Goal: Task Accomplishment & Management: Manage account settings

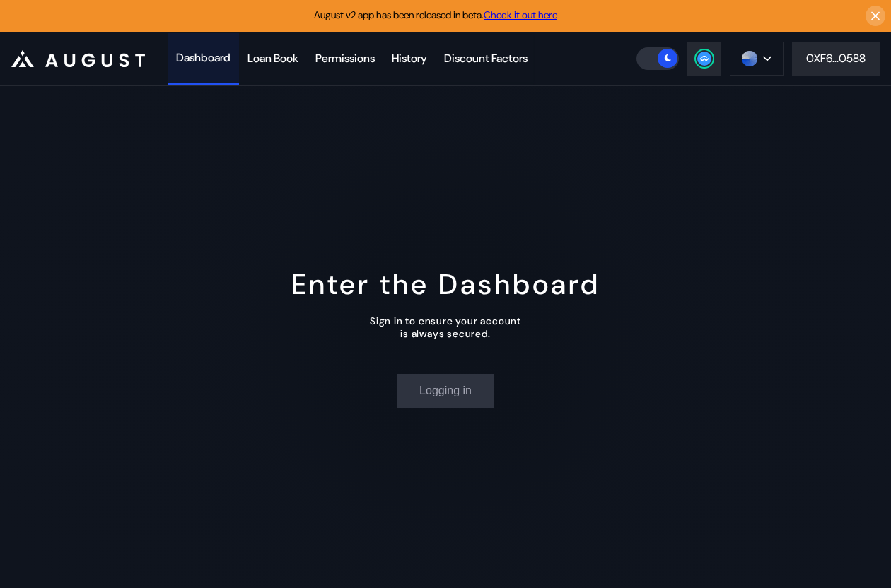
click at [184, 57] on div "Dashboard" at bounding box center [203, 57] width 54 height 15
click at [214, 60] on div "Dashboard" at bounding box center [203, 57] width 54 height 15
click at [140, 401] on div "Enter the Dashboard Sign in to ensure your account is always secured. Login" at bounding box center [445, 337] width 891 height 503
click at [220, 69] on div "Dashboard" at bounding box center [203, 59] width 71 height 52
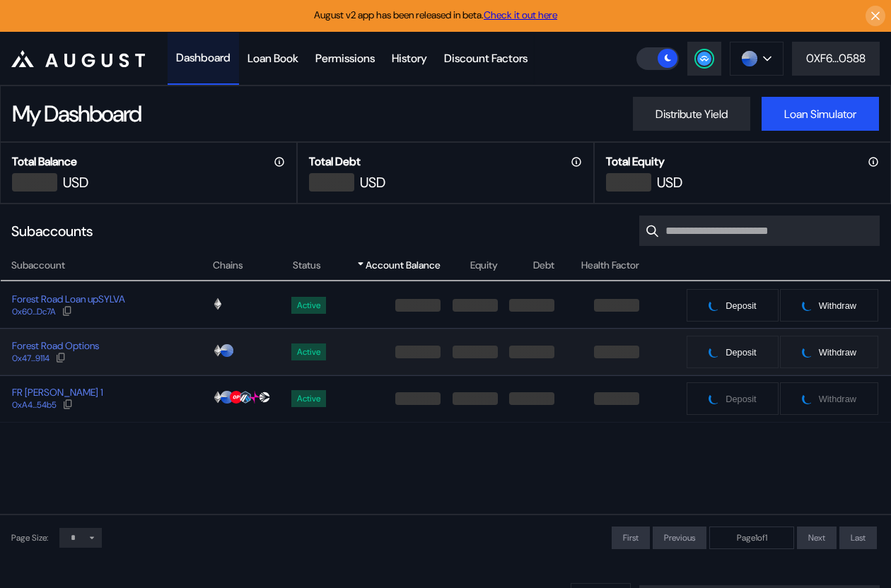
click at [136, 353] on div "Forest Road Options 0x47...9114" at bounding box center [106, 351] width 211 height 25
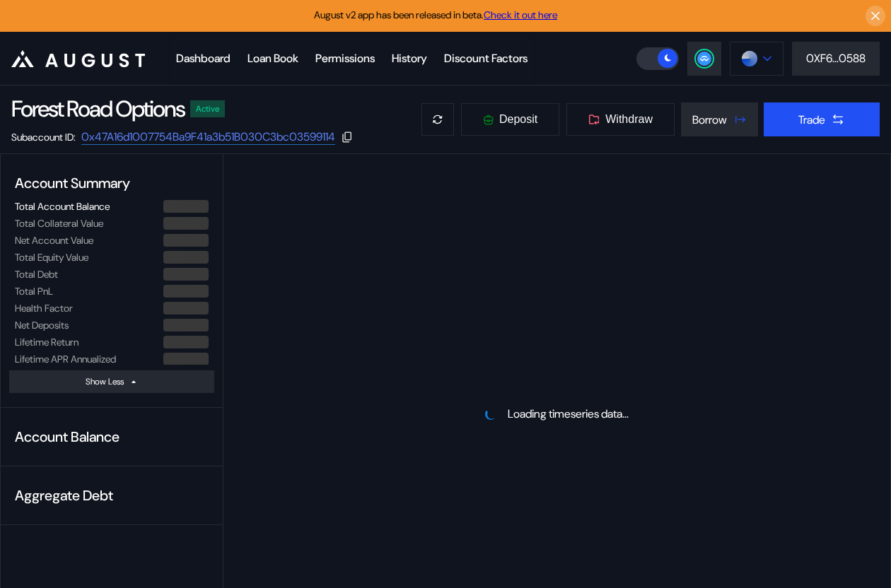
select select "*"
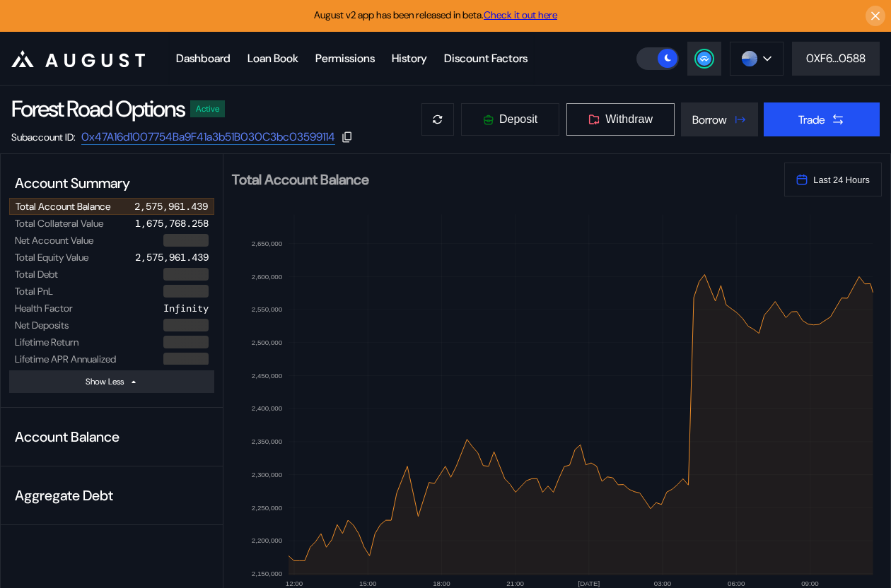
click at [631, 115] on span "Withdraw" at bounding box center [628, 119] width 47 height 13
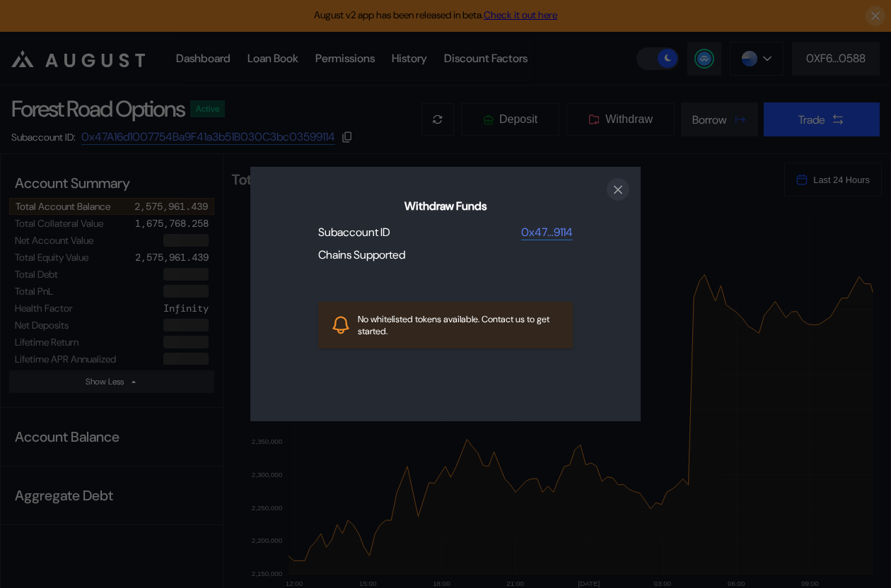
click at [622, 185] on icon "close modal" at bounding box center [618, 189] width 14 height 15
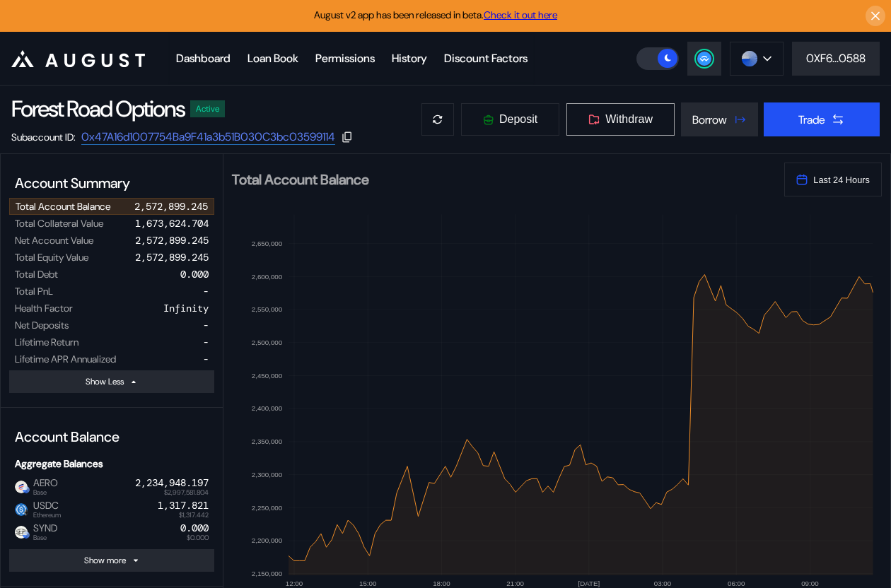
click at [621, 124] on span "Withdraw" at bounding box center [628, 119] width 47 height 13
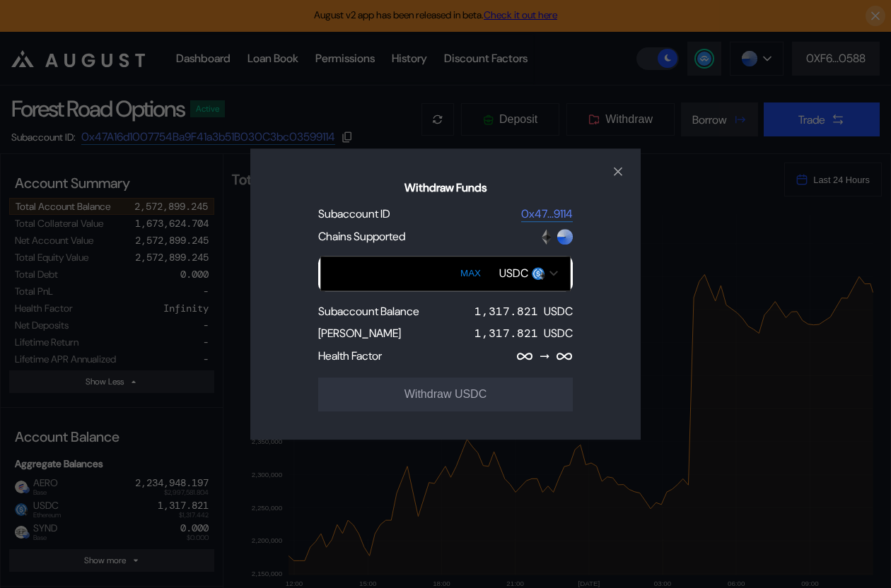
click at [512, 269] on div "USDC" at bounding box center [513, 273] width 29 height 15
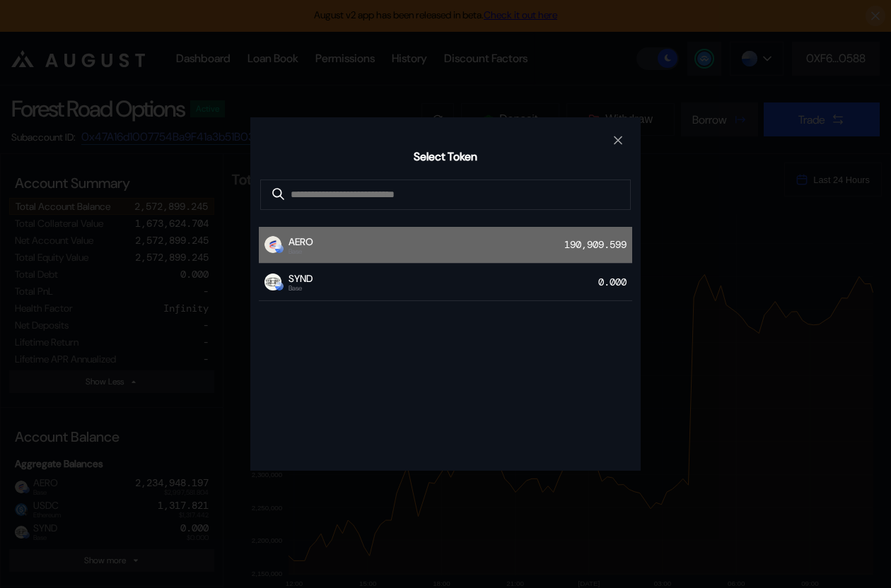
click at [491, 257] on div "AERO Base 190,909.599" at bounding box center [445, 245] width 373 height 37
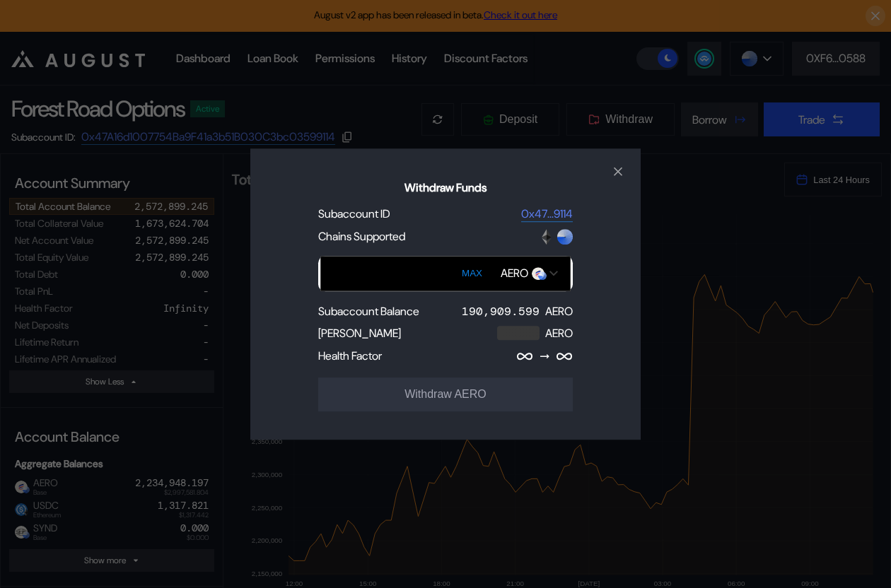
click at [473, 269] on button "MAX" at bounding box center [471, 273] width 29 height 33
type input "**********"
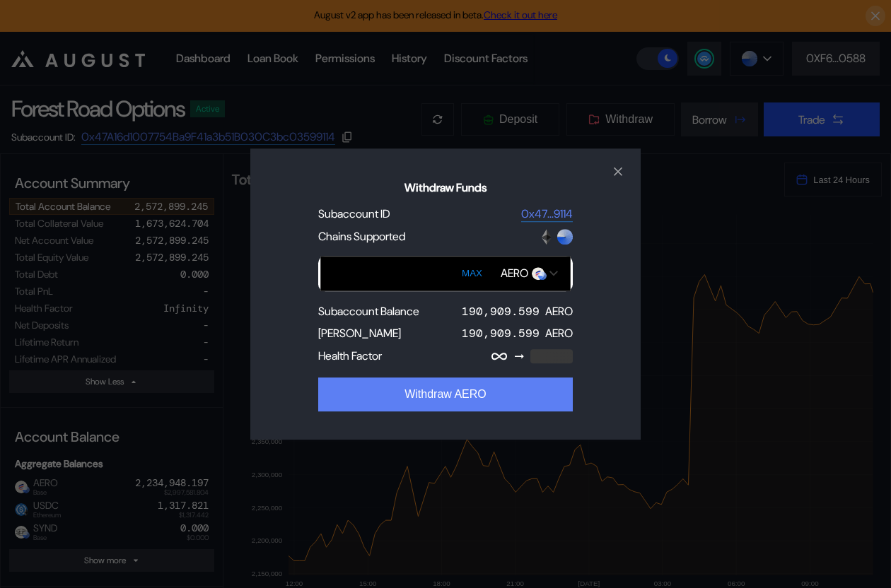
click at [457, 392] on button "Withdraw AERO" at bounding box center [445, 394] width 254 height 34
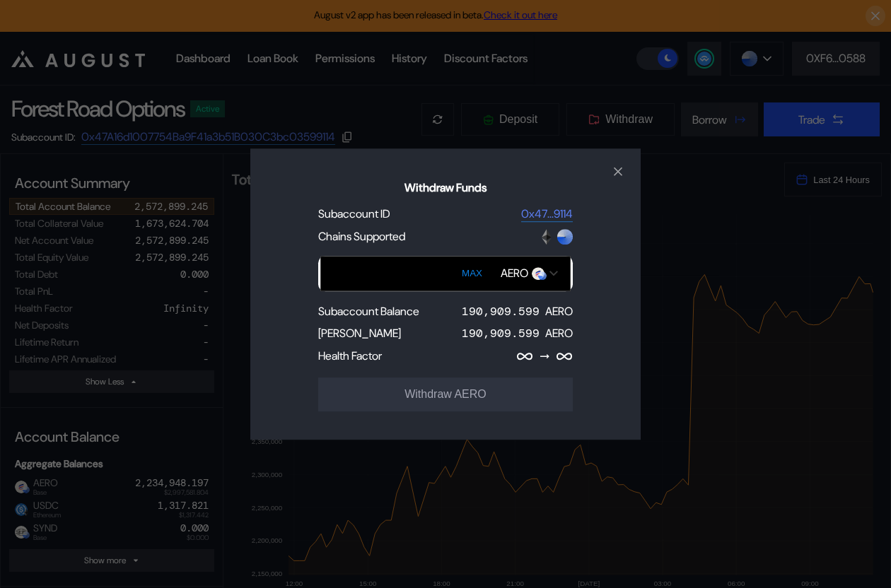
click at [474, 280] on button "MAX" at bounding box center [471, 273] width 29 height 33
type input "**********"
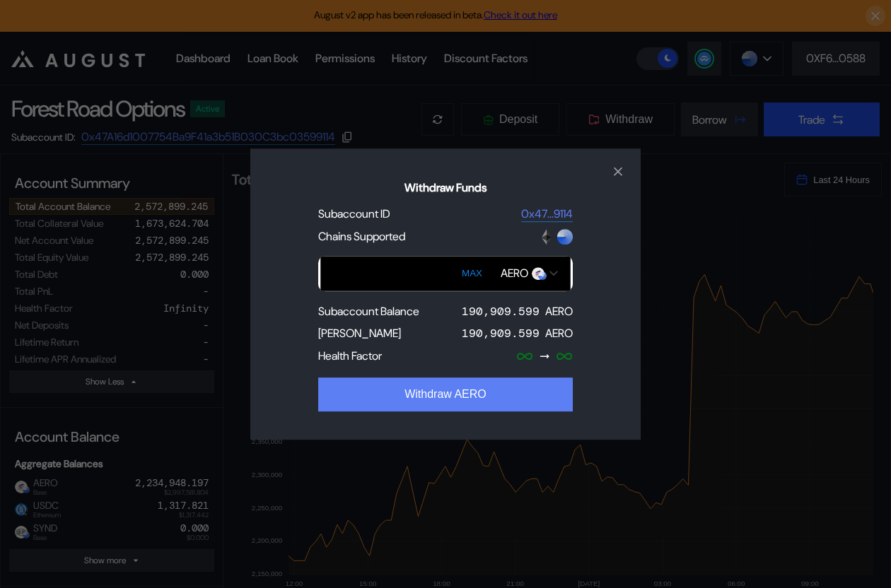
click at [455, 391] on button "Withdraw AERO" at bounding box center [445, 394] width 254 height 34
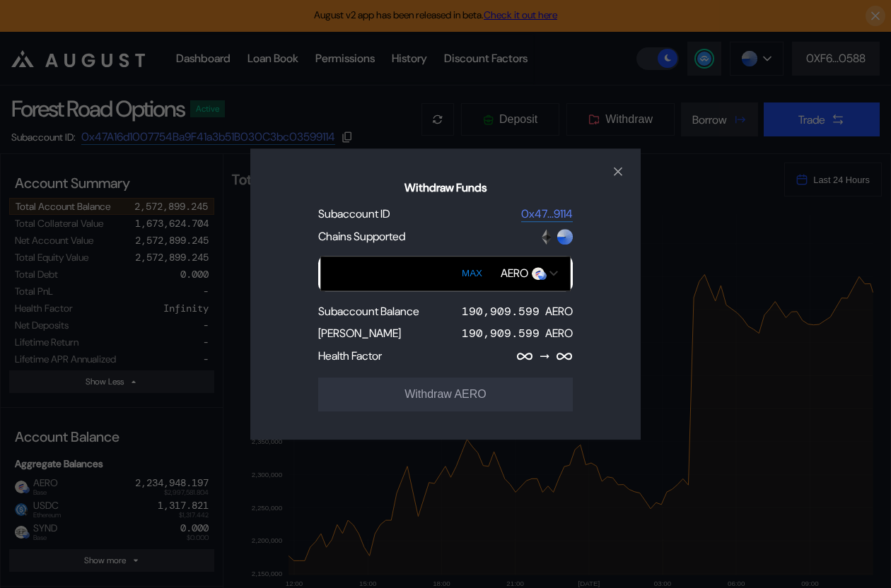
click at [419, 281] on input "Withdraw Funds" at bounding box center [445, 273] width 250 height 35
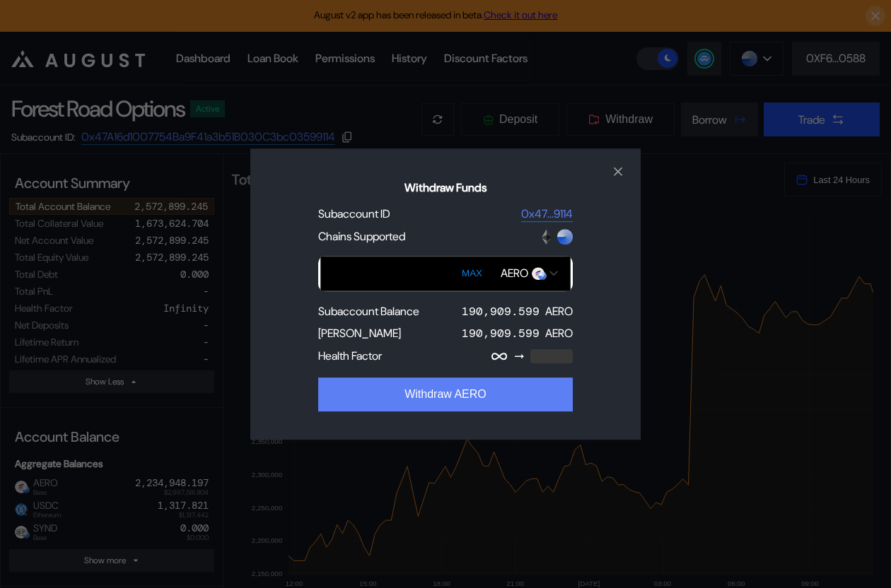
type input "******"
click at [404, 388] on button "Withdraw AERO" at bounding box center [445, 394] width 254 height 34
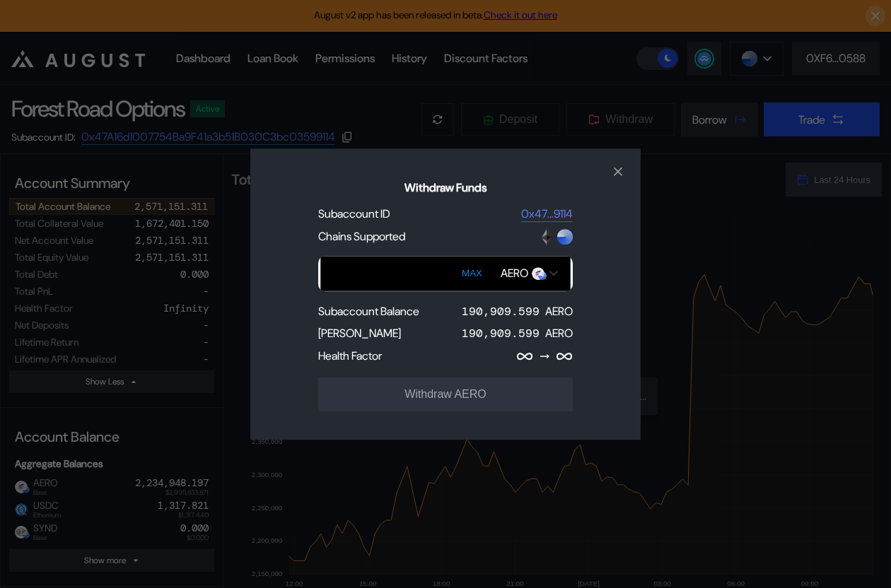
click at [399, 274] on input "Withdraw Funds" at bounding box center [445, 273] width 250 height 35
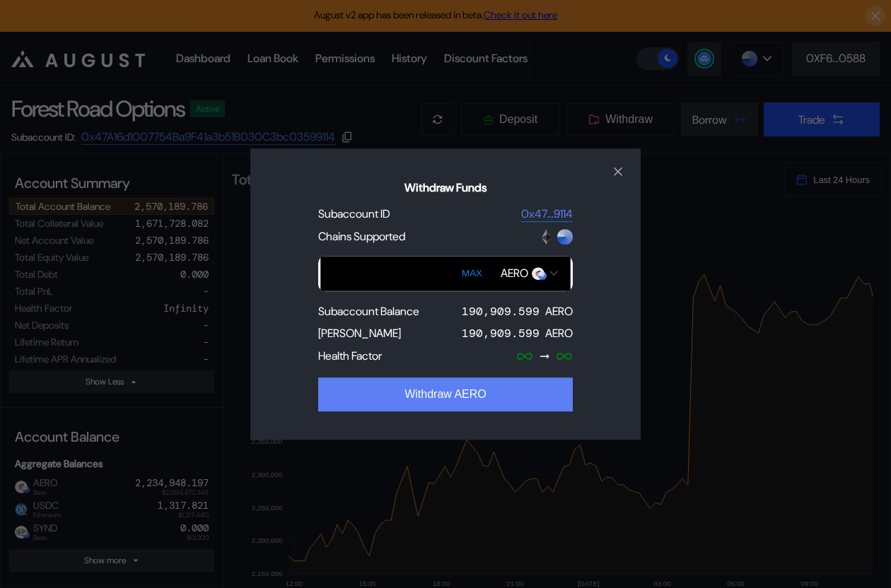
type input "******"
click at [402, 389] on button "Withdraw AERO" at bounding box center [445, 394] width 254 height 34
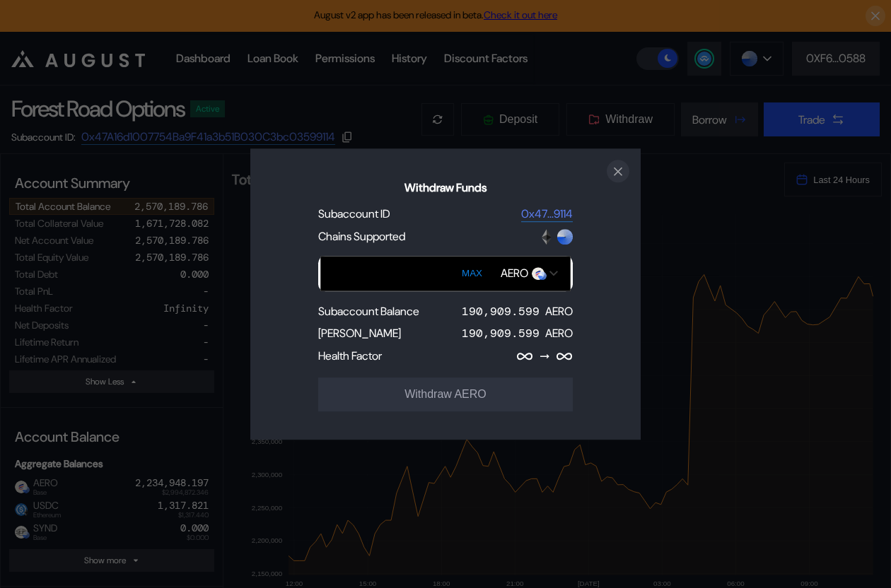
click at [620, 169] on icon "close modal" at bounding box center [617, 171] width 7 height 7
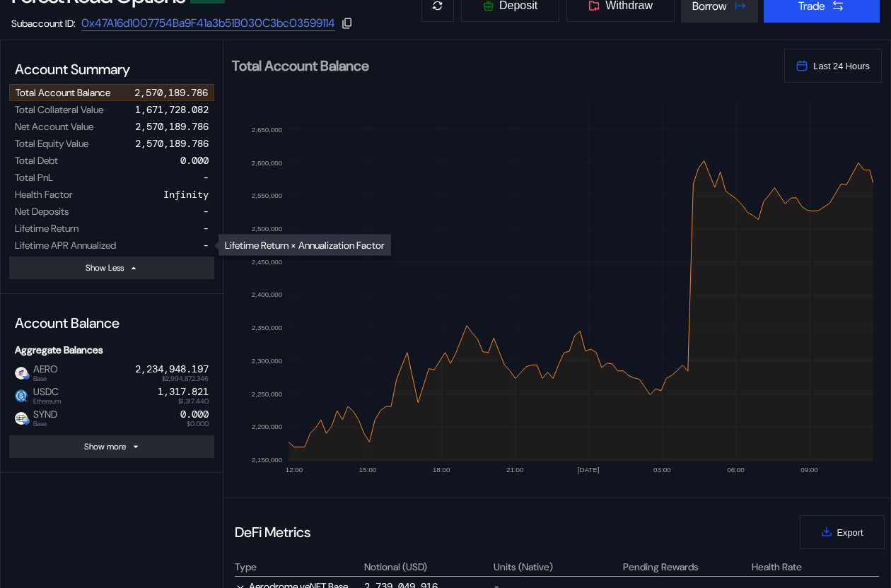
scroll to position [250, 0]
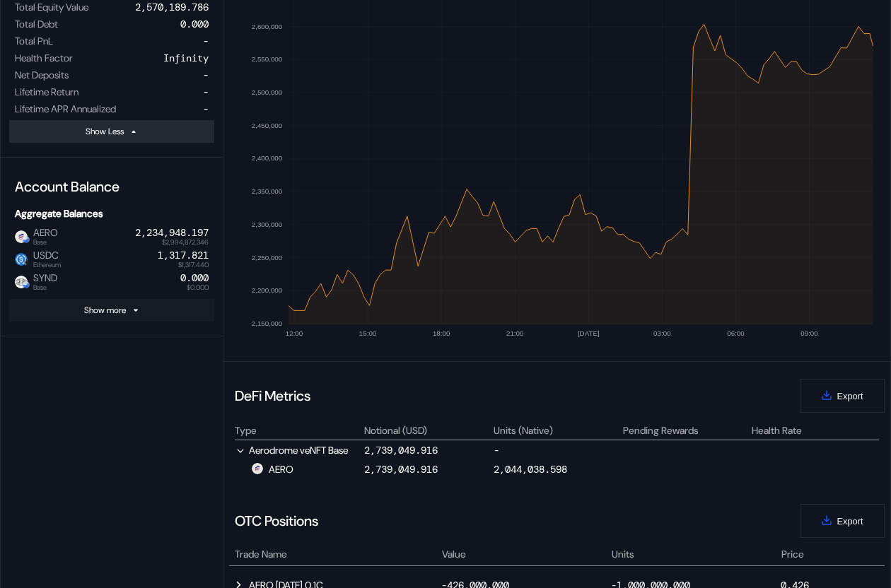
click at [136, 306] on icon at bounding box center [135, 310] width 8 height 8
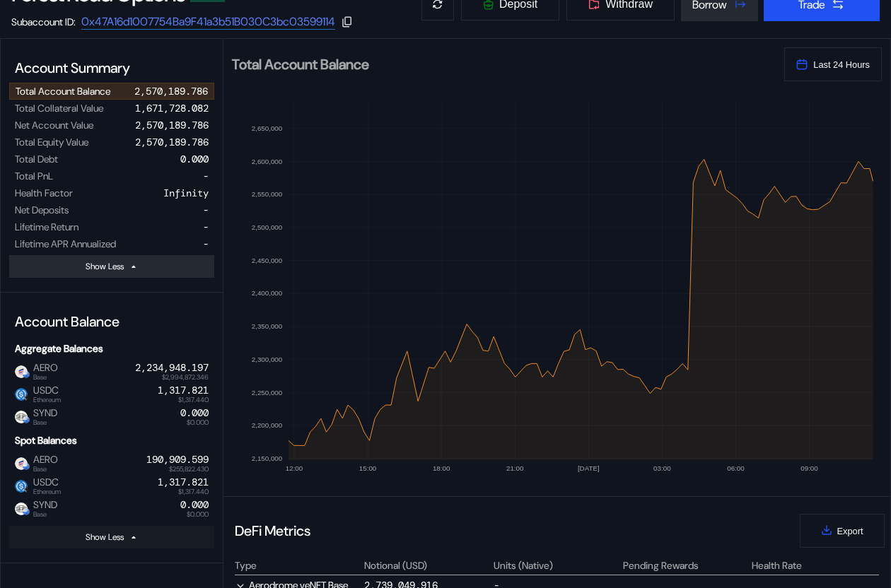
scroll to position [104, 0]
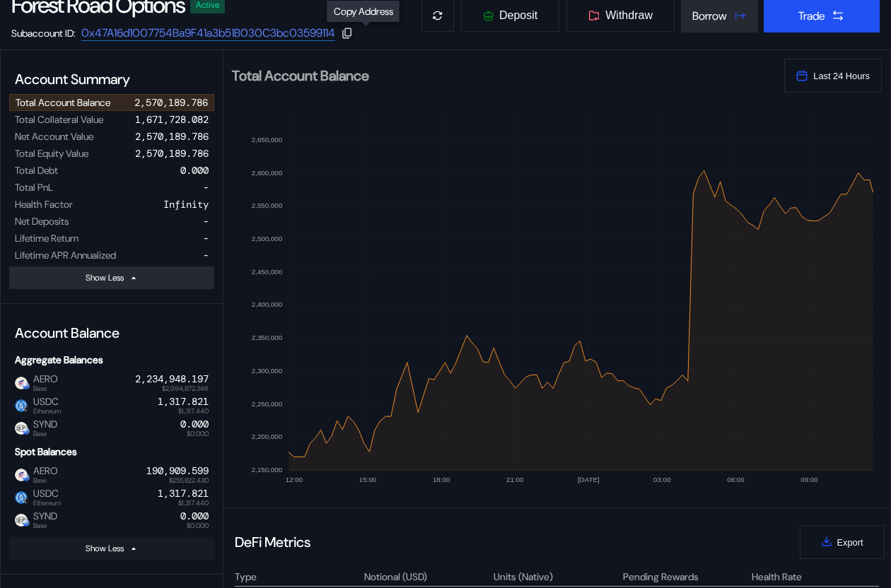
click at [353, 32] on icon at bounding box center [347, 33] width 13 height 13
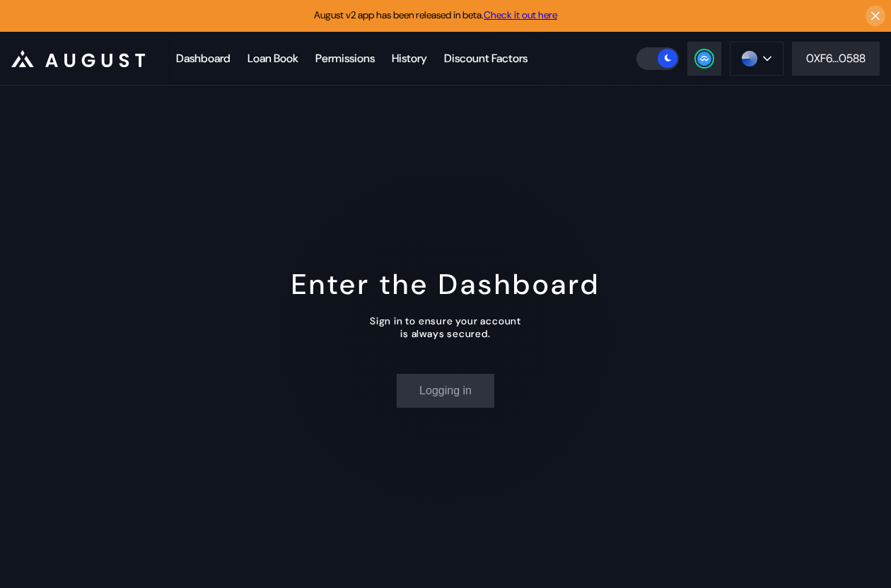
scroll to position [0, 0]
click at [221, 64] on div "Dashboard" at bounding box center [203, 58] width 54 height 15
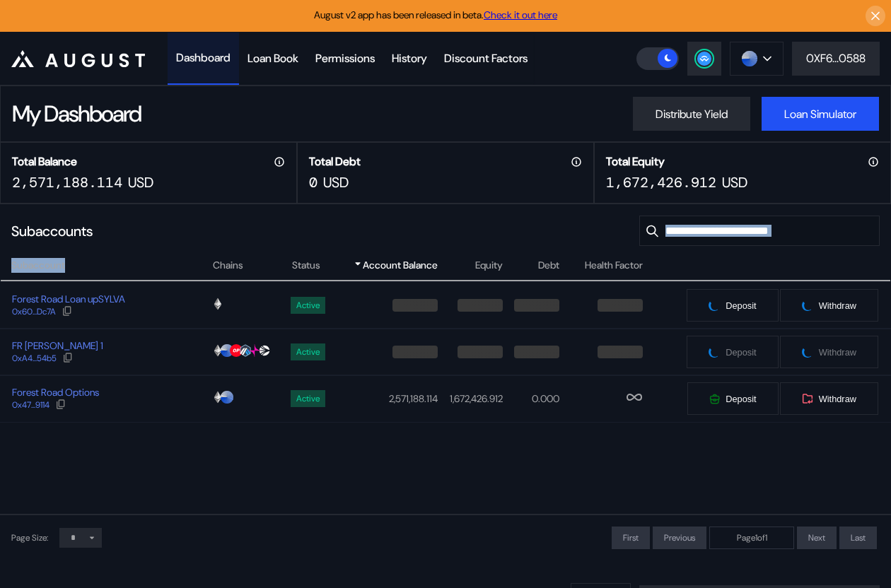
click at [333, 456] on div "Subaccount Chains Status Account Balance Equity Debt Health Factor Forest Road …" at bounding box center [445, 385] width 891 height 257
click at [162, 404] on div "Forest Road Options 0x47...9114" at bounding box center [106, 398] width 211 height 25
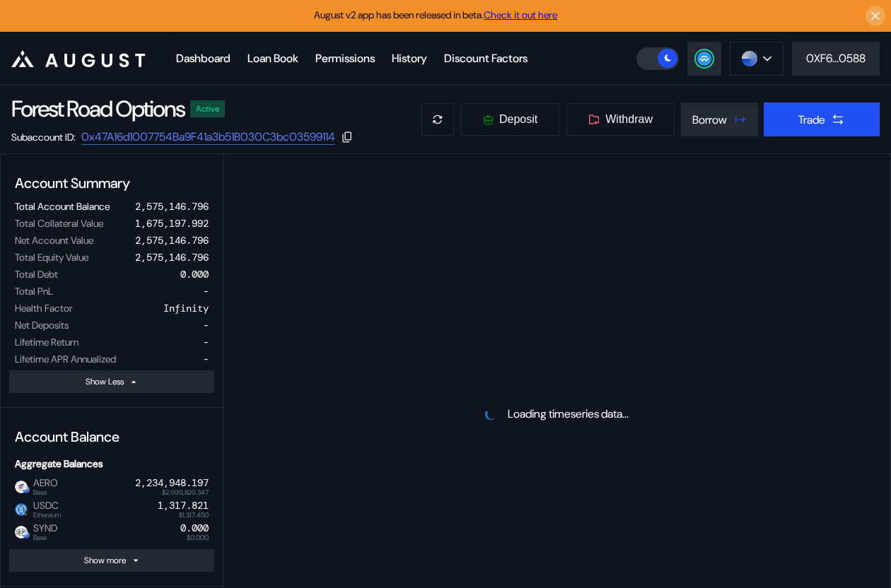
select select "*"
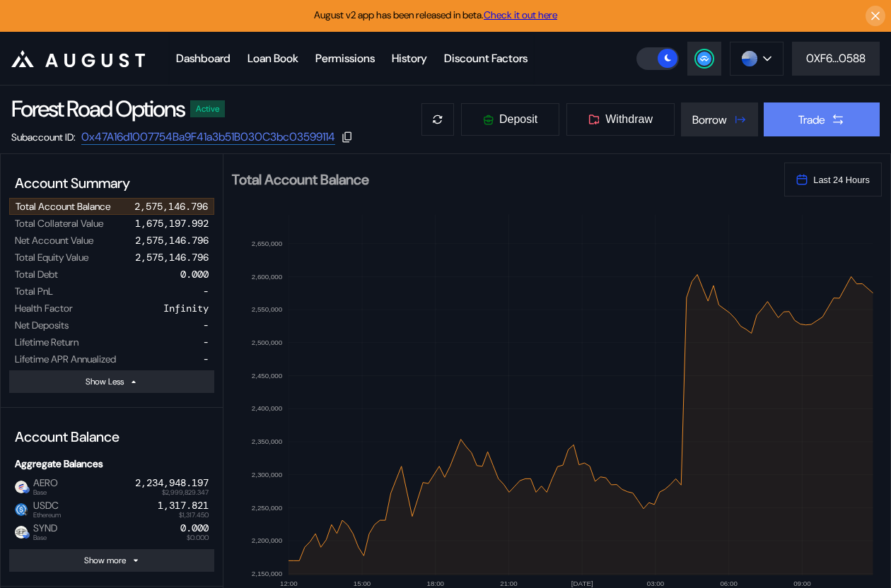
click at [798, 124] on div "Trade" at bounding box center [811, 119] width 27 height 15
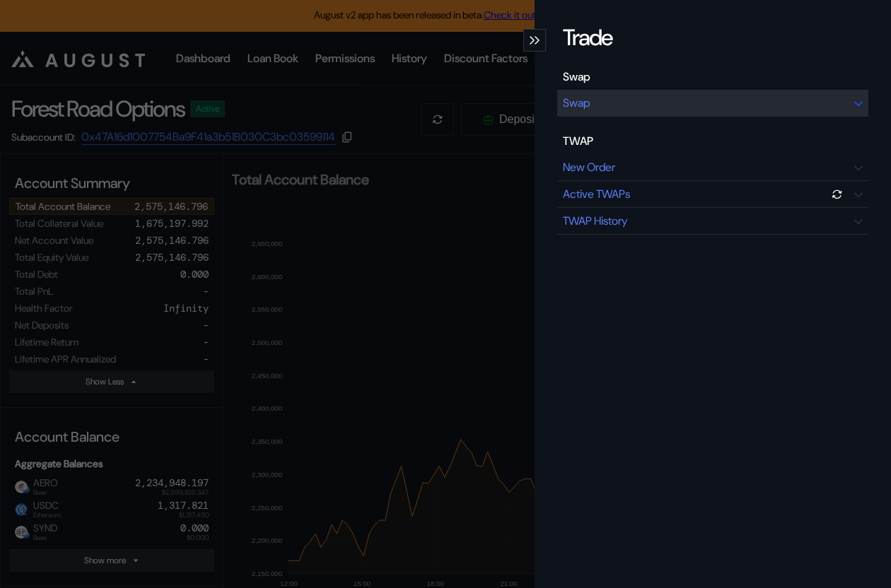
click at [712, 109] on div "Swap" at bounding box center [712, 103] width 311 height 27
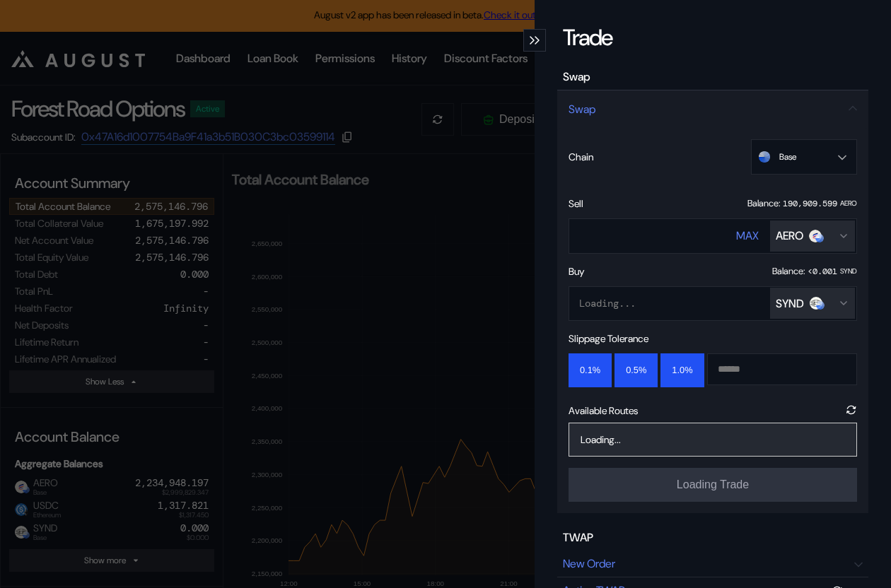
click at [786, 316] on button "SYND" at bounding box center [812, 303] width 85 height 31
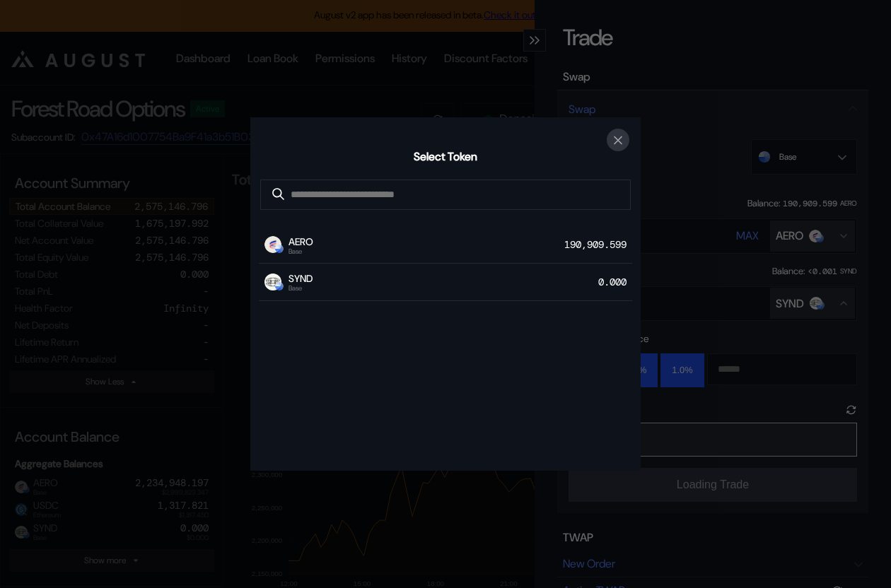
click at [616, 141] on icon "close modal" at bounding box center [617, 139] width 7 height 7
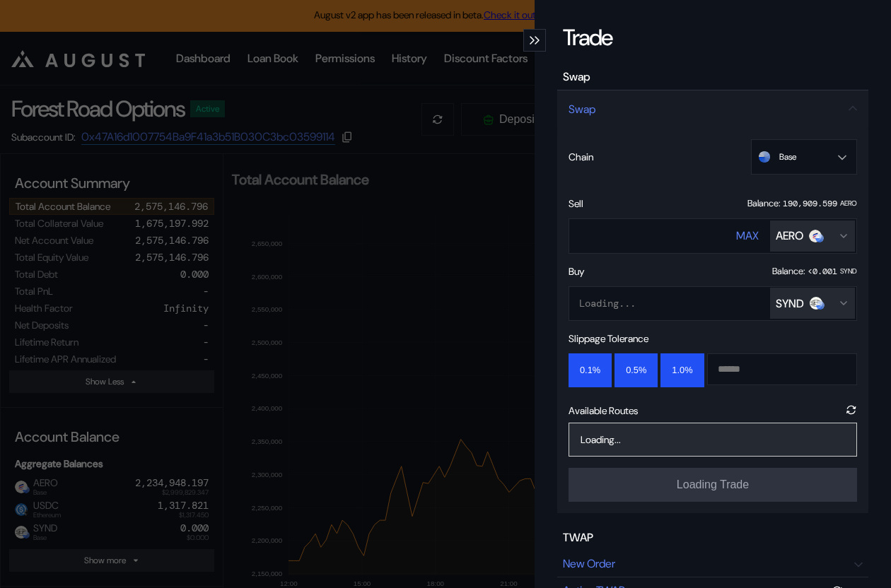
click at [473, 158] on div "Trade Swap Swap Chain Base Ethereum Base Sell Balance: 190,909.599 AERO **** MA…" at bounding box center [445, 294] width 891 height 588
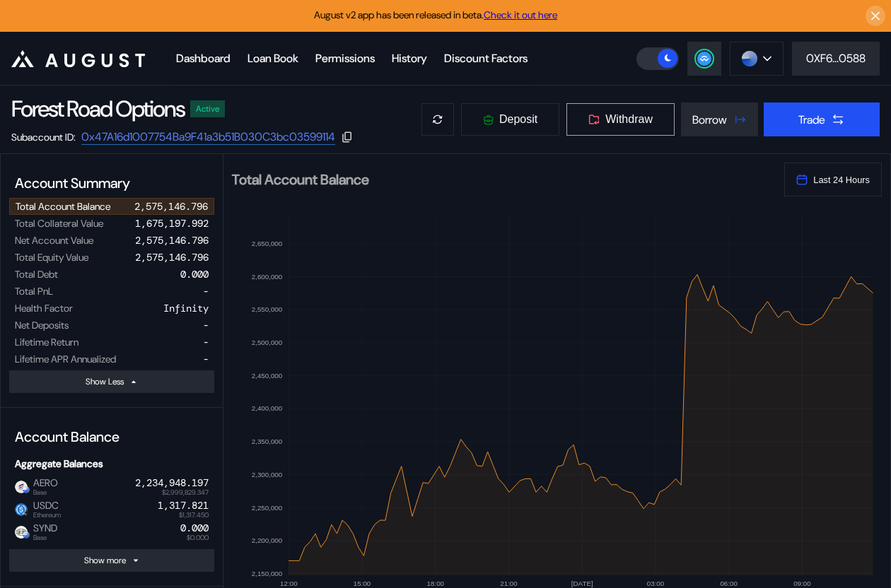
click at [621, 119] on span "Withdraw" at bounding box center [628, 119] width 47 height 13
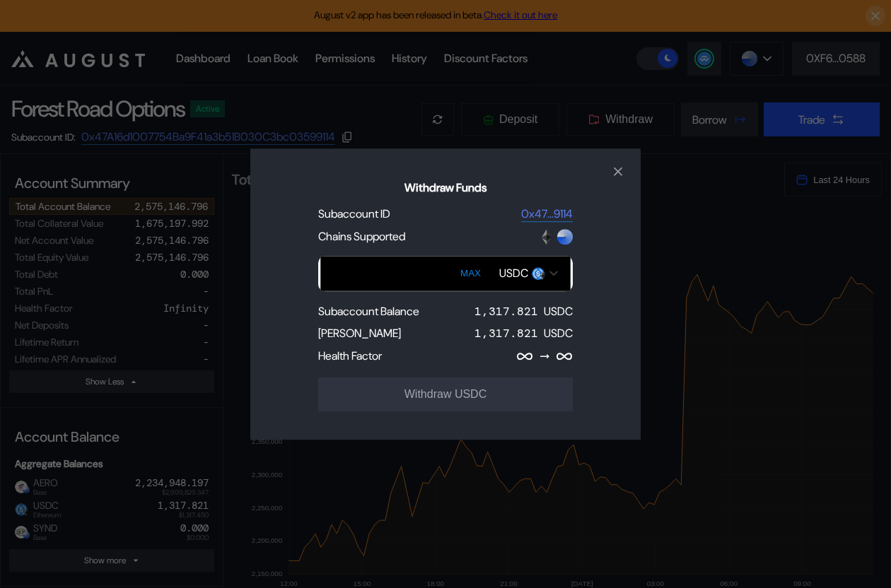
click at [523, 279] on div "USDC" at bounding box center [513, 273] width 29 height 15
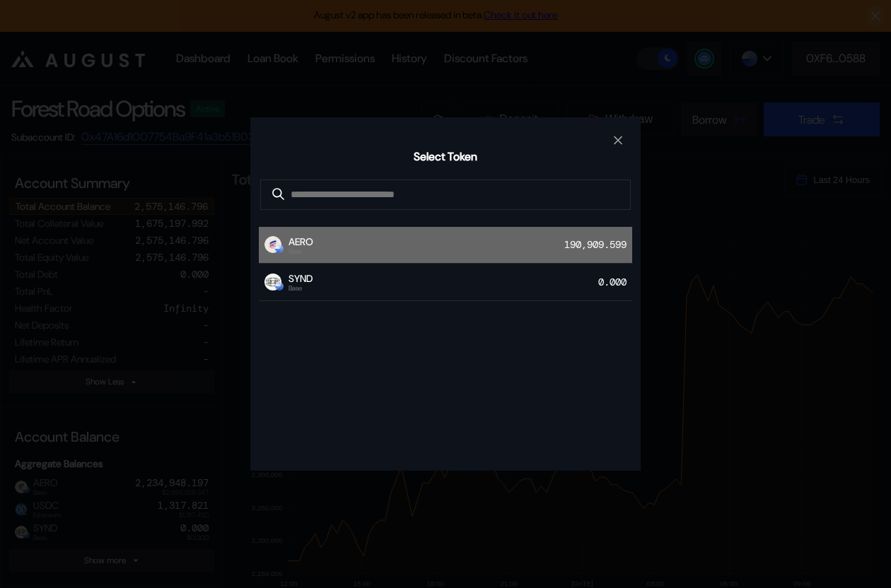
click at [492, 246] on div "AERO Base 190,909.599" at bounding box center [445, 245] width 373 height 37
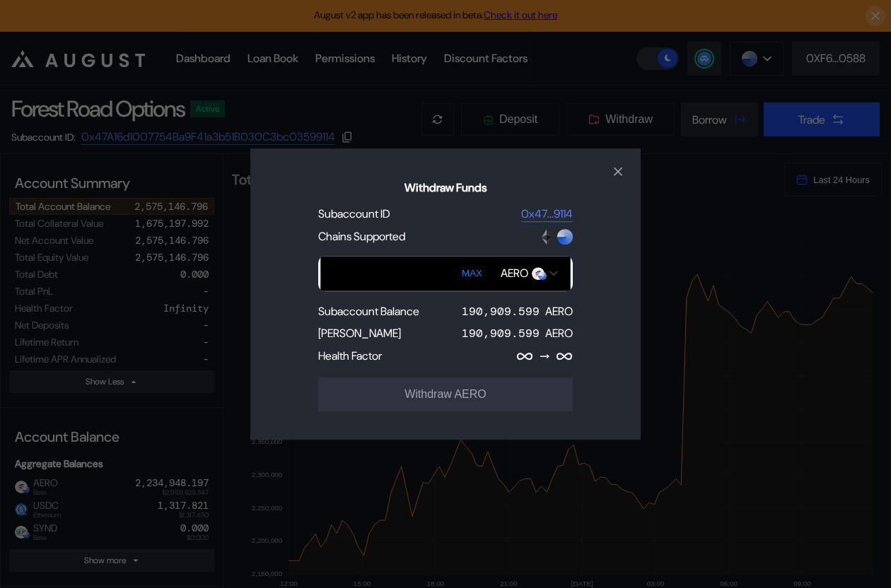
click at [414, 267] on input "Withdraw Funds" at bounding box center [445, 273] width 250 height 35
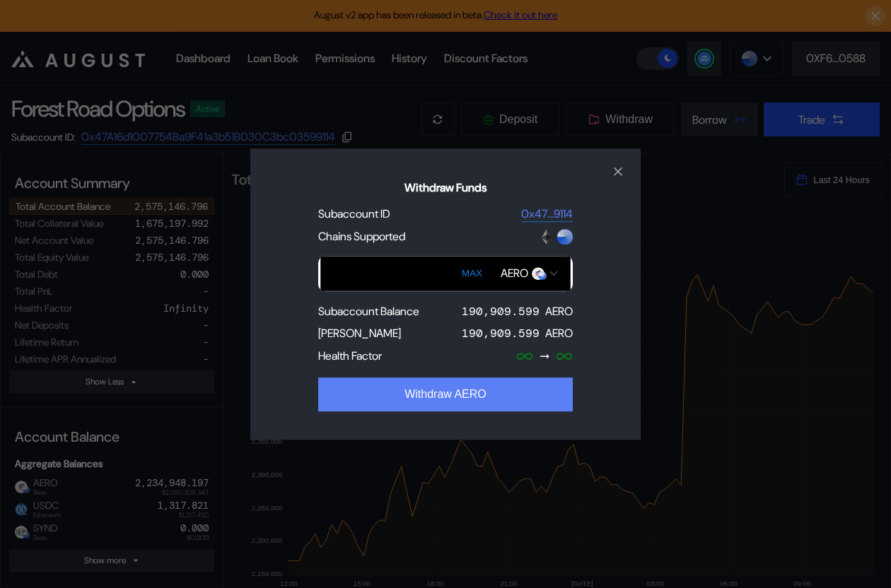
type input "******"
click at [439, 404] on button "Withdraw AERO" at bounding box center [445, 394] width 254 height 34
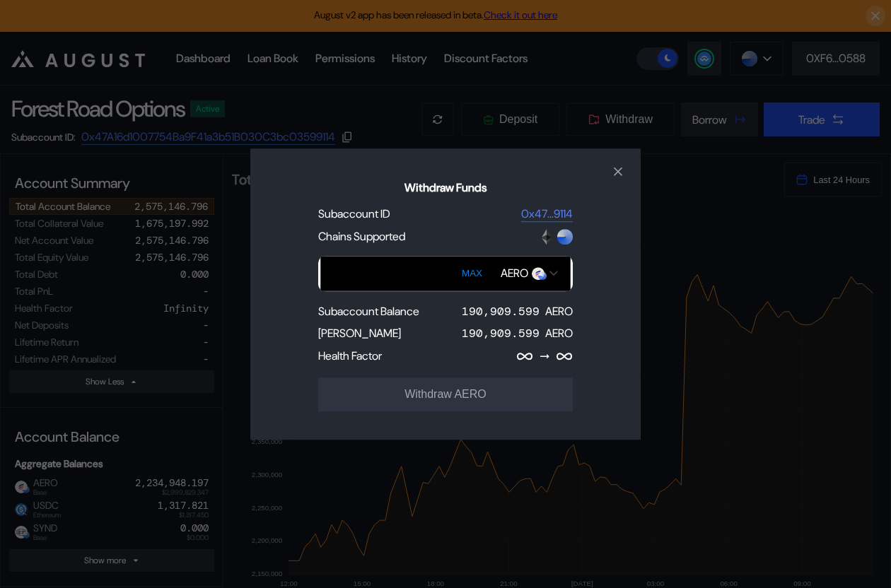
click at [722, 351] on div "Withdraw Funds Subaccount ID 0x47...9114 Chains Supported MAX AERO Subaccount B…" at bounding box center [445, 294] width 891 height 588
click at [610, 178] on button "close modal" at bounding box center [618, 171] width 23 height 23
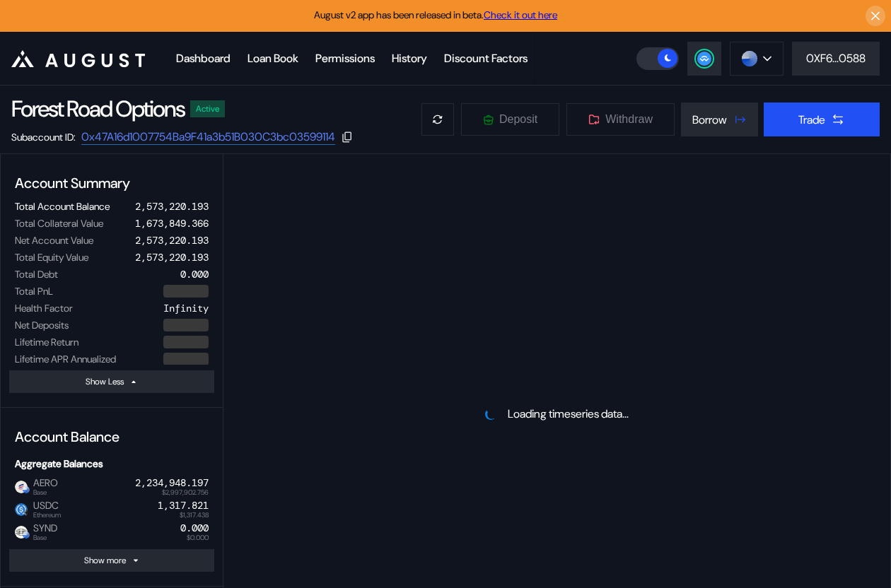
select select "*"
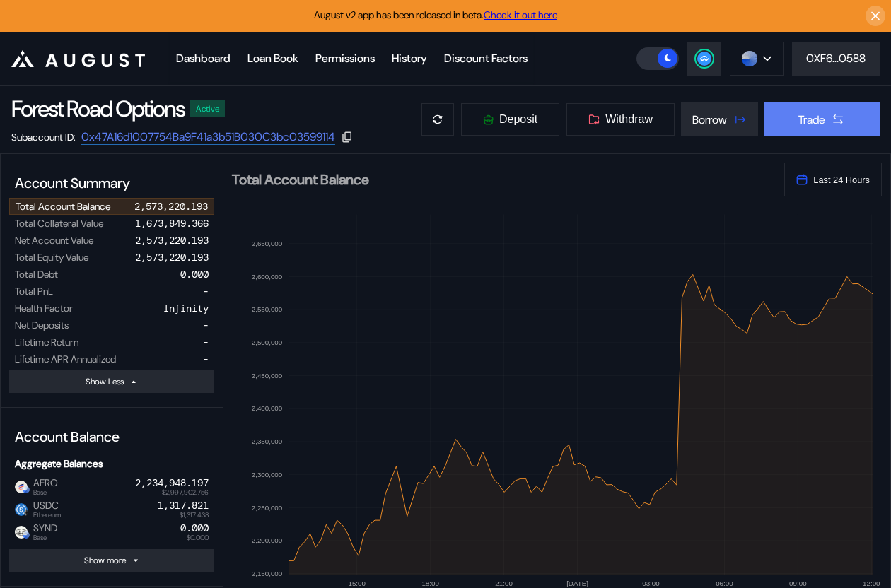
click at [785, 112] on button "Trade" at bounding box center [821, 119] width 116 height 34
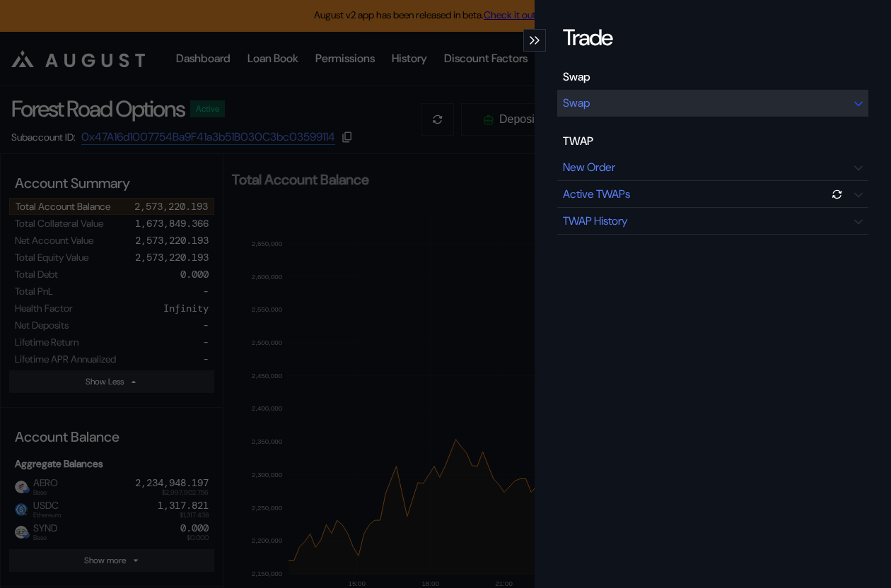
click at [765, 111] on div "Swap" at bounding box center [712, 103] width 311 height 27
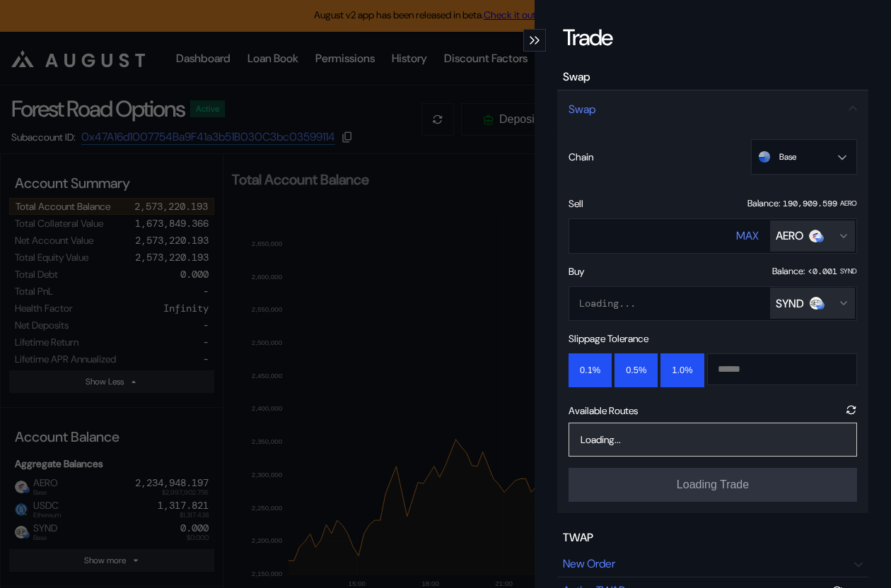
click at [795, 304] on div "SYND" at bounding box center [789, 303] width 28 height 15
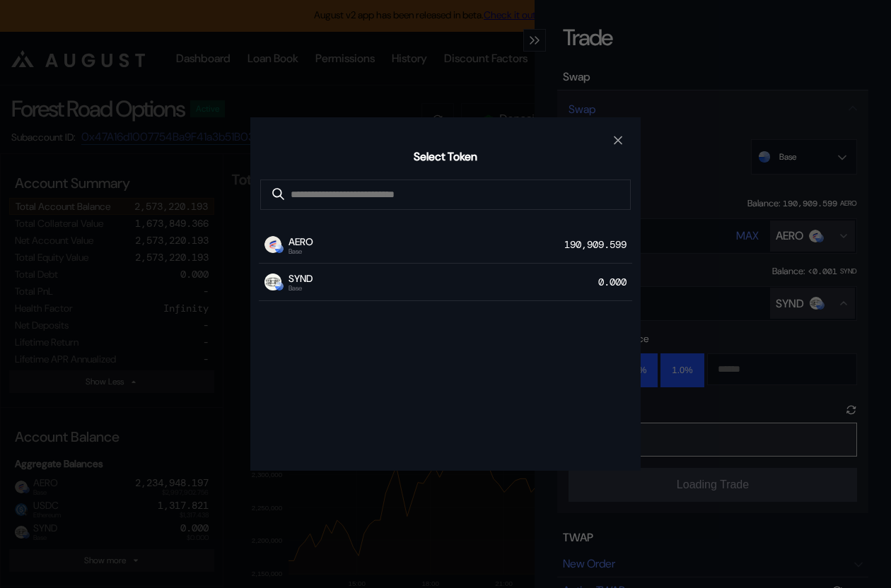
click at [471, 98] on div "Select Token AERO Base 190,909.599 SYND Base 0.000" at bounding box center [445, 294] width 891 height 588
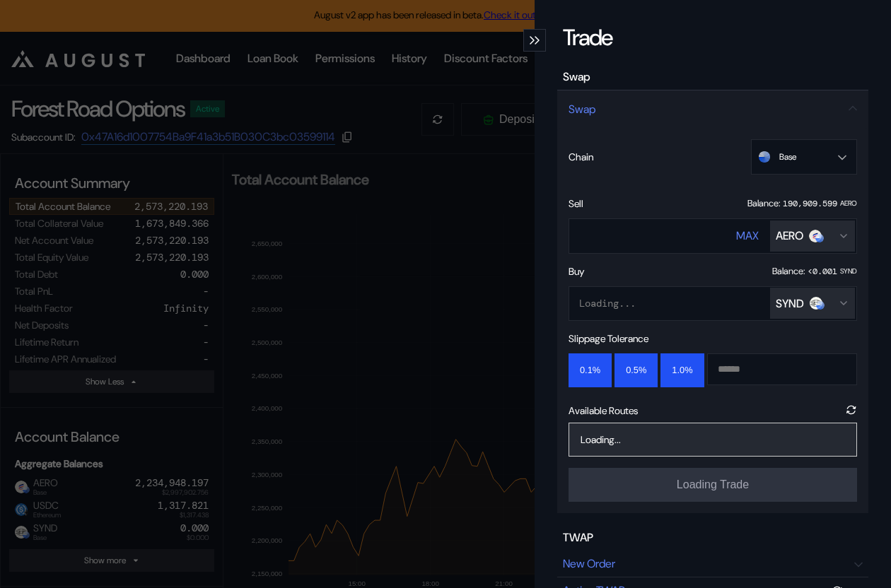
click at [481, 101] on div "Trade Swap Swap Chain Base Ethereum Base Sell Balance: 190,909.599 AERO **** MA…" at bounding box center [445, 294] width 891 height 588
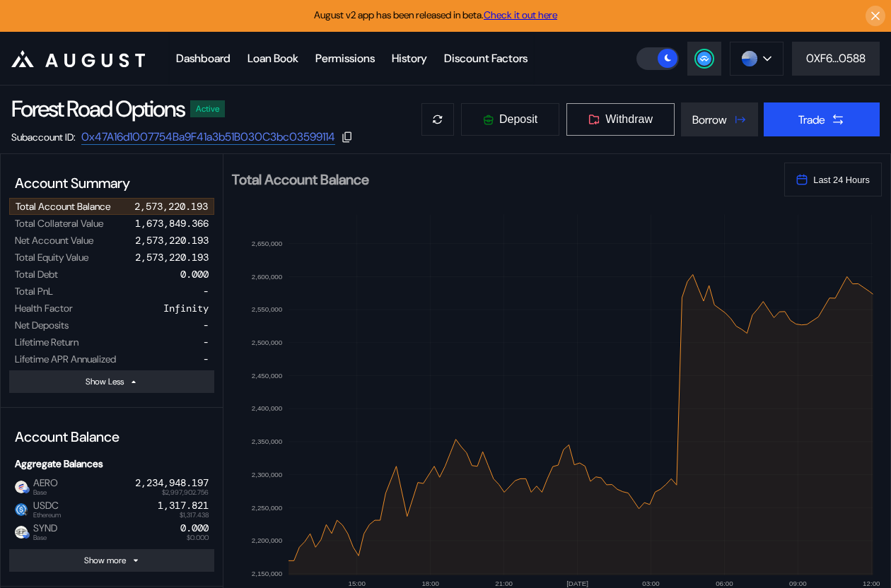
click at [655, 110] on button "Withdraw" at bounding box center [621, 119] width 110 height 34
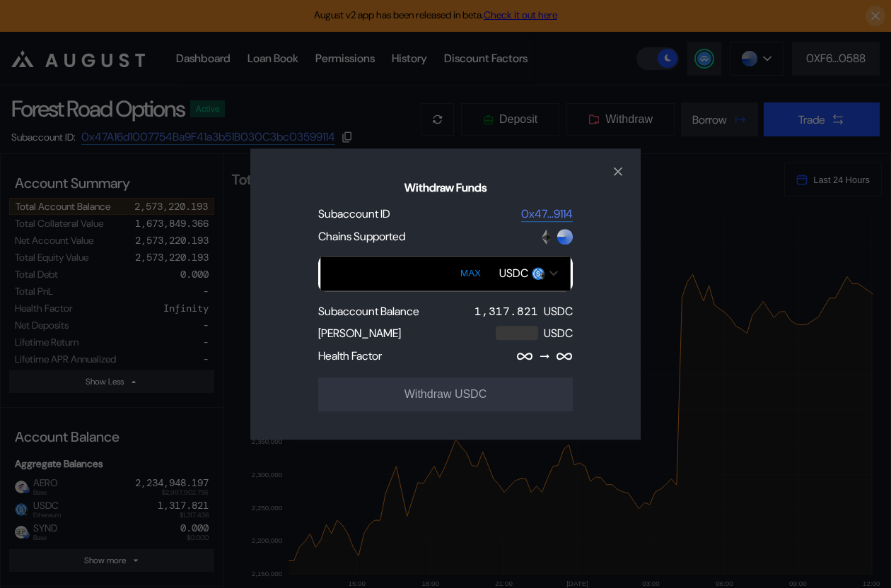
click at [514, 272] on div "USDC" at bounding box center [513, 273] width 29 height 15
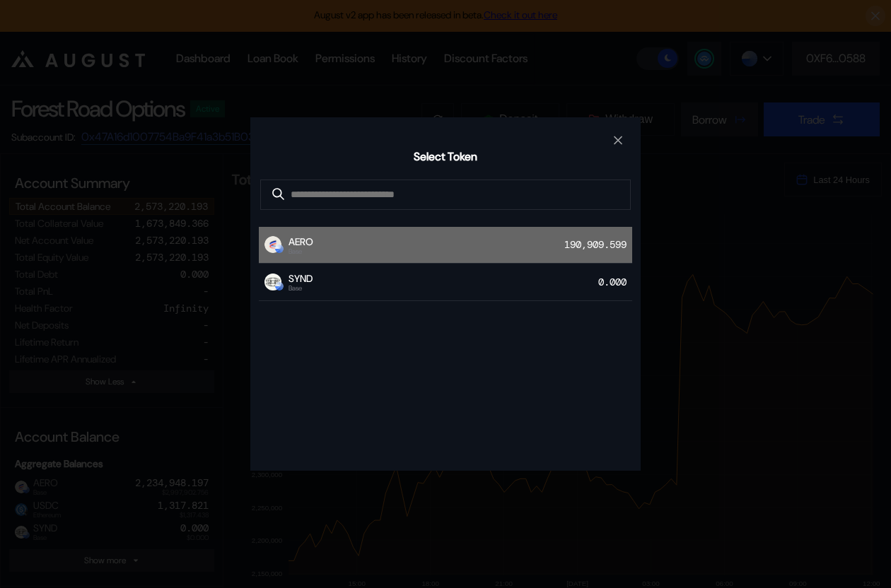
click at [495, 250] on div "AERO Base 190,909.599" at bounding box center [445, 245] width 373 height 37
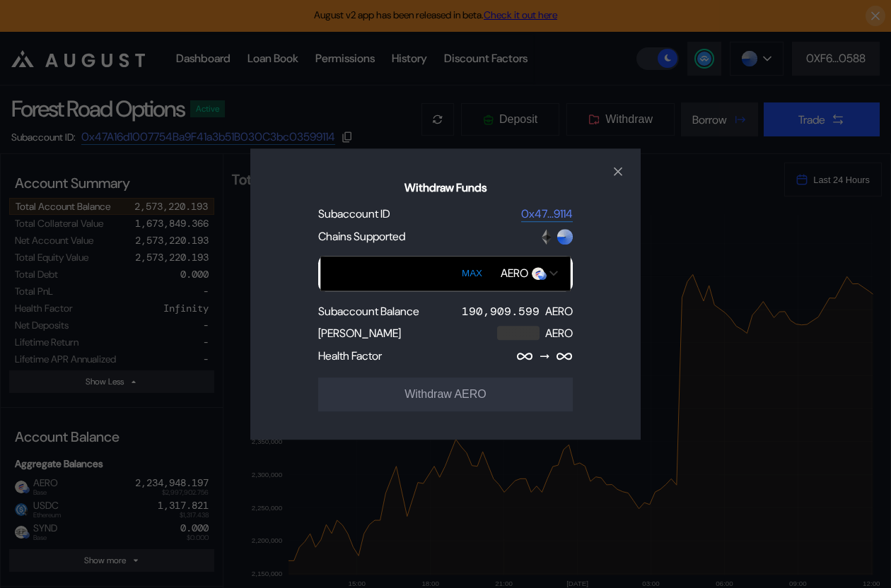
click at [479, 269] on button "MAX" at bounding box center [471, 273] width 29 height 33
type input "**********"
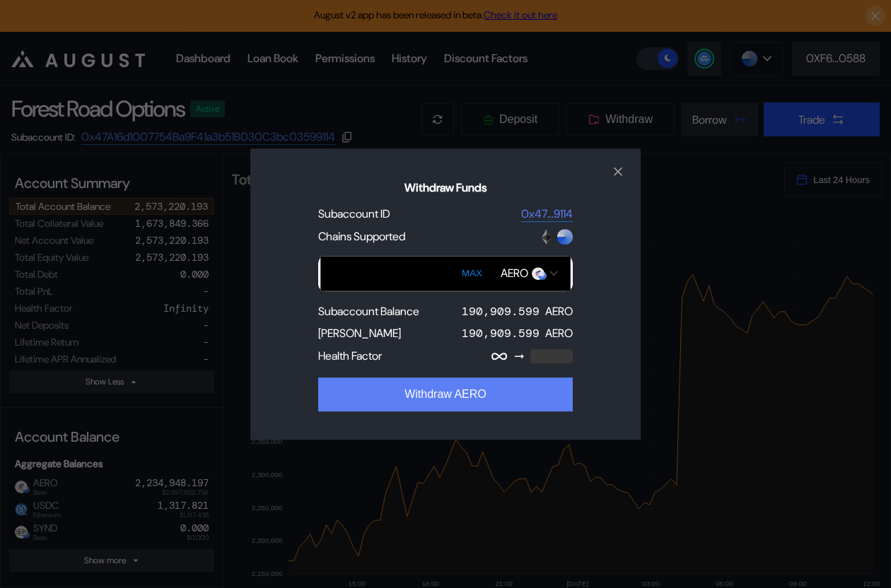
click at [438, 397] on button "Withdraw AERO" at bounding box center [445, 394] width 254 height 34
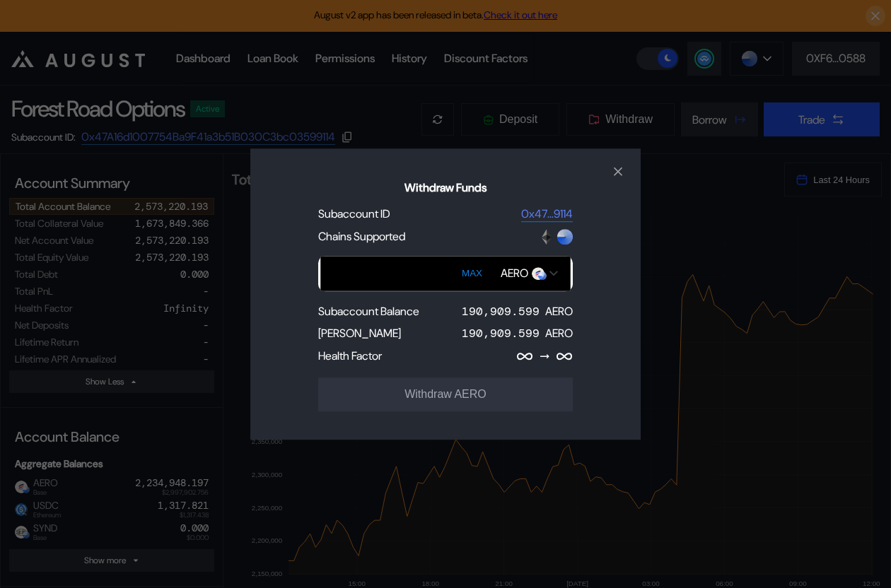
click at [399, 271] on input "Withdraw Funds" at bounding box center [445, 273] width 250 height 35
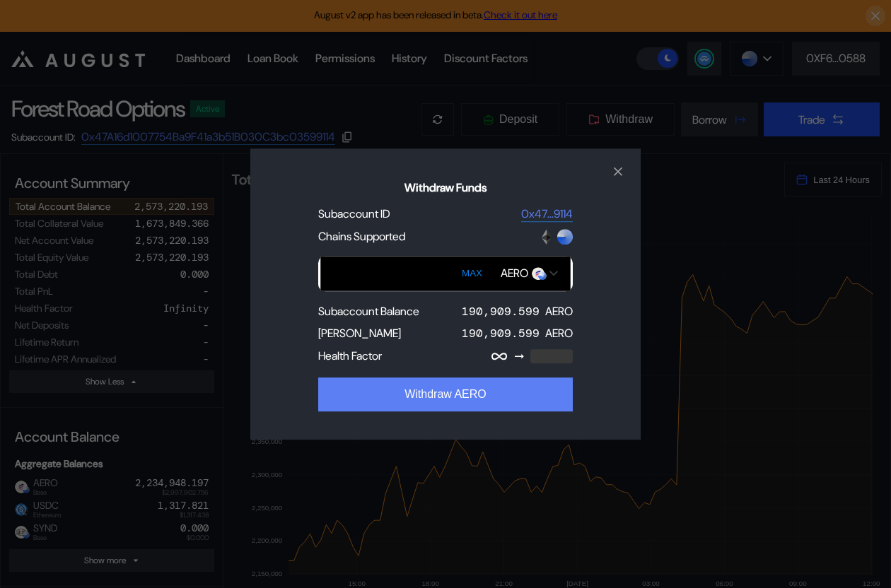
type input "******"
click at [392, 380] on button "Withdraw AERO" at bounding box center [445, 394] width 254 height 34
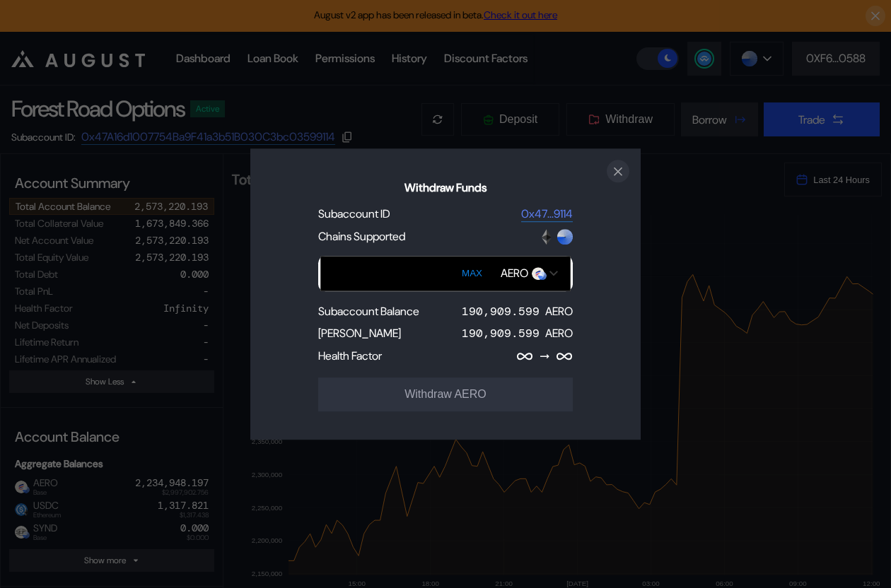
click at [607, 175] on button "close modal" at bounding box center [618, 171] width 23 height 23
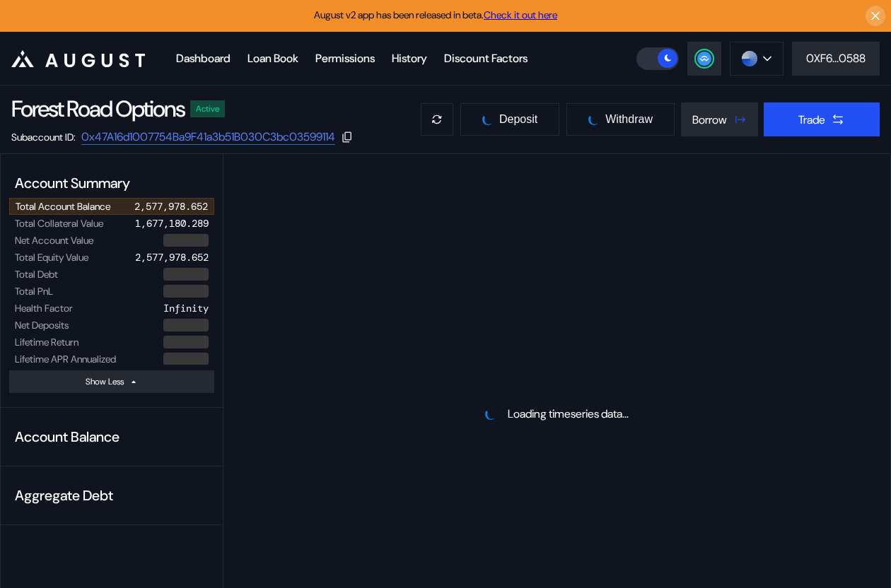
select select "*"
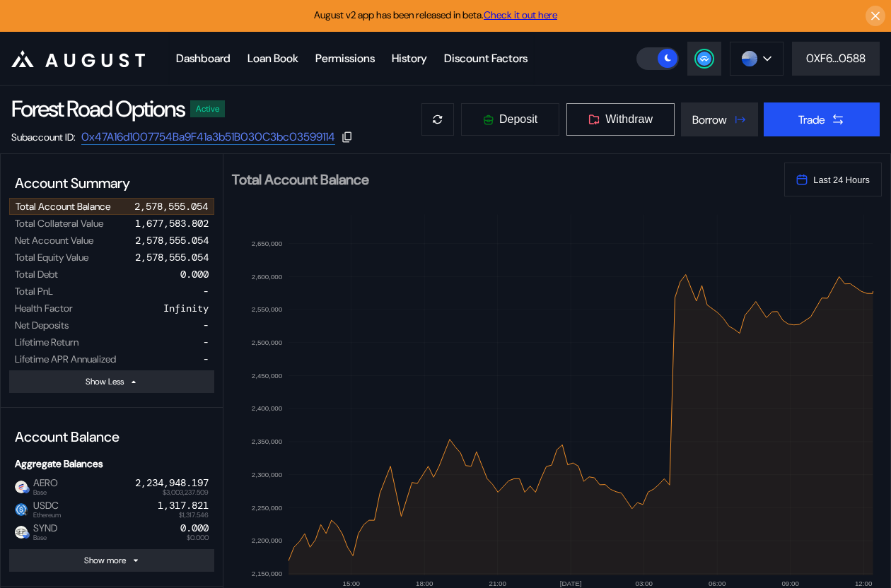
click at [640, 114] on span "Withdraw" at bounding box center [628, 119] width 47 height 13
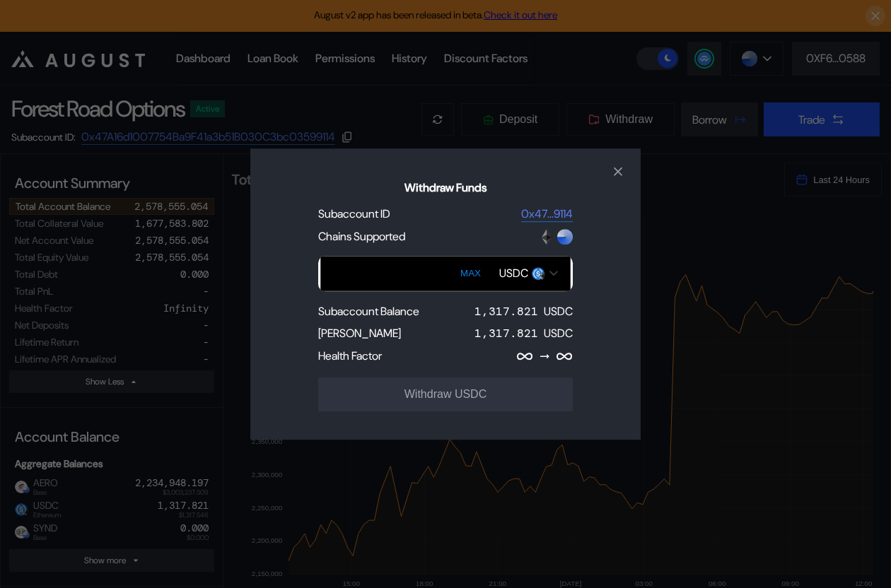
click at [469, 270] on button "MAX" at bounding box center [470, 273] width 29 height 33
type input "**********"
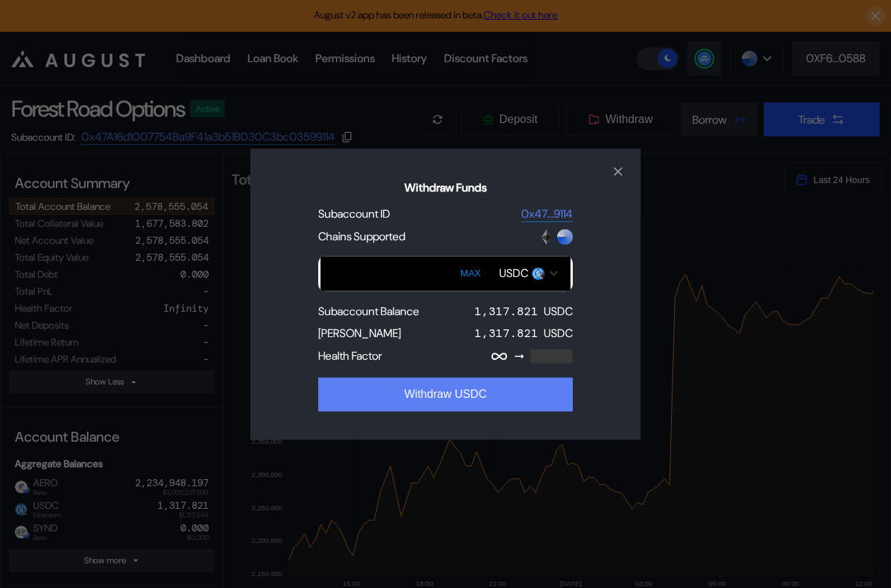
click at [438, 394] on button "Withdraw USDC" at bounding box center [445, 394] width 254 height 34
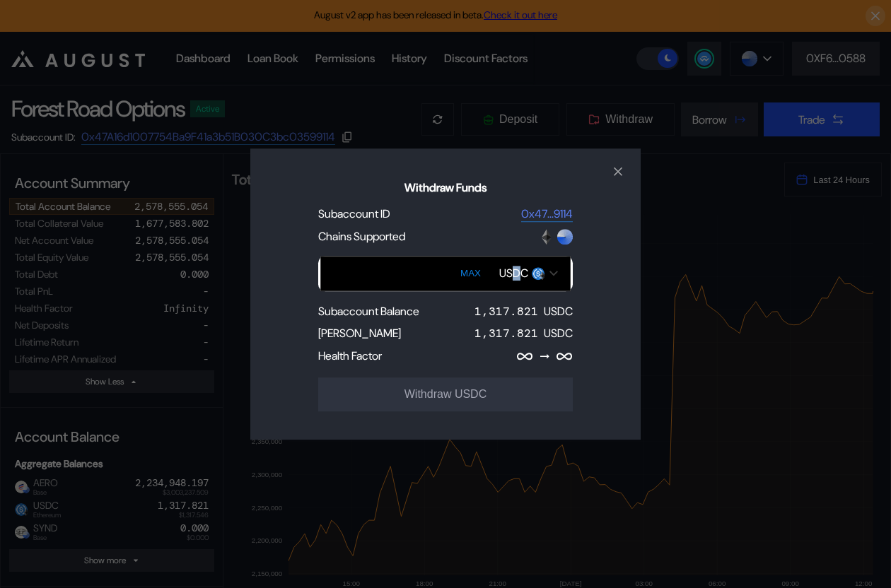
click at [518, 269] on div "USDC" at bounding box center [513, 273] width 29 height 15
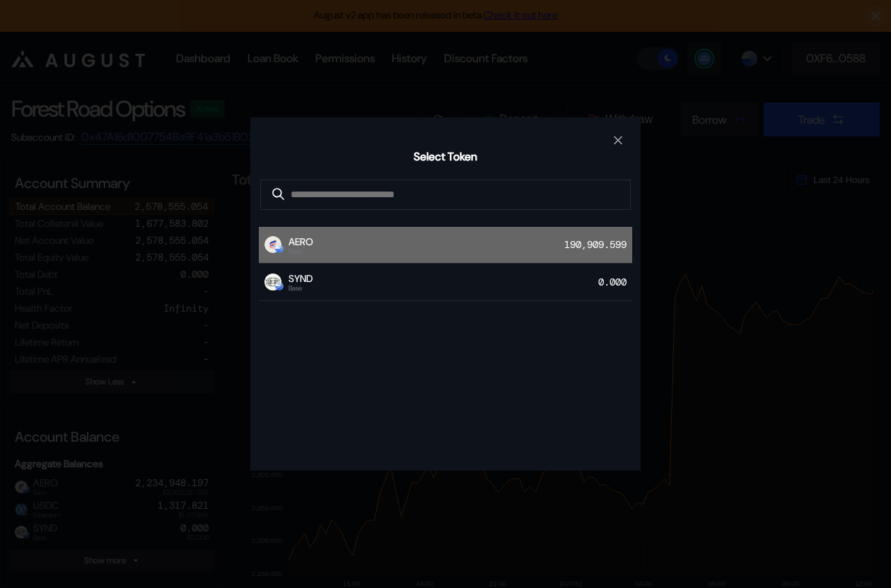
click at [489, 244] on div "AERO Base 190,909.599" at bounding box center [445, 245] width 373 height 37
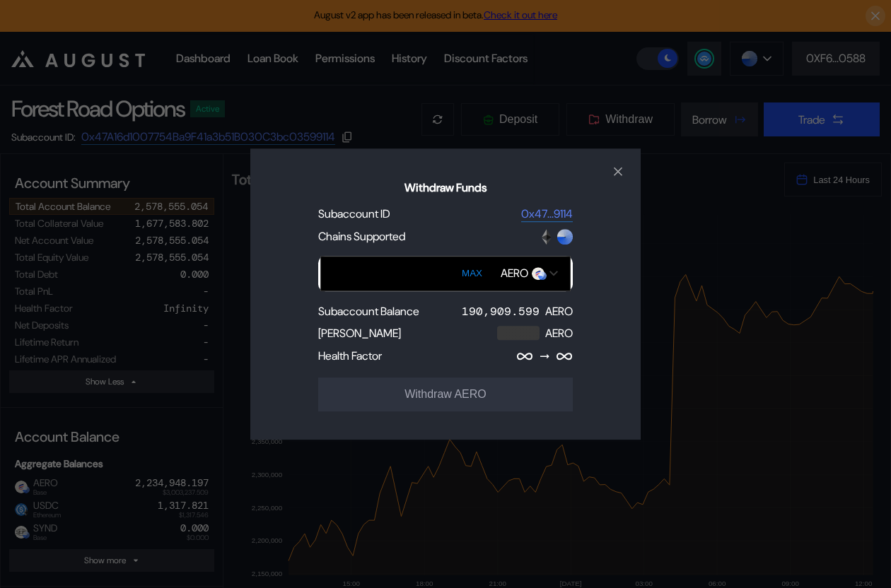
click at [464, 276] on button "MAX" at bounding box center [471, 273] width 29 height 33
type input "**********"
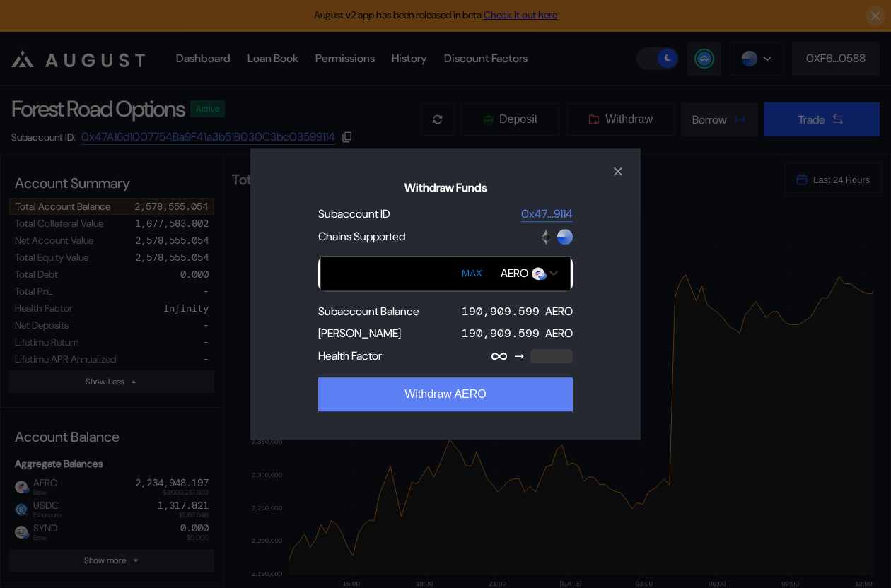
click at [428, 388] on button "Withdraw AERO" at bounding box center [445, 394] width 254 height 34
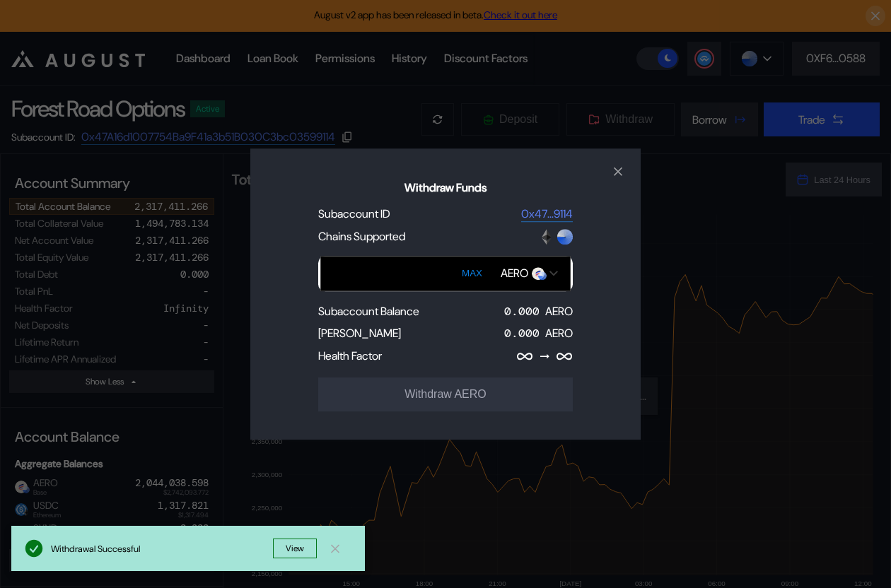
click at [202, 59] on div "Withdraw Funds Subaccount ID 0x47...9114 Chains Supported MAX AERO Subaccount B…" at bounding box center [445, 294] width 891 height 588
click at [209, 59] on div "Withdraw Funds Subaccount ID 0x47...9114 Chains Supported MAX AERO Subaccount B…" at bounding box center [445, 294] width 891 height 588
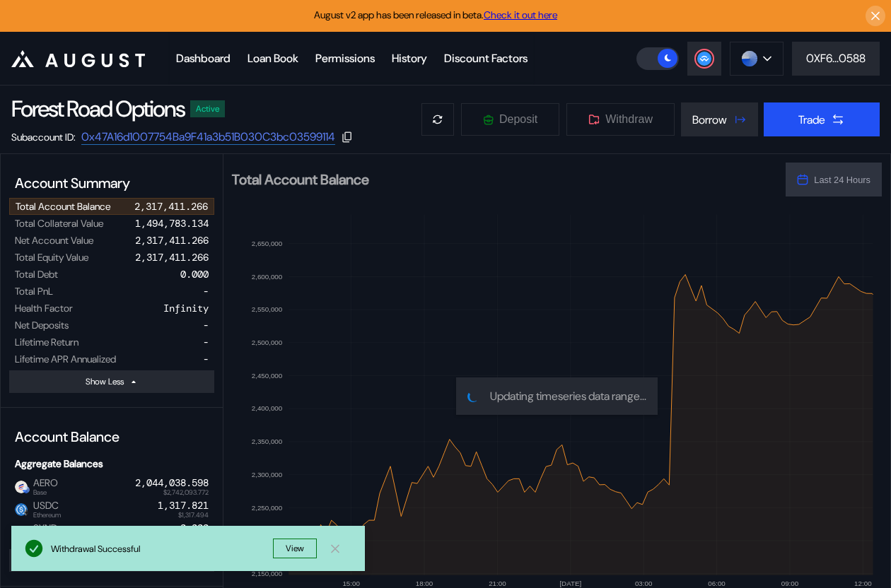
click at [209, 59] on div "Dashboard" at bounding box center [203, 58] width 54 height 15
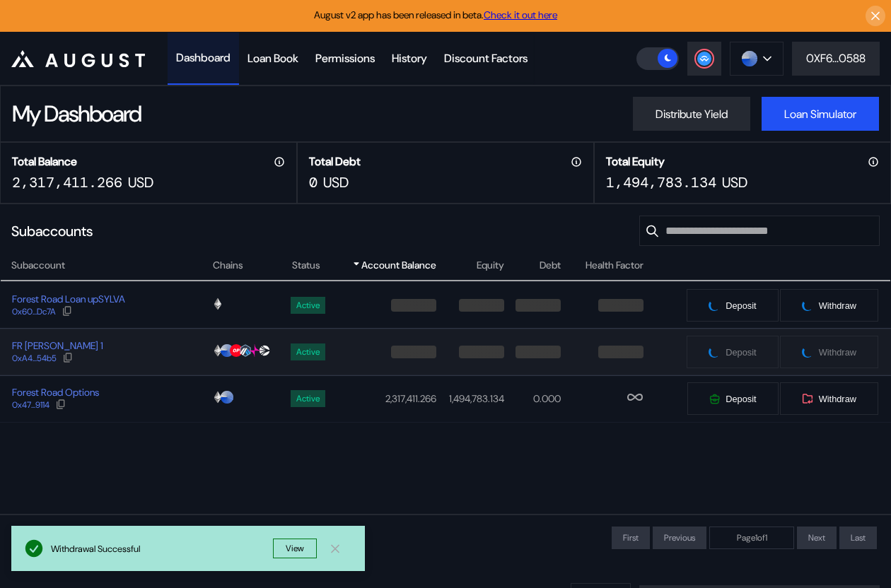
click at [153, 353] on div "FR Sylva Strategist 1 0xA4...54b5" at bounding box center [106, 351] width 211 height 25
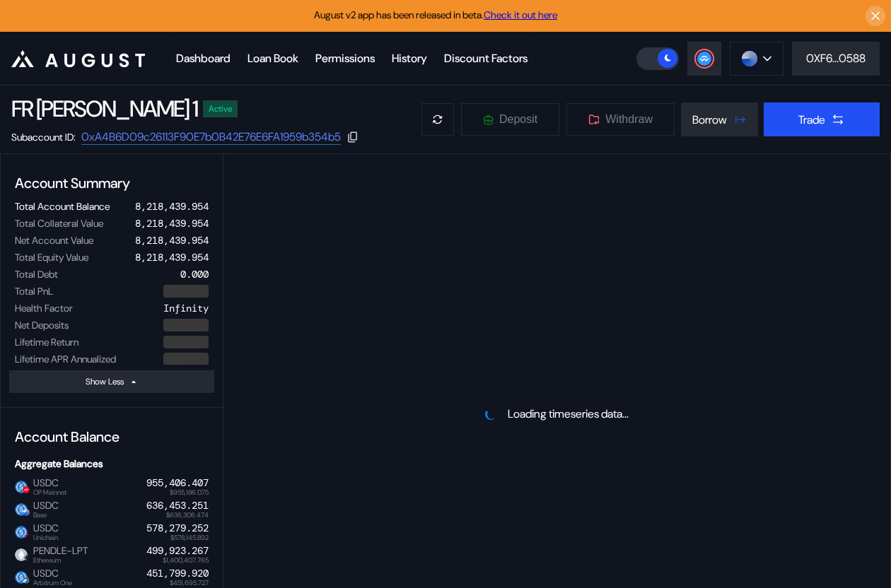
select select "*"
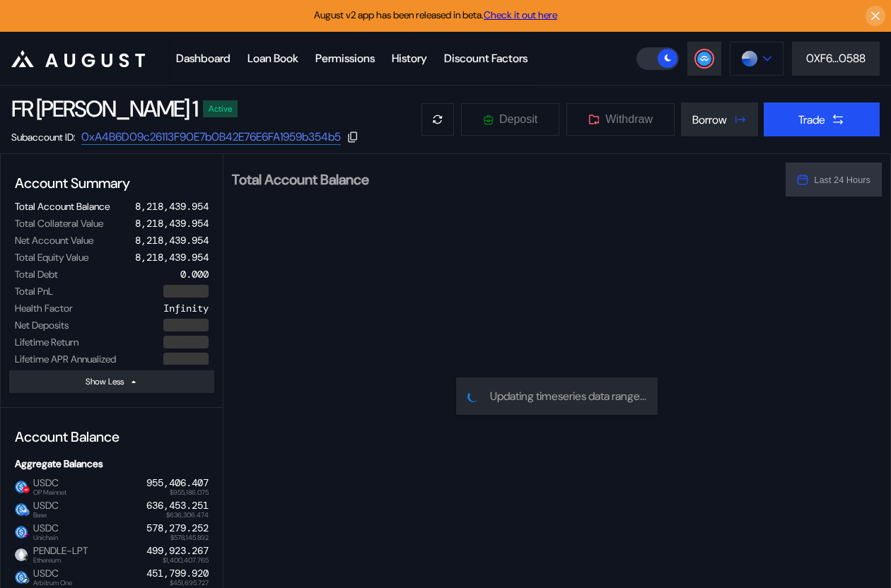
click at [744, 56] on img at bounding box center [750, 59] width 16 height 16
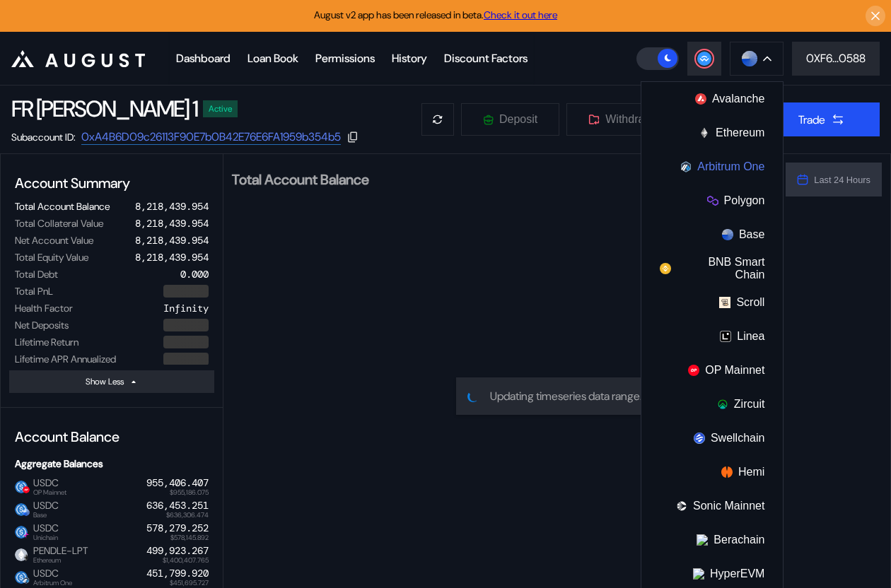
click at [734, 171] on button "Arbitrum One" at bounding box center [711, 167] width 141 height 34
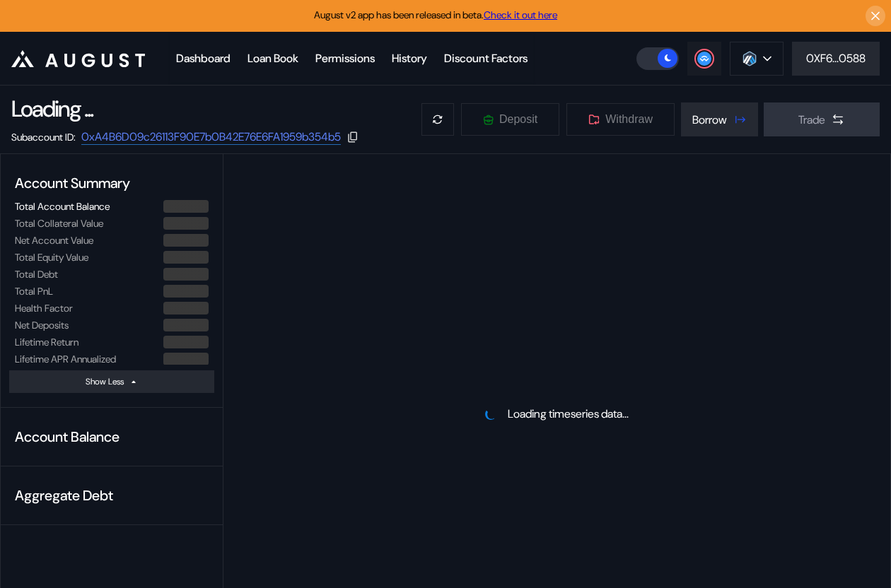
click at [697, 61] on icon at bounding box center [704, 59] width 14 height 14
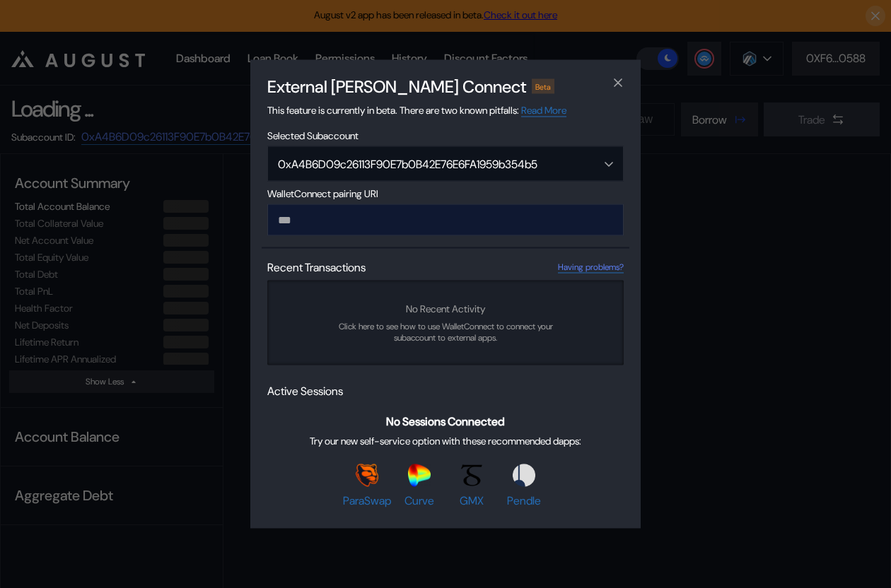
type input "**********"
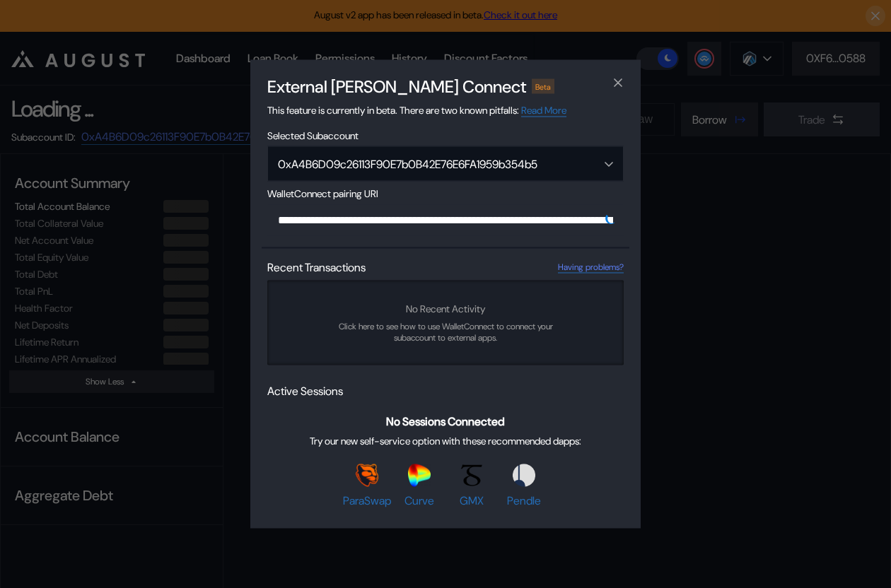
scroll to position [0, 852]
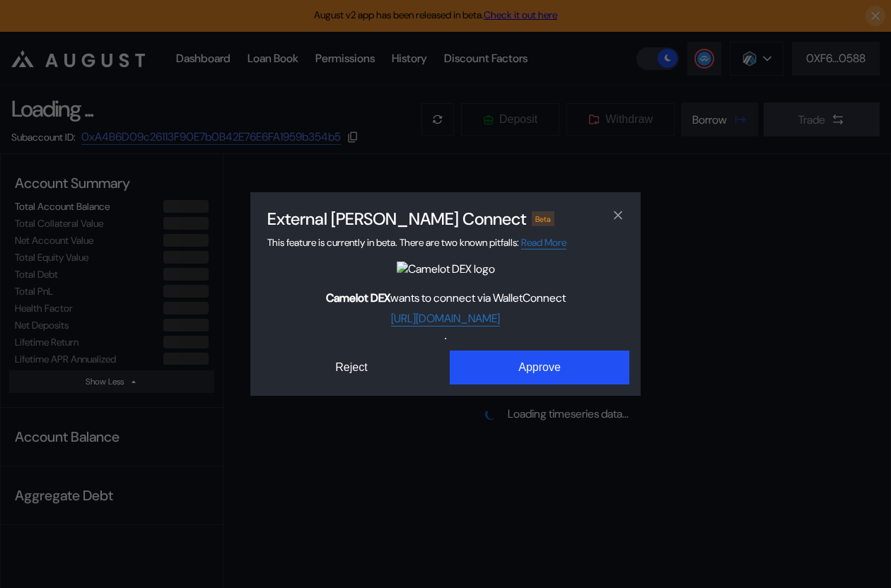
click at [545, 399] on div "External dApp Connect Beta This feature is currently in beta. There are two kno…" at bounding box center [445, 294] width 891 height 588
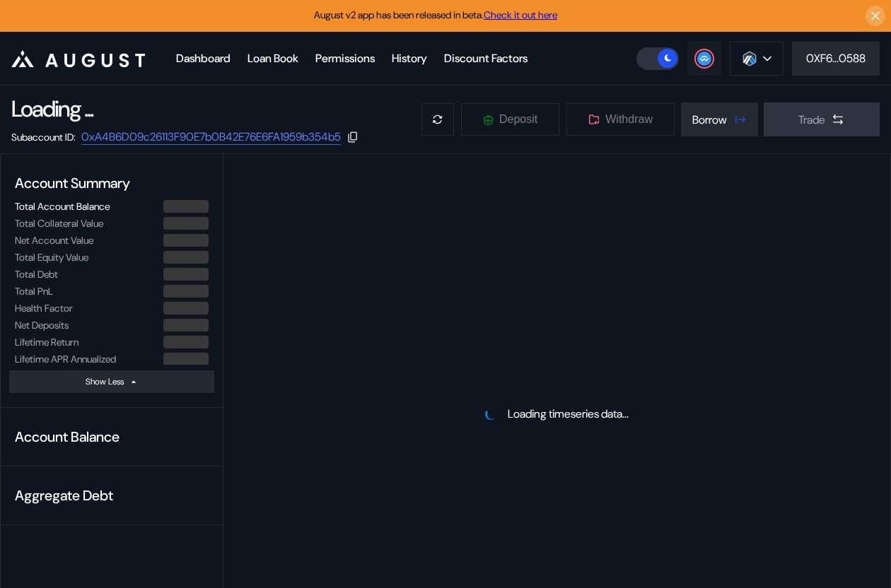
click at [703, 64] on circle at bounding box center [704, 59] width 14 height 14
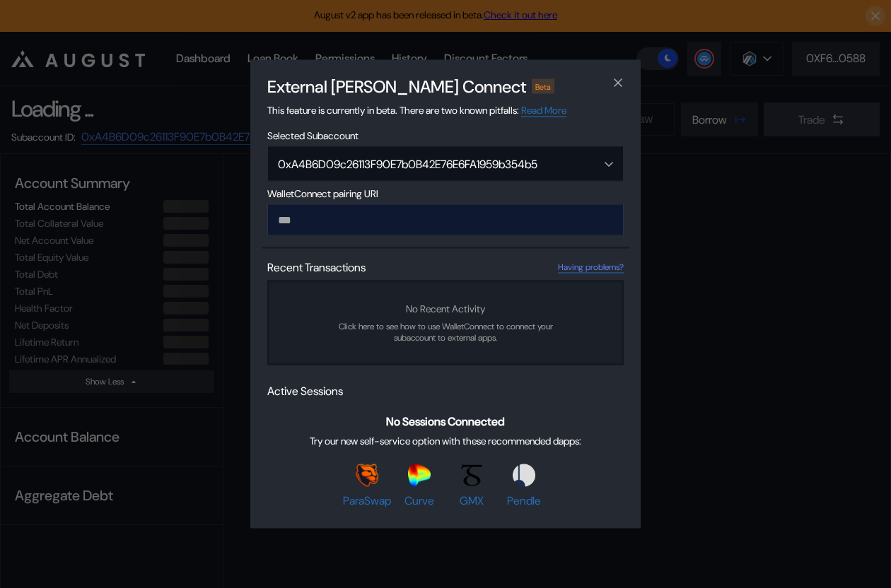
type input "**********"
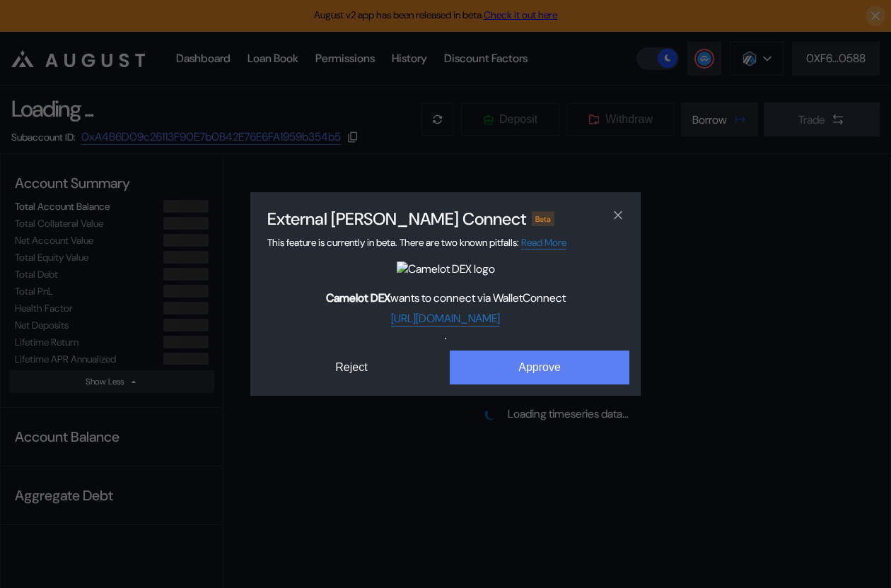
click at [508, 362] on button "Approve" at bounding box center [540, 368] width 180 height 34
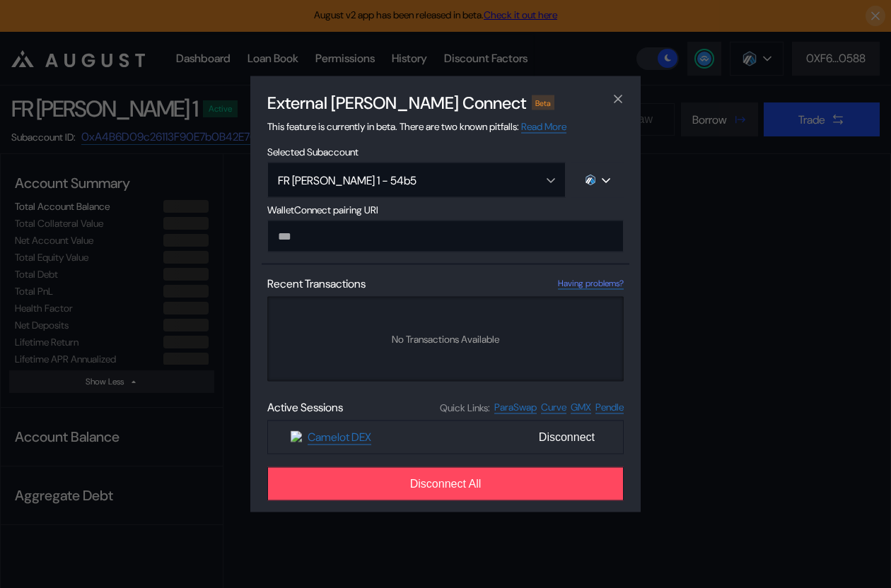
select select "*"
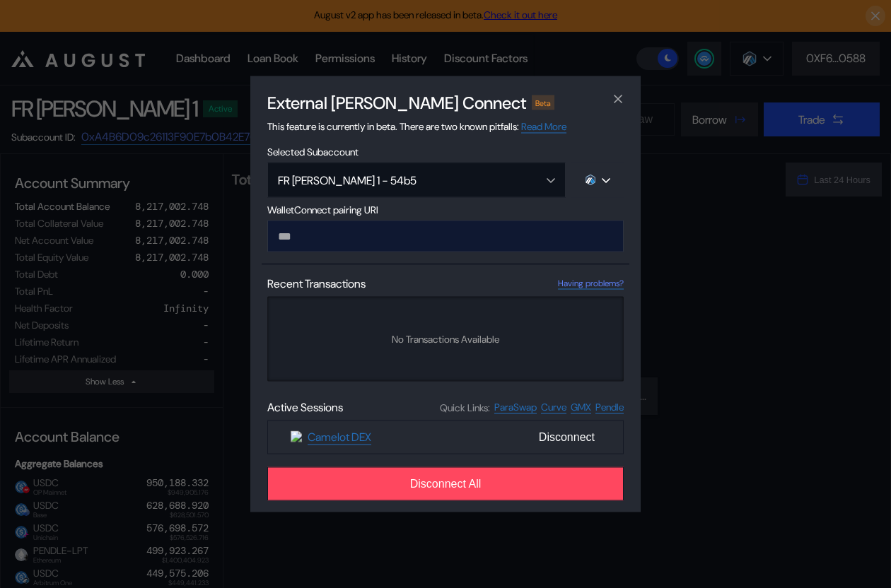
paste input "**********"
type input "**********"
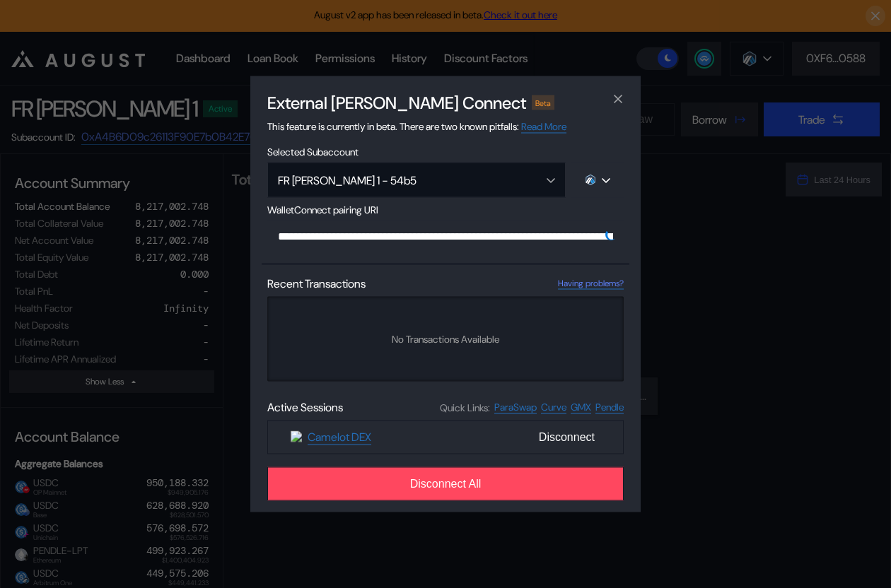
scroll to position [0, 848]
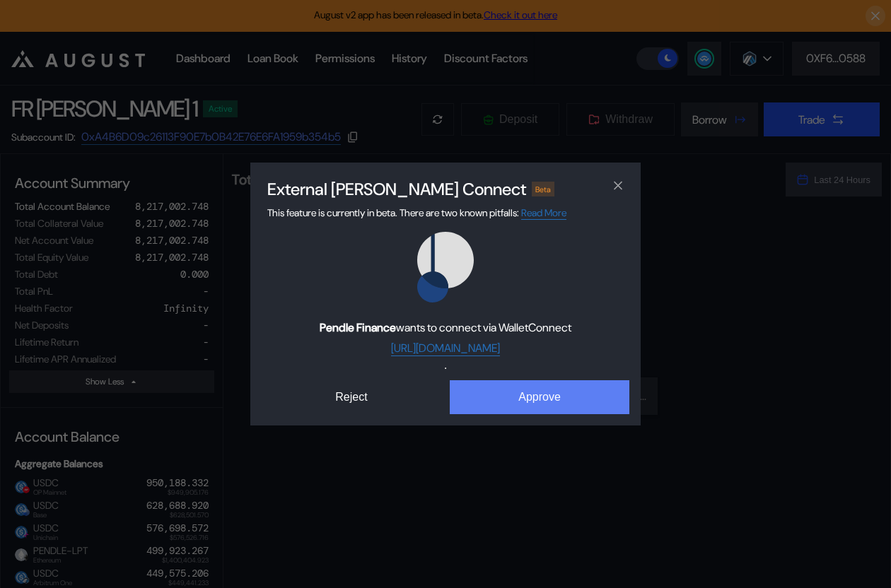
click at [529, 387] on button "Approve" at bounding box center [540, 397] width 180 height 34
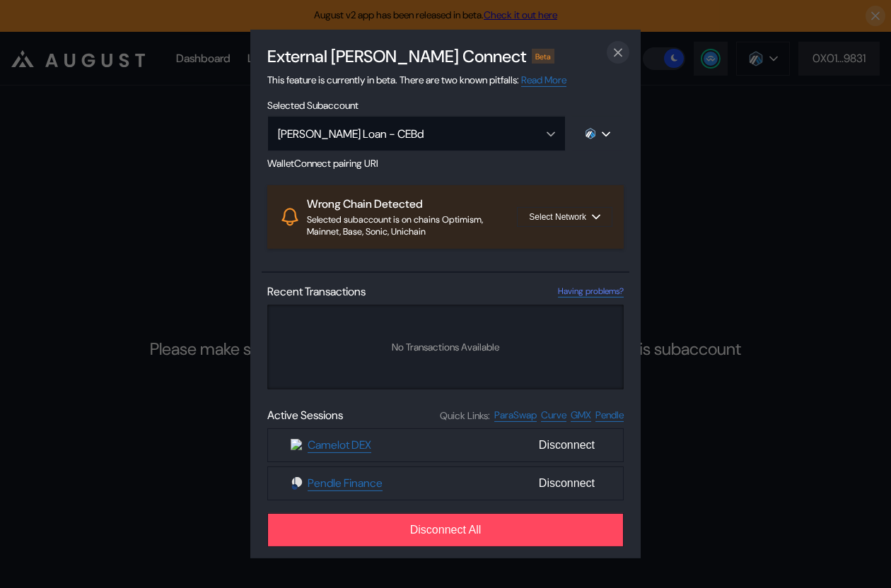
click at [619, 53] on icon "close modal" at bounding box center [617, 52] width 7 height 7
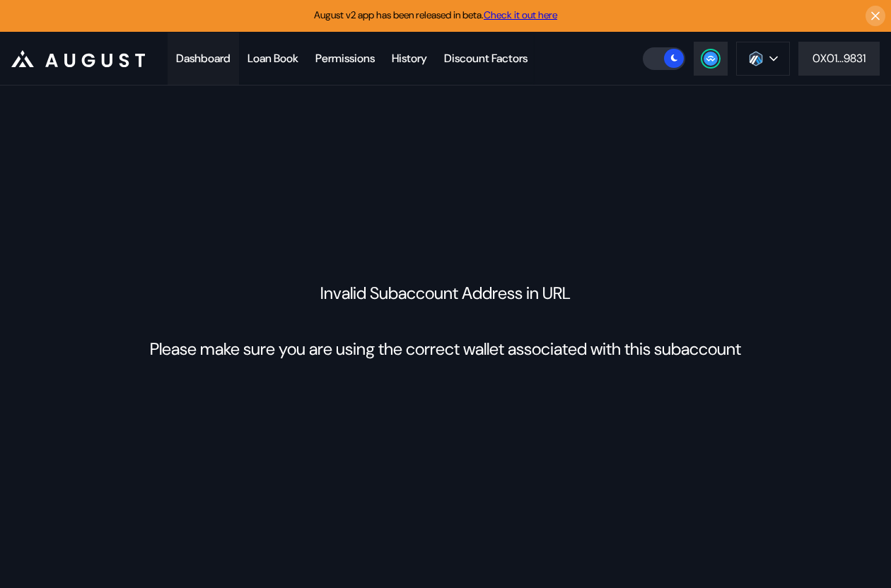
click at [204, 59] on div "Dashboard" at bounding box center [203, 58] width 54 height 15
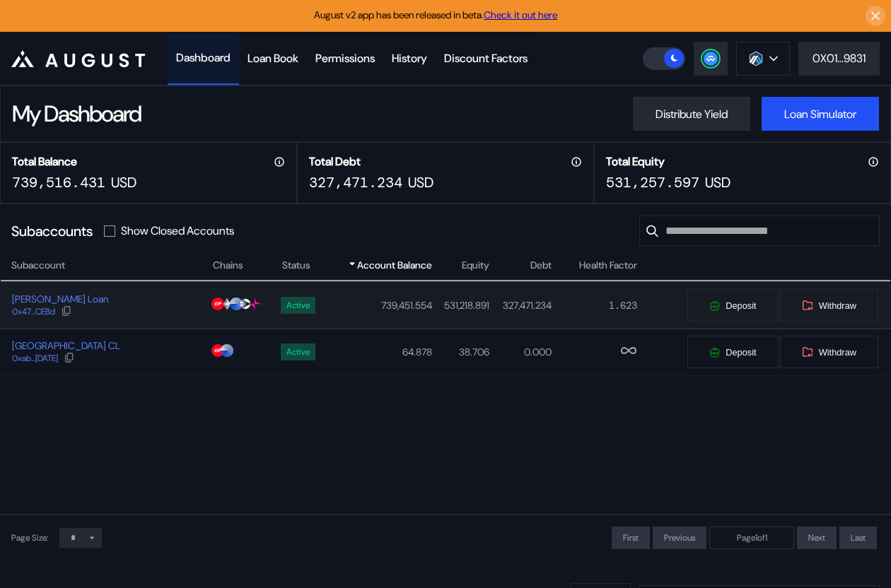
click at [150, 307] on div "[PERSON_NAME] Loan 0x47...CEBd" at bounding box center [106, 305] width 211 height 25
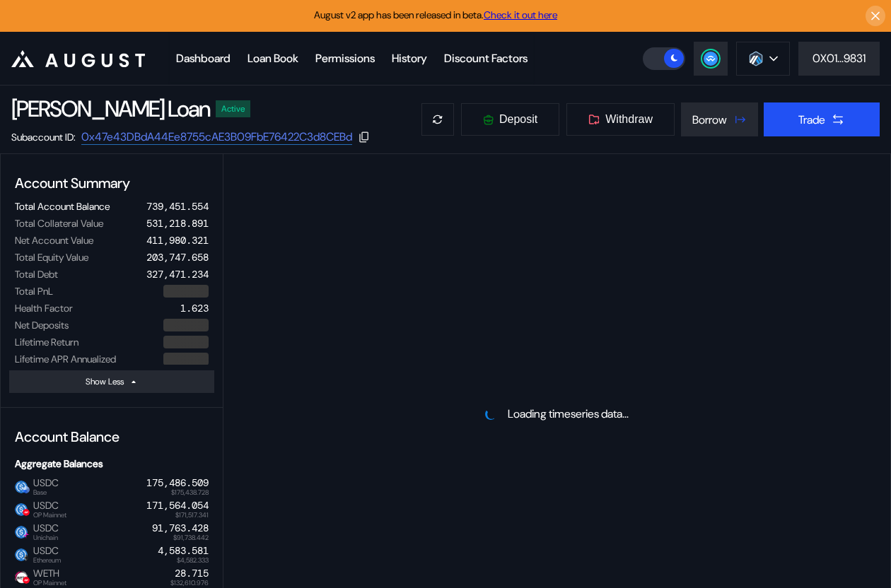
select select "*"
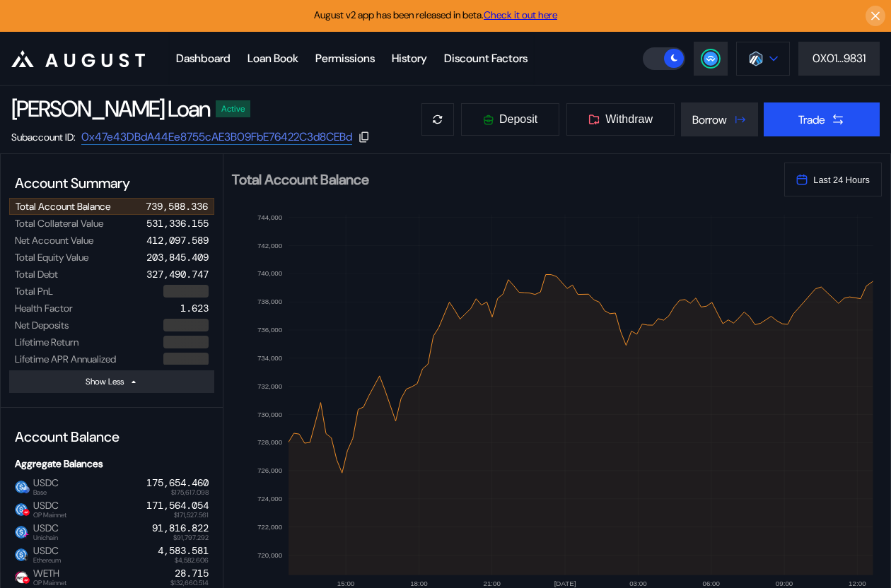
click at [758, 66] on button at bounding box center [763, 59] width 54 height 34
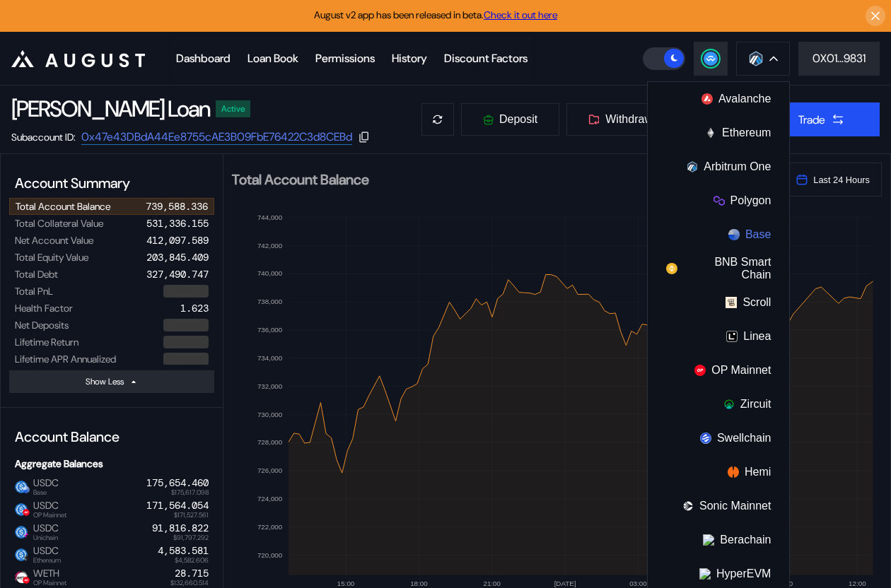
click at [738, 238] on button "Base" at bounding box center [718, 235] width 141 height 34
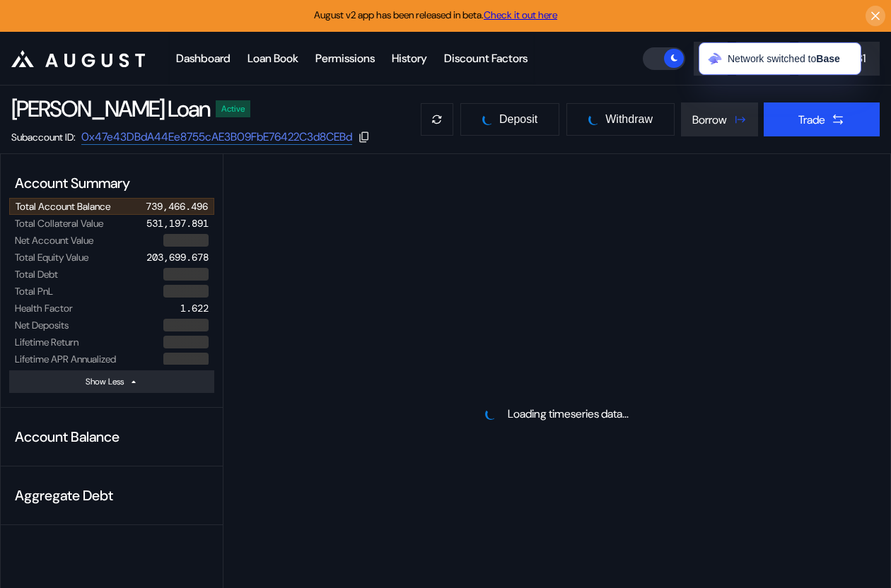
select select "*"
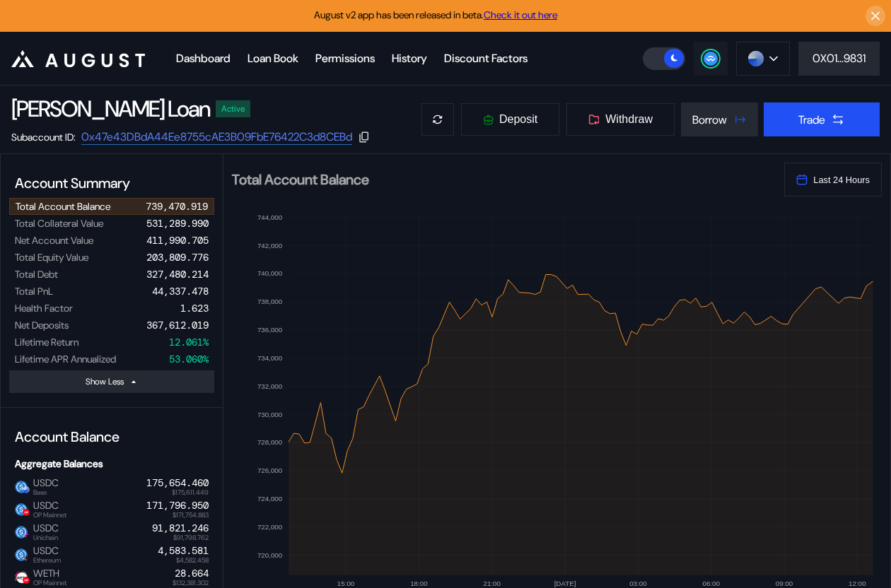
click at [701, 65] on button at bounding box center [710, 59] width 34 height 34
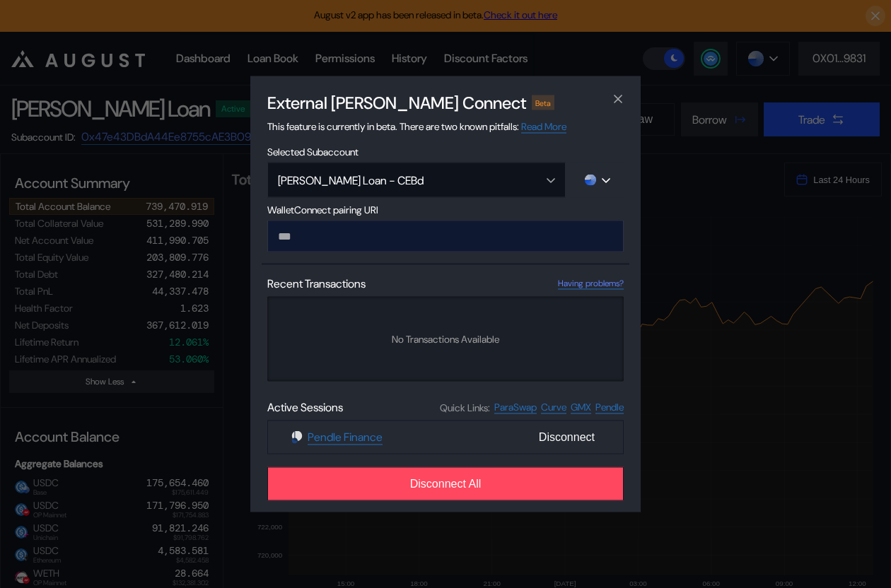
click at [378, 239] on input "modal" at bounding box center [445, 237] width 356 height 32
type input "**********"
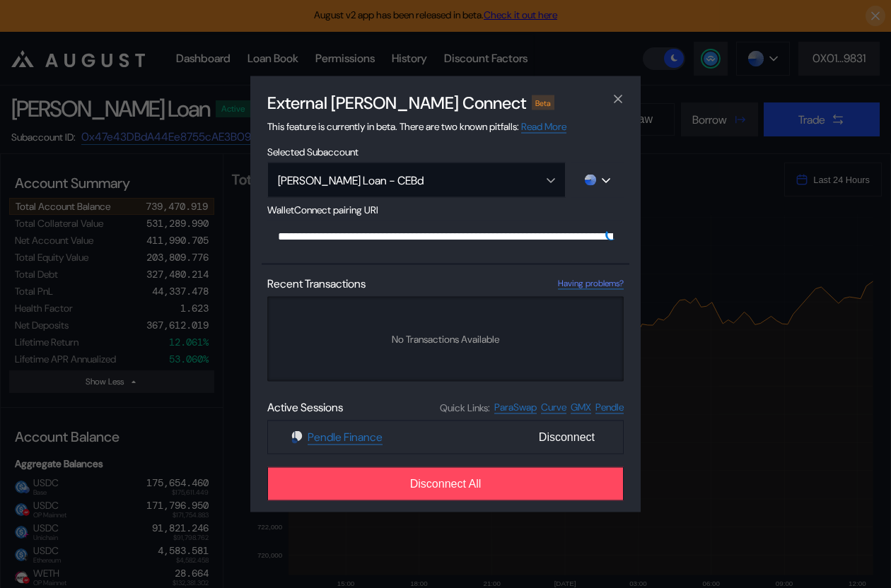
scroll to position [0, 838]
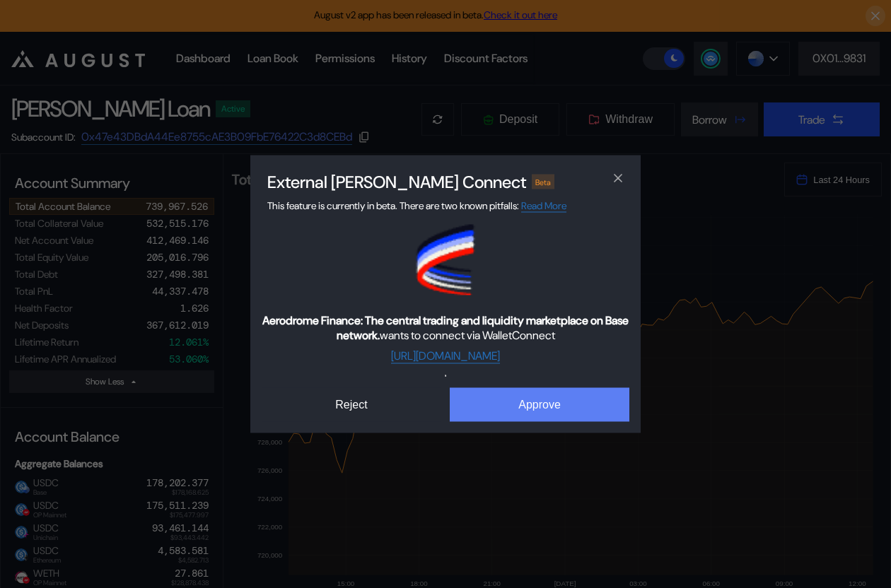
click at [505, 413] on button "Approve" at bounding box center [540, 405] width 180 height 34
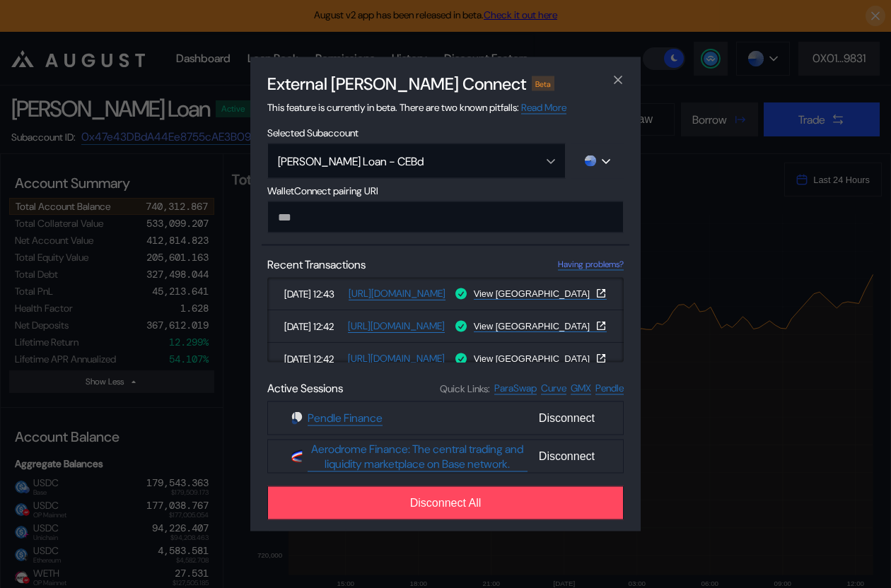
click at [764, 57] on div "External [PERSON_NAME] Connect Beta This feature is currently in beta. There ar…" at bounding box center [445, 294] width 891 height 588
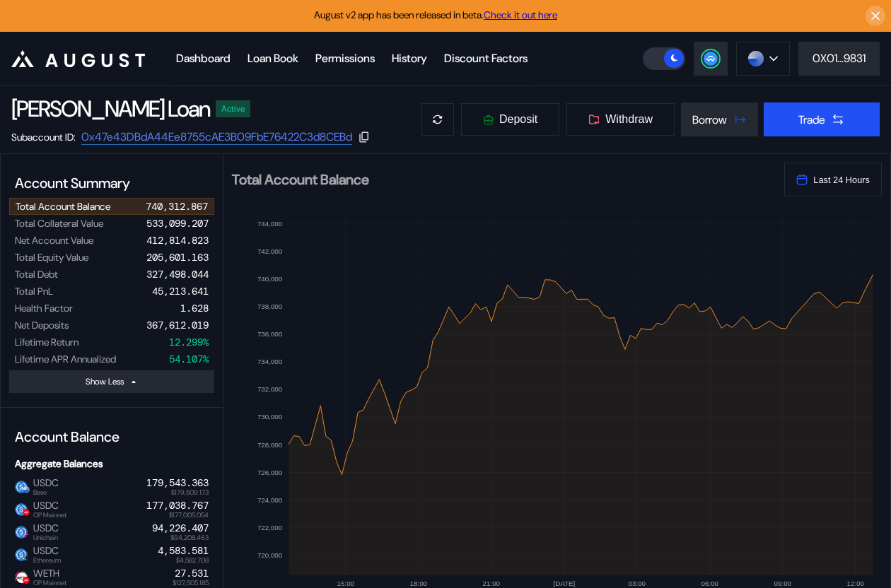
click at [764, 57] on button at bounding box center [763, 59] width 54 height 34
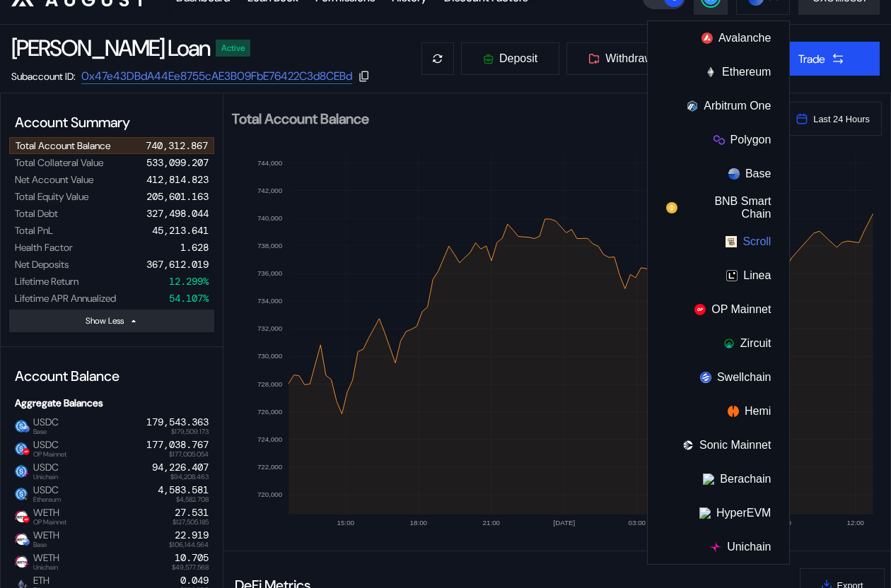
scroll to position [64, 0]
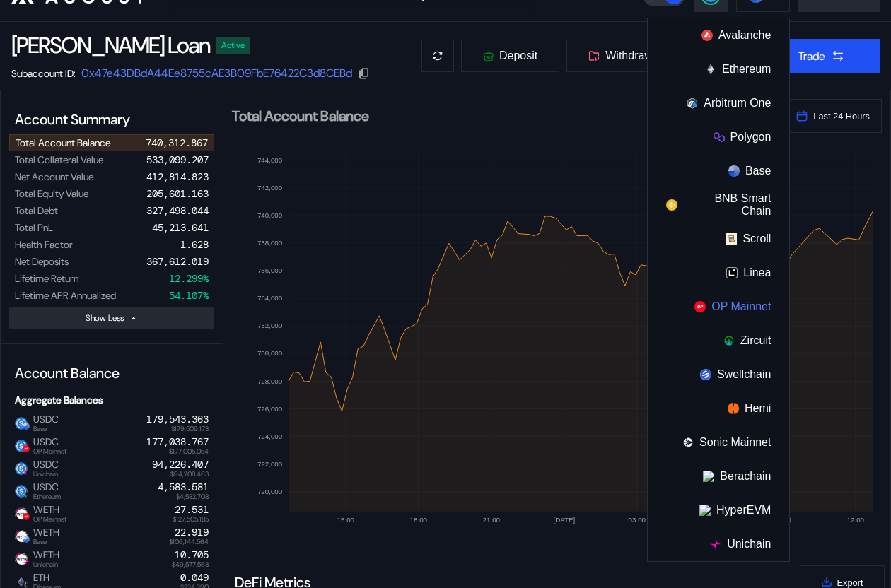
click at [728, 309] on button "OP Mainnet" at bounding box center [718, 307] width 141 height 34
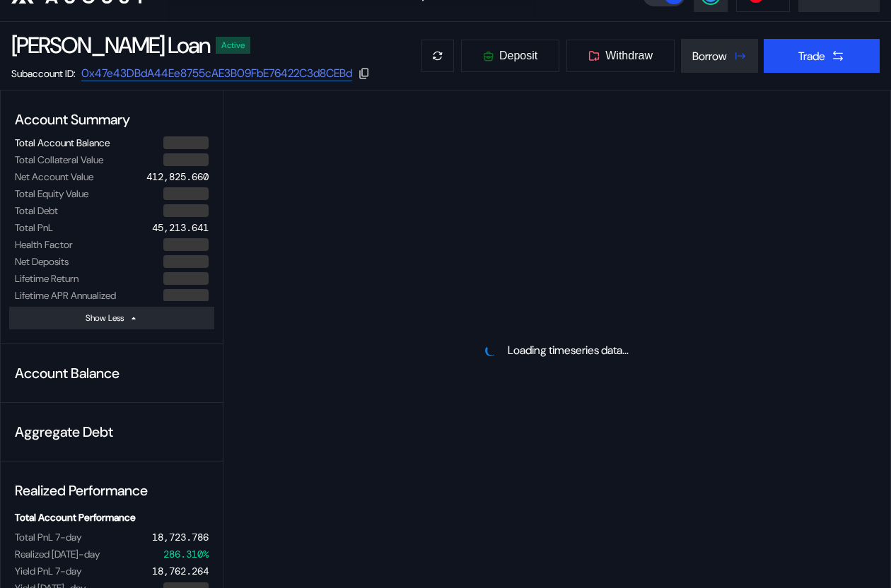
select select "*"
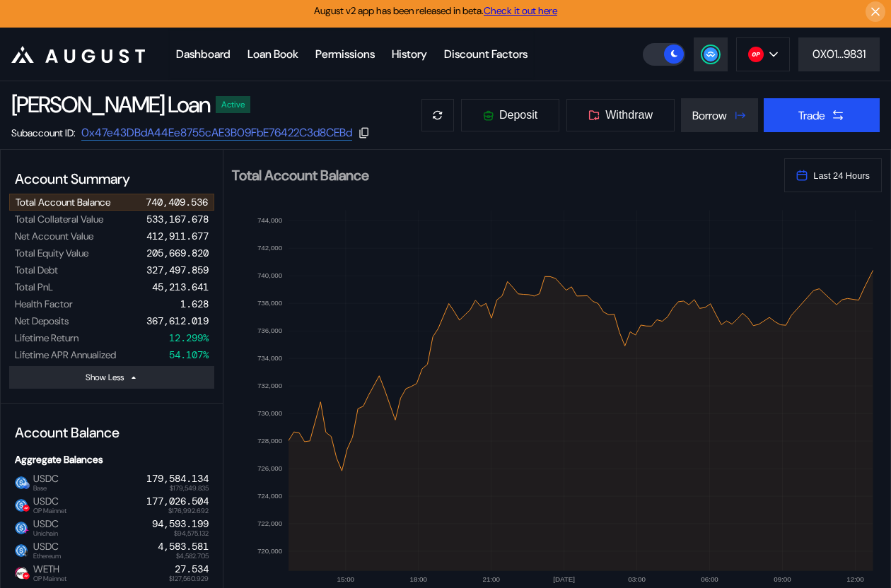
scroll to position [0, 0]
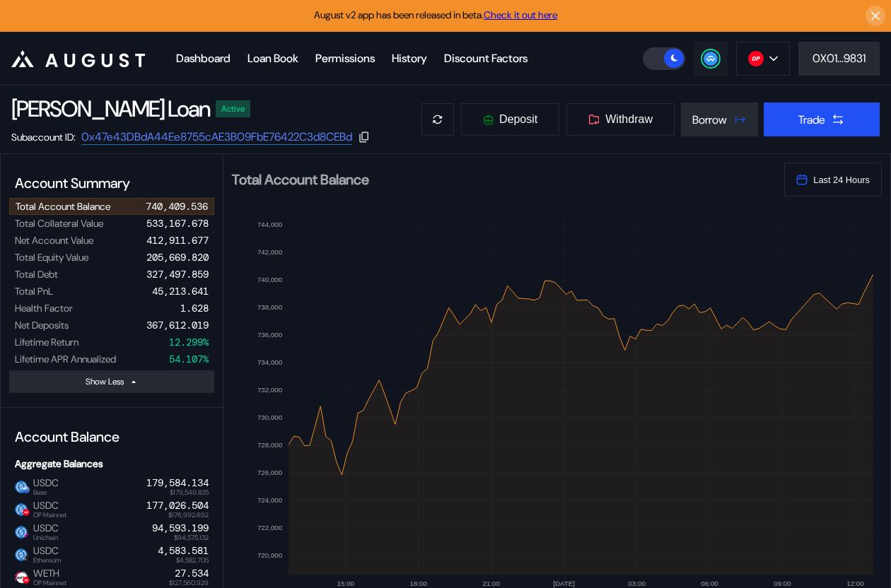
click at [717, 57] on button at bounding box center [710, 59] width 34 height 34
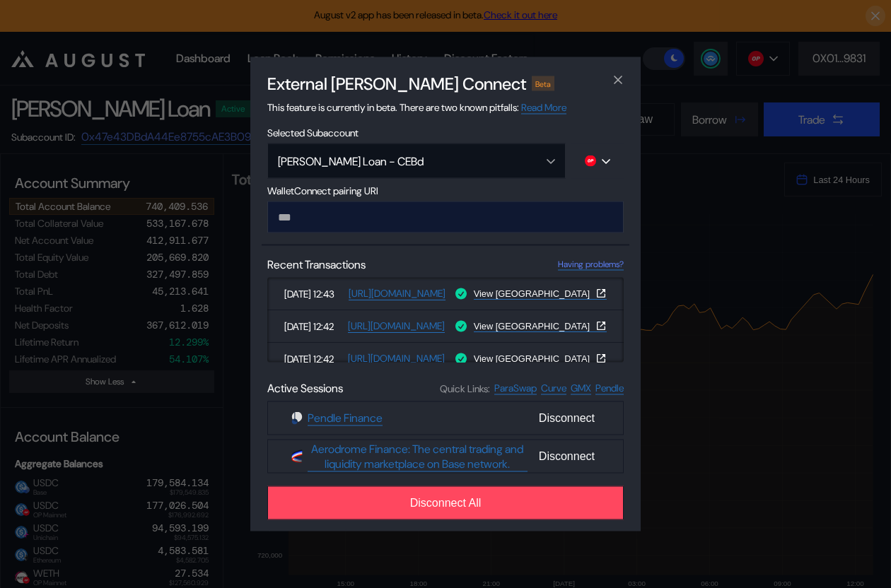
type input "**********"
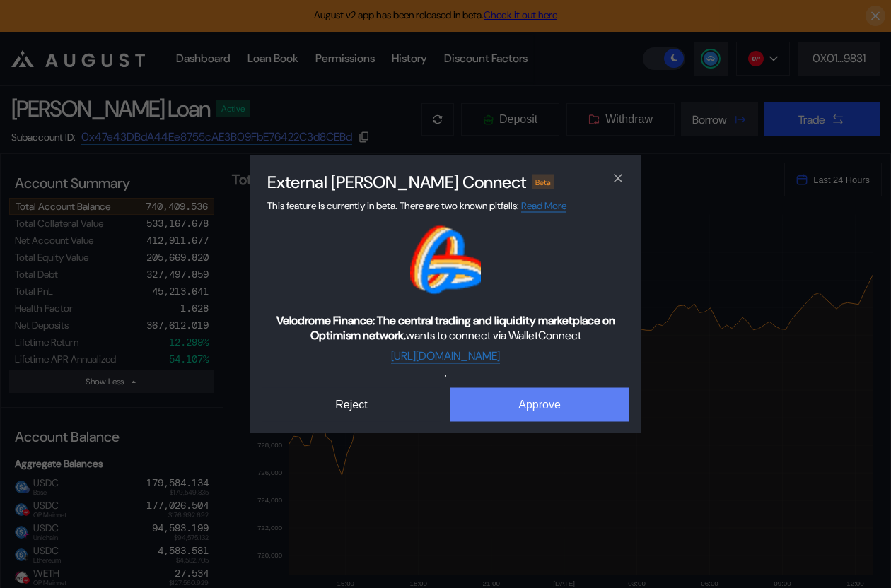
click at [510, 409] on button "Approve" at bounding box center [540, 405] width 180 height 34
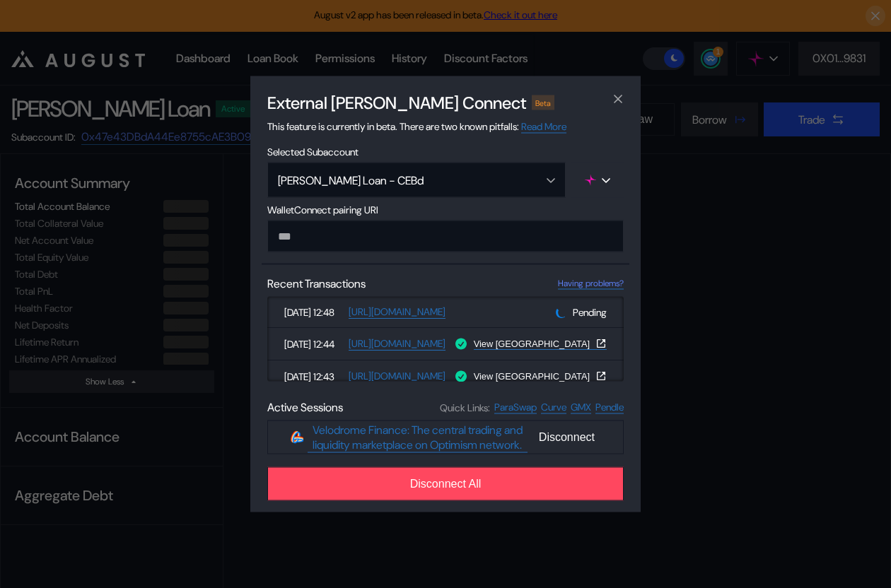
select select "*"
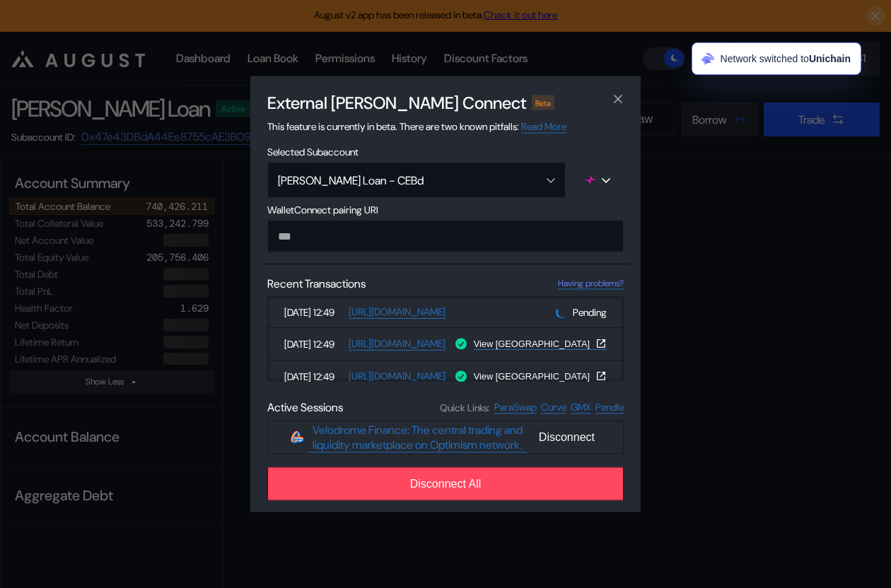
select select "*"
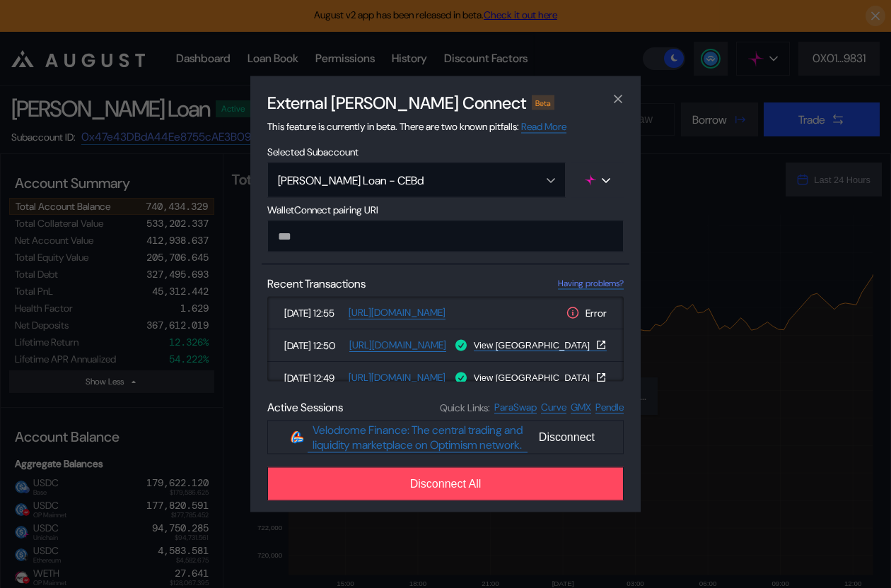
click at [203, 181] on div "External [PERSON_NAME] Connect Beta This feature is currently in beta. There ar…" at bounding box center [445, 294] width 891 height 588
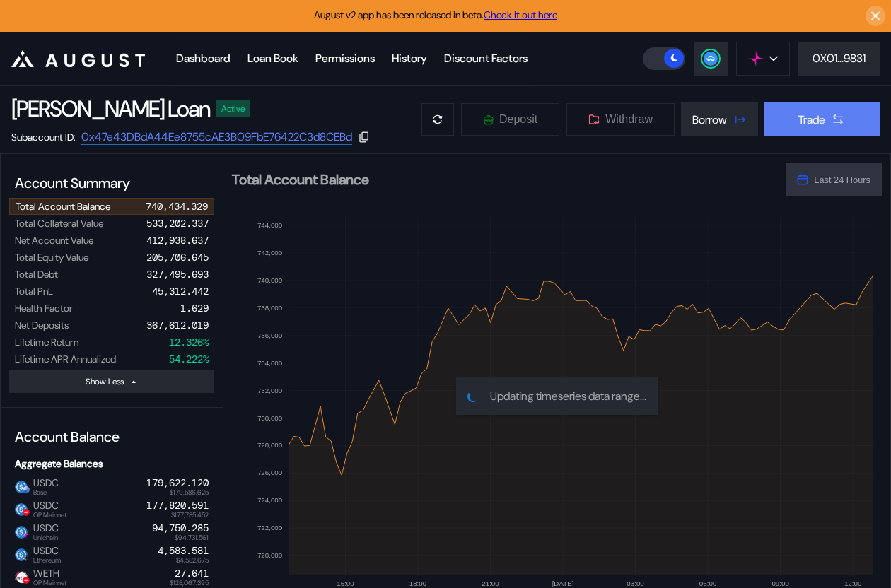
click at [839, 112] on icon at bounding box center [838, 119] width 14 height 14
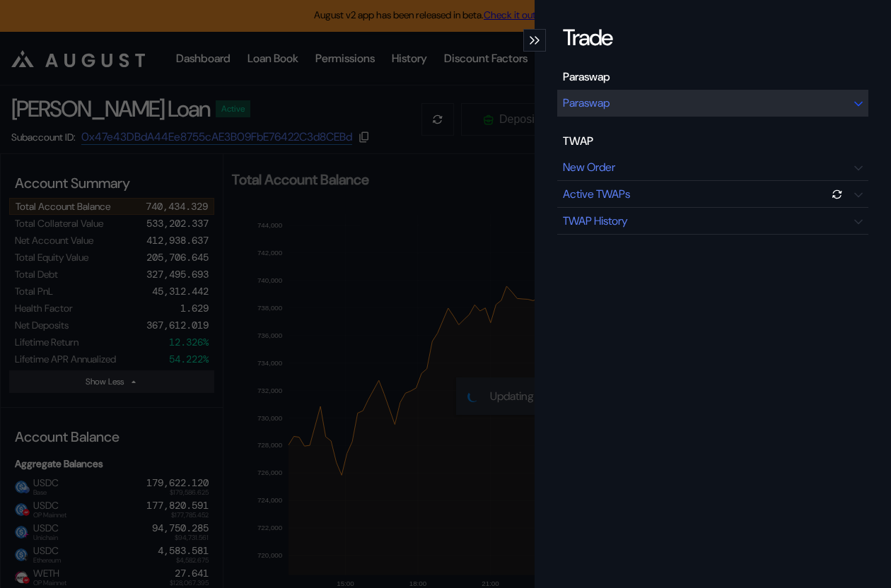
click at [650, 100] on div "Paraswap" at bounding box center [712, 103] width 311 height 27
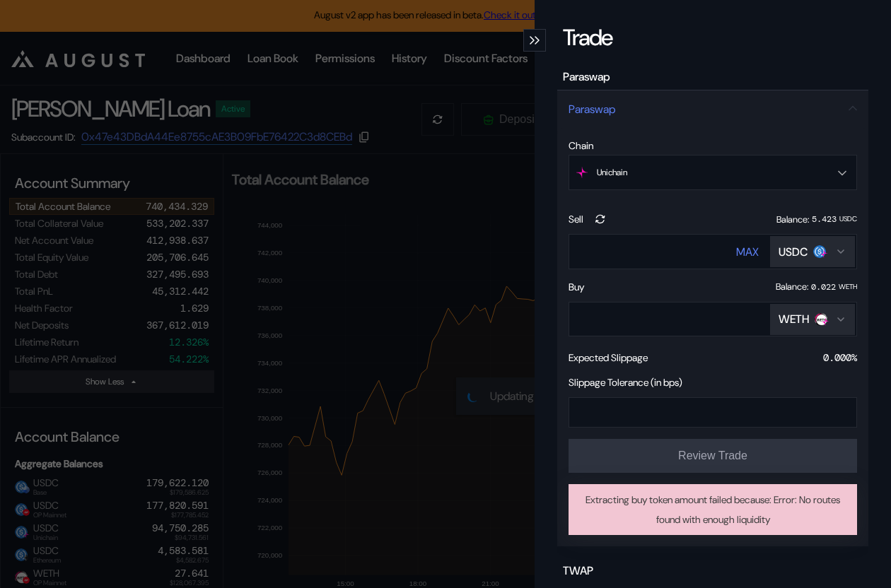
click at [385, 97] on div "Trade Paraswap Paraswap Chain Unichain OP Mainnet Ethereum Base Sonic Mainnet U…" at bounding box center [445, 294] width 891 height 588
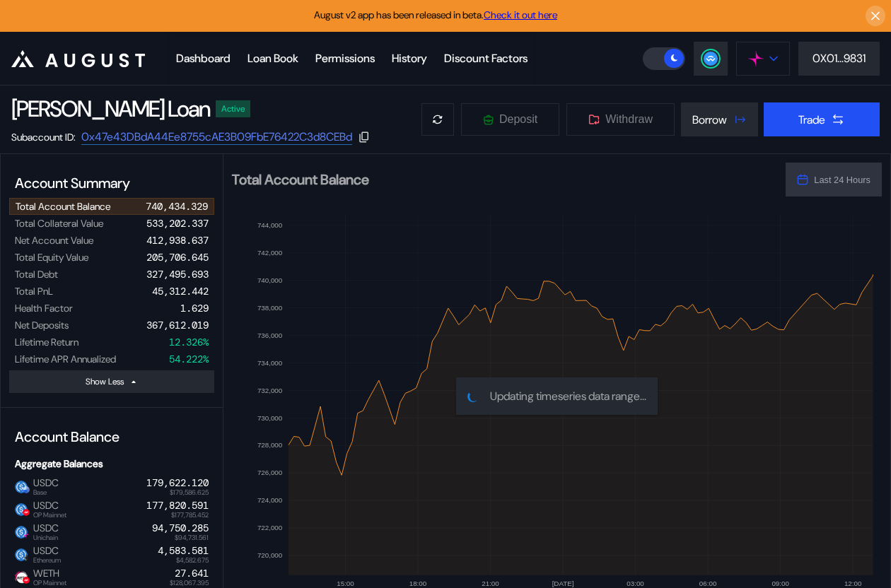
click at [749, 60] on img at bounding box center [756, 59] width 16 height 16
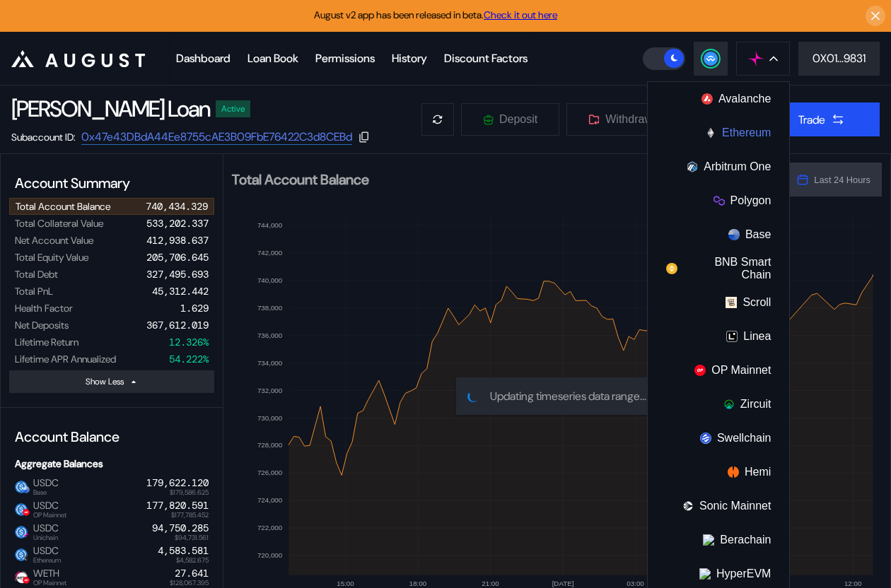
click at [744, 131] on button "Ethereum" at bounding box center [718, 133] width 141 height 34
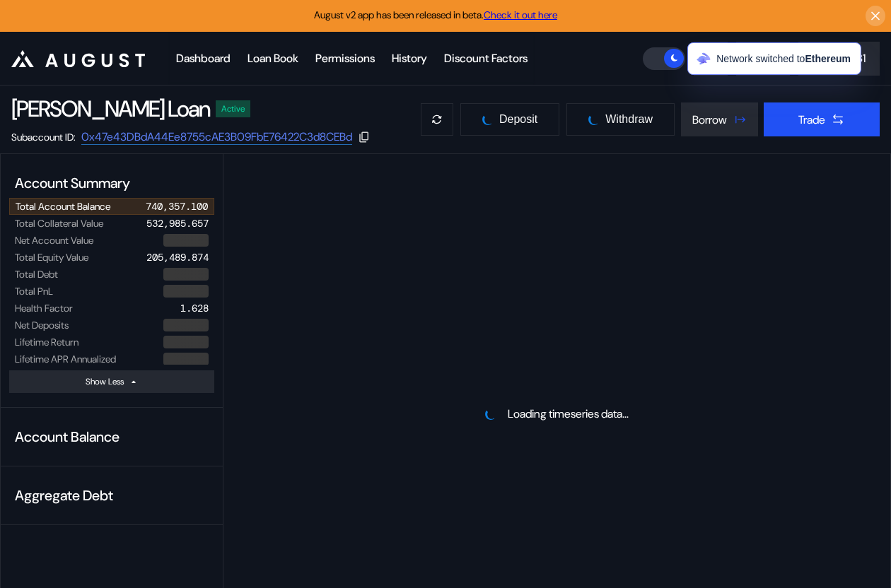
select select "*"
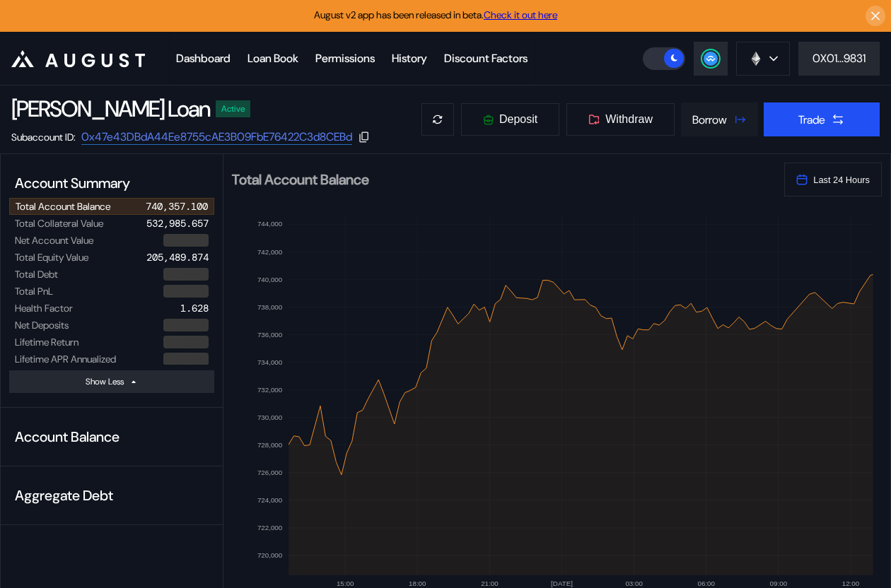
click at [728, 115] on button "Borrow" at bounding box center [719, 119] width 77 height 34
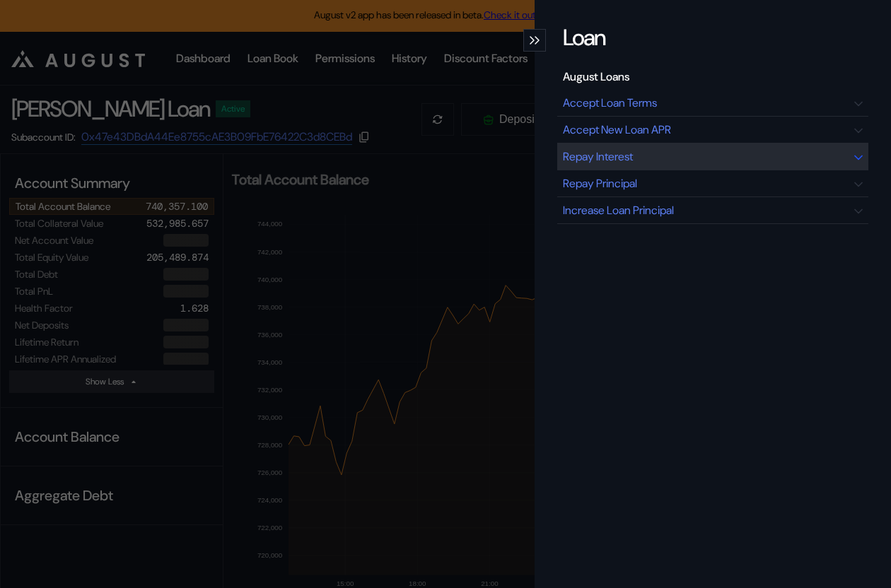
click at [697, 156] on div "Repay Interest" at bounding box center [712, 156] width 311 height 27
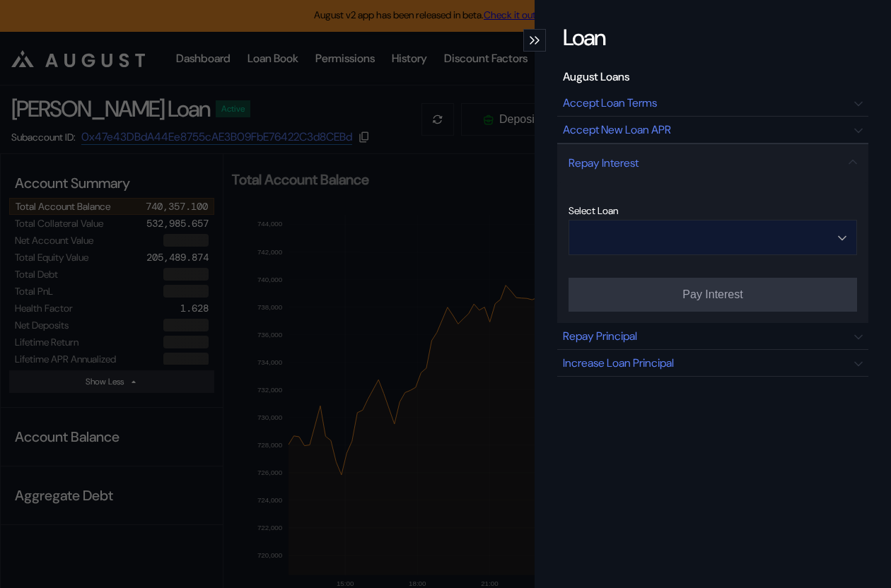
click at [606, 221] on input "Open menu" at bounding box center [705, 238] width 252 height 34
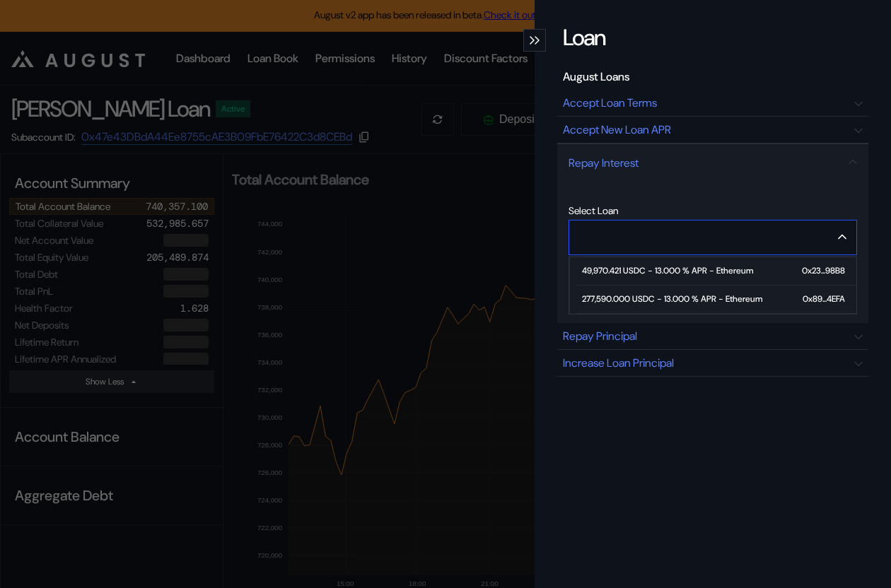
click at [611, 296] on div "277,590.000 USDC - 13.000 % APR - Ethereum" at bounding box center [672, 299] width 180 height 10
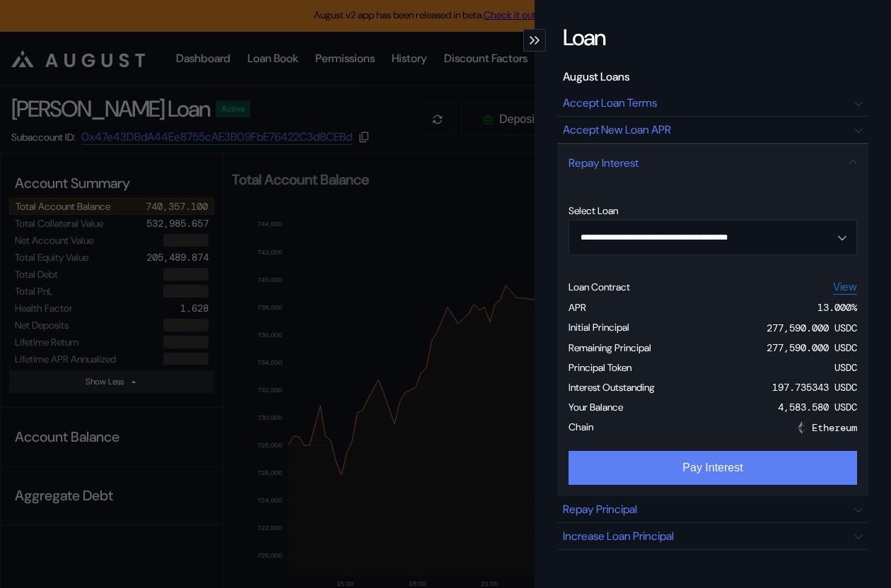
click at [721, 470] on button "Pay Interest" at bounding box center [712, 468] width 288 height 34
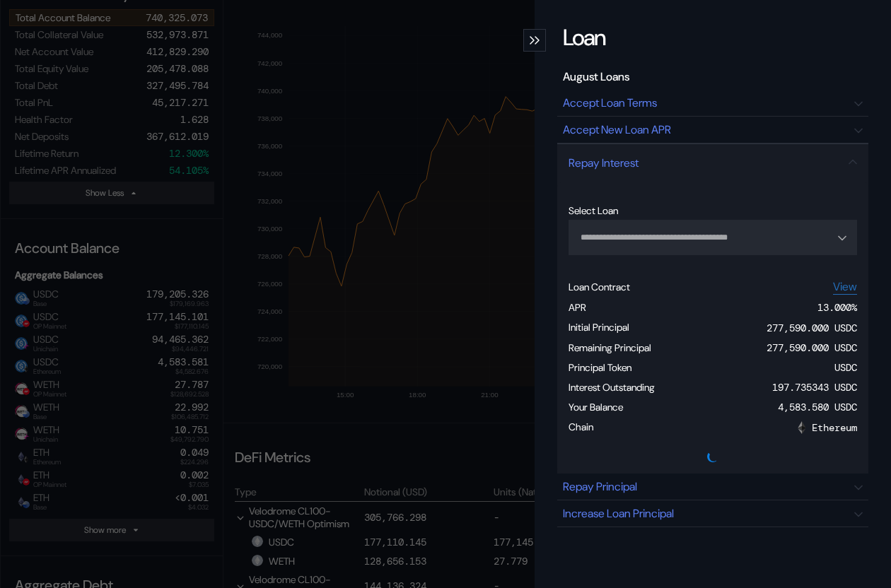
scroll to position [190, 0]
type input "**********"
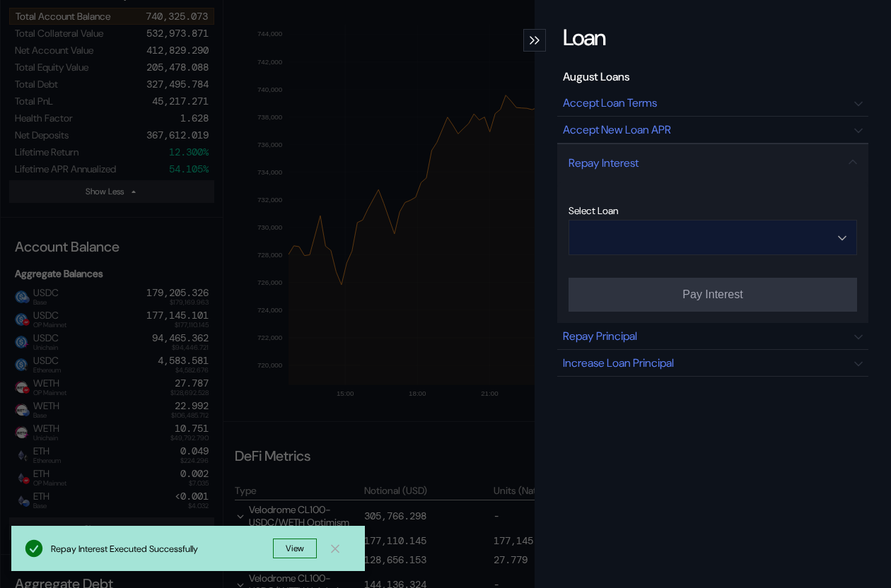
click at [731, 243] on input "Open menu" at bounding box center [705, 238] width 252 height 34
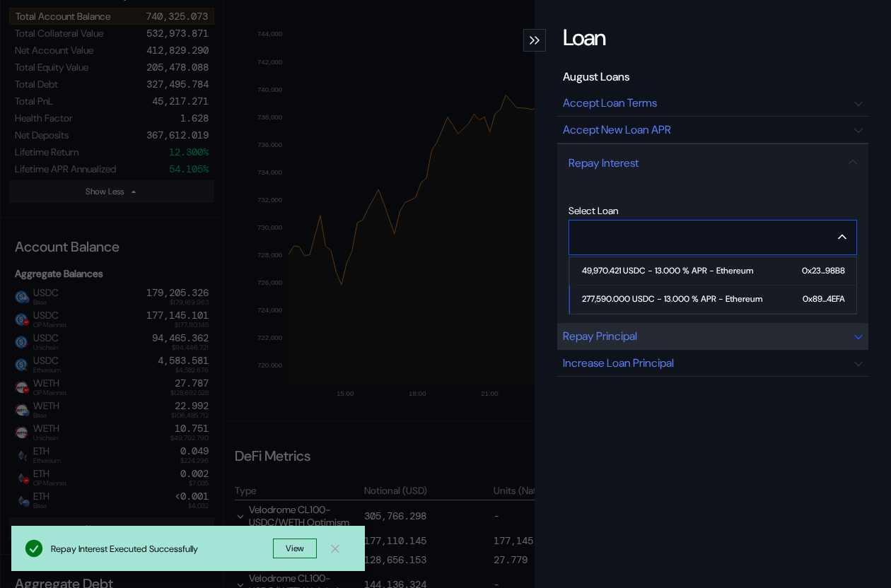
type input "**********"
click at [662, 342] on div "Repay Principal" at bounding box center [712, 336] width 311 height 27
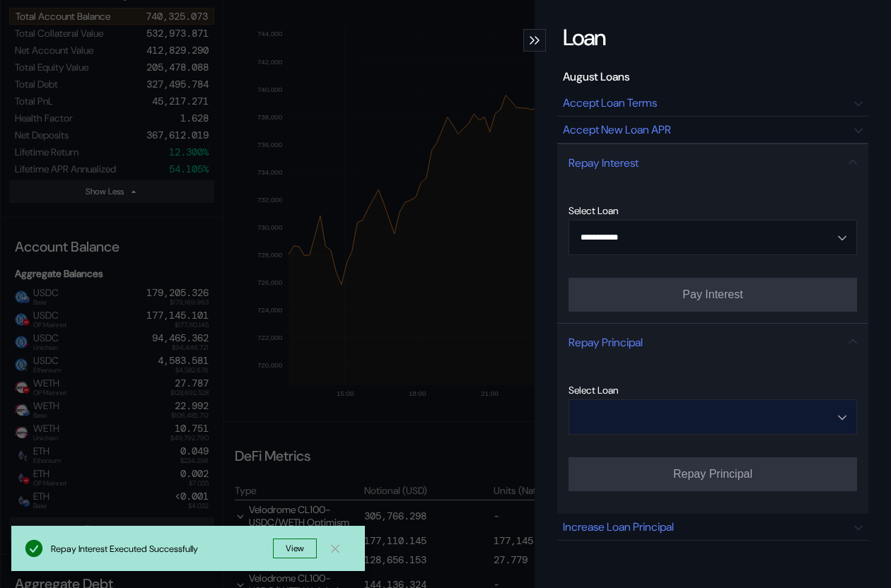
click at [676, 420] on input "Open menu" at bounding box center [705, 417] width 252 height 34
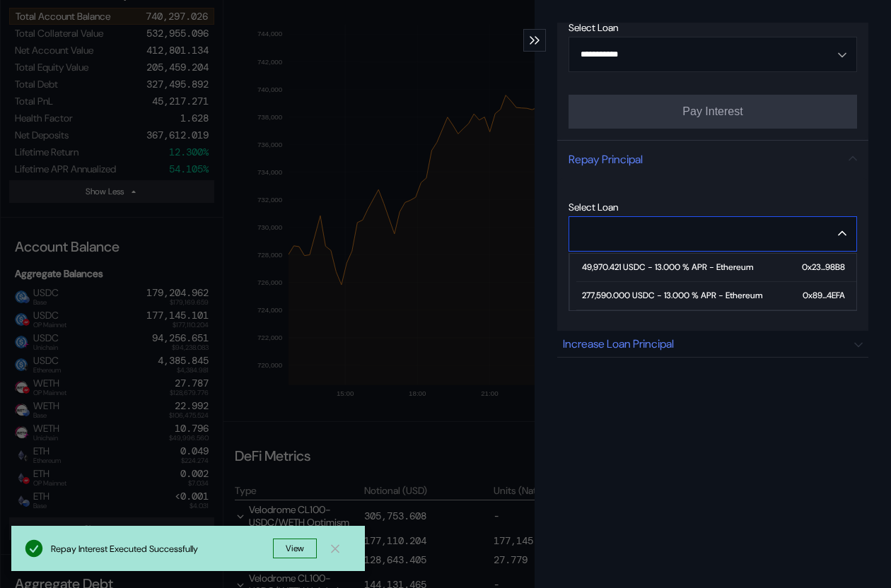
scroll to position [187, 0]
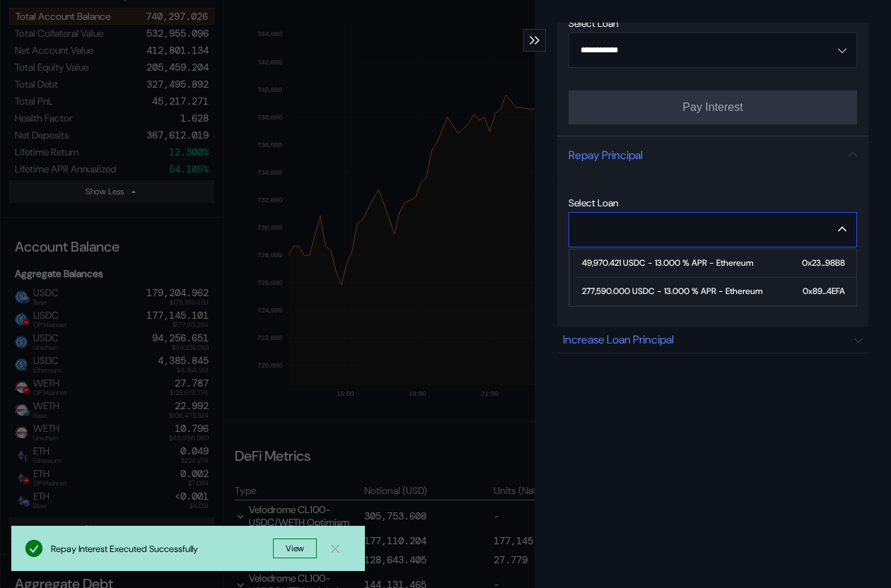
click at [705, 288] on div "277,590.000 USDC - 13.000 % APR - Ethereum" at bounding box center [672, 291] width 180 height 10
type input "**********"
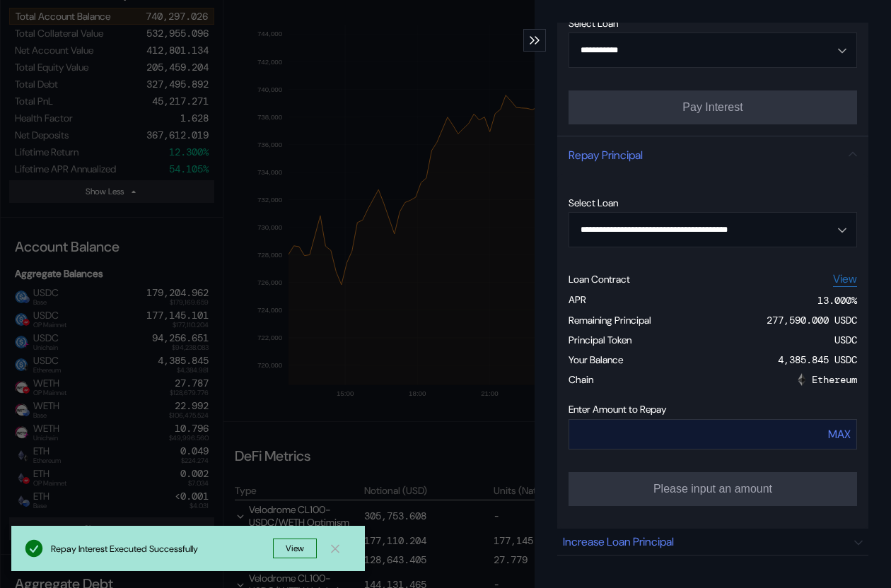
click at [685, 434] on input "modal" at bounding box center [681, 434] width 224 height 29
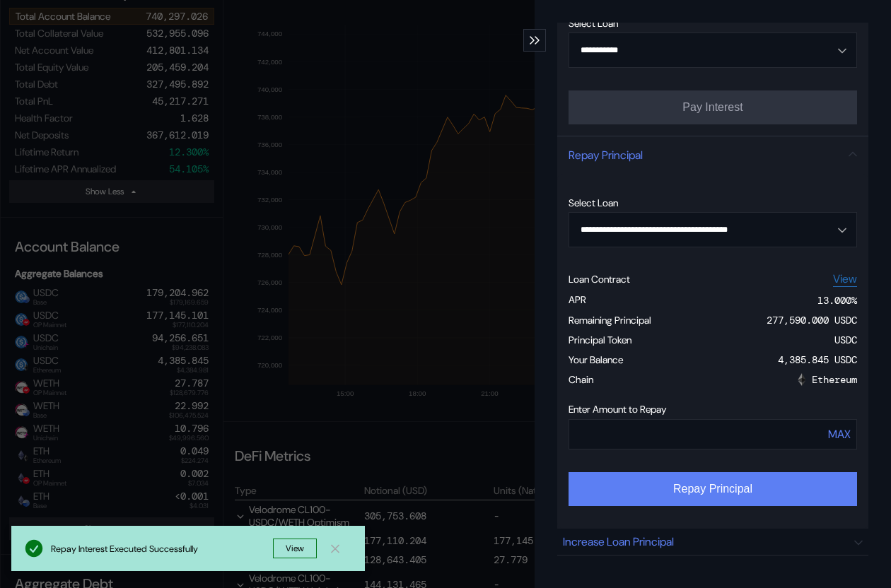
type input "****"
click at [700, 493] on button "Repay Principal" at bounding box center [712, 489] width 288 height 34
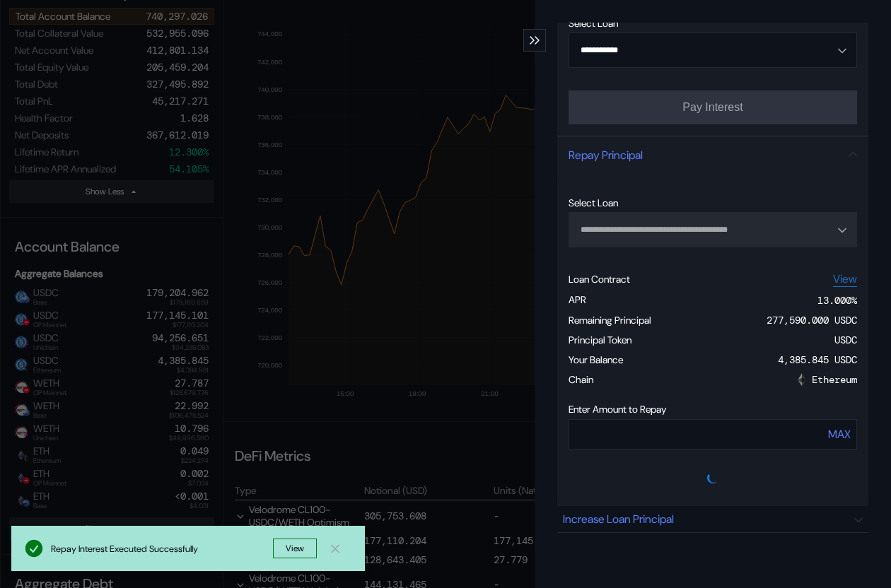
type input "**********"
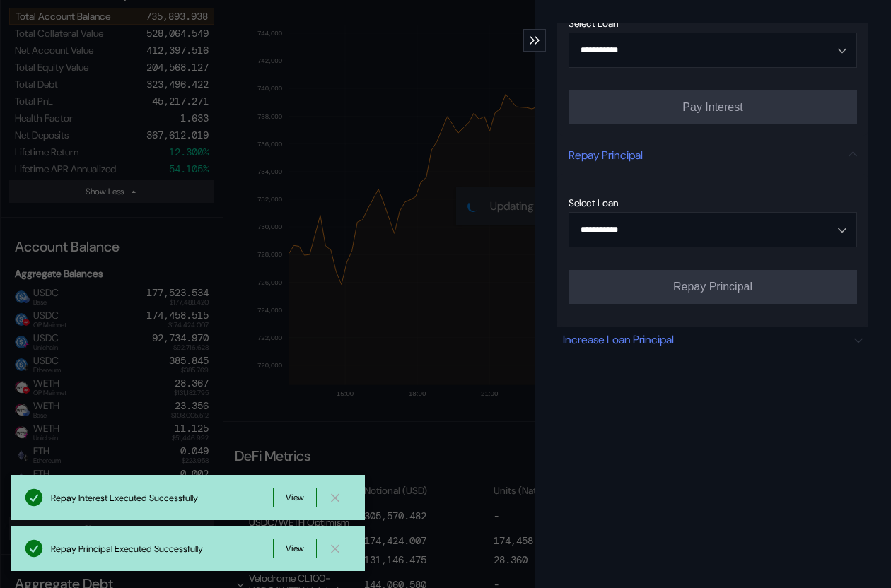
scroll to position [0, 0]
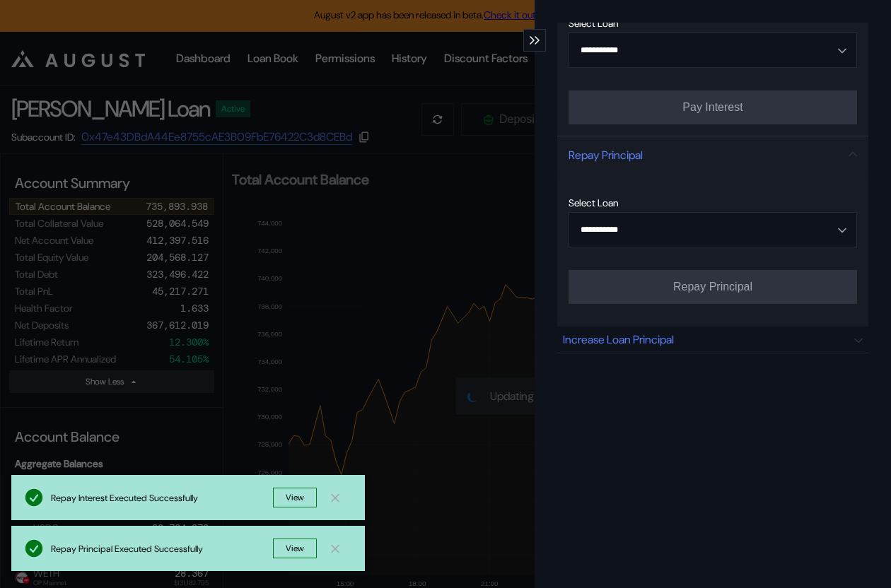
click at [315, 79] on div "**********" at bounding box center [445, 294] width 891 height 588
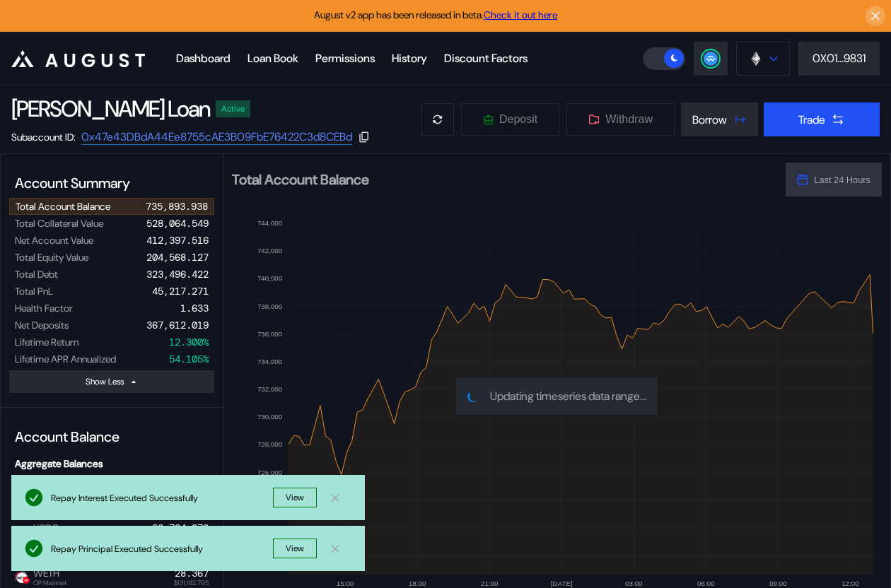
click at [769, 58] on icon at bounding box center [773, 59] width 8 height 6
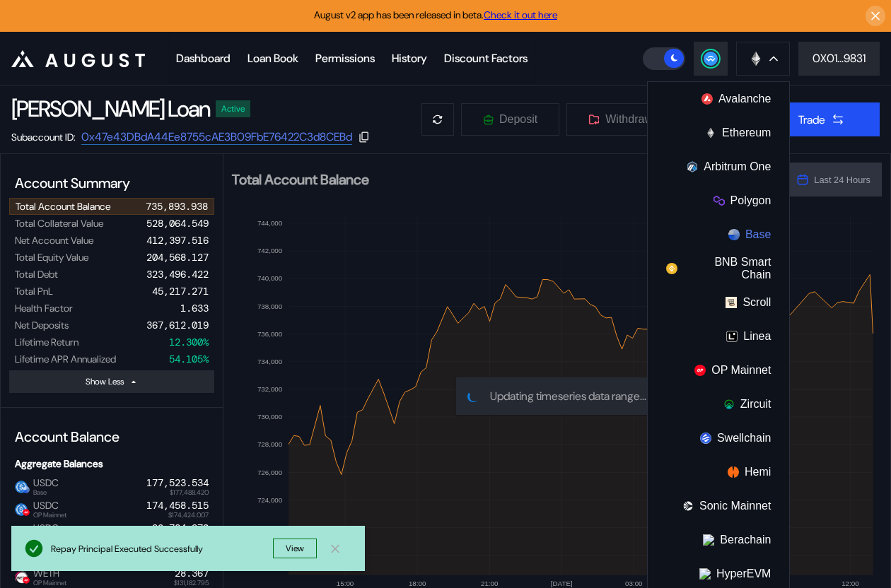
click at [730, 229] on img at bounding box center [733, 234] width 11 height 11
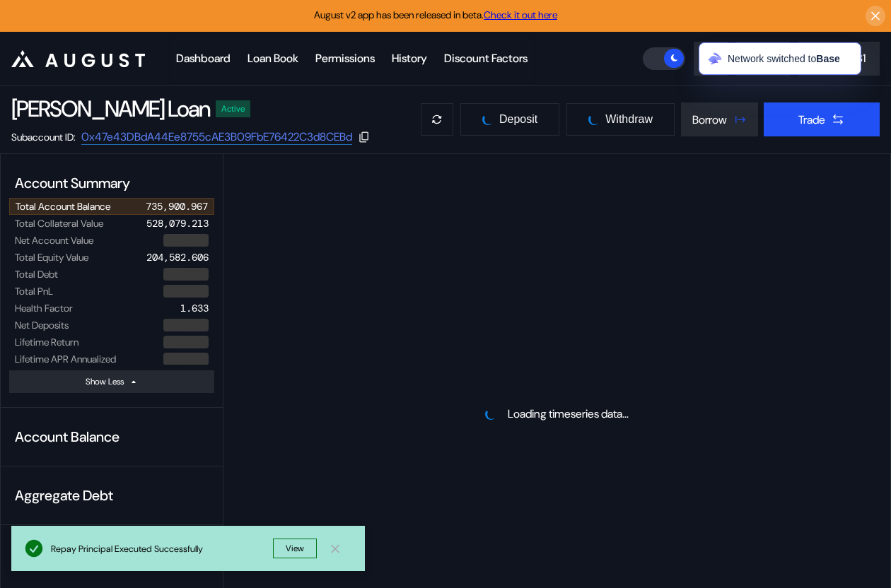
select select "*"
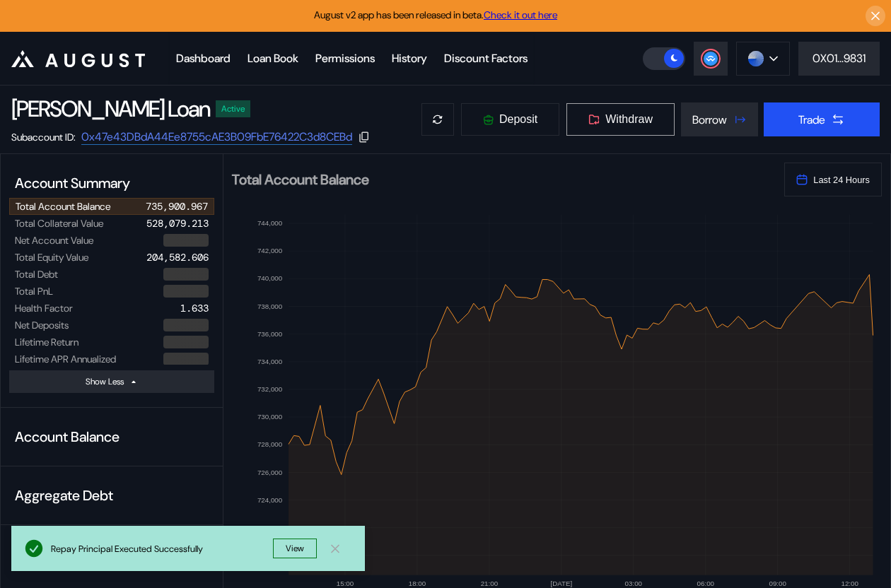
click at [620, 130] on button "Withdraw" at bounding box center [621, 119] width 110 height 34
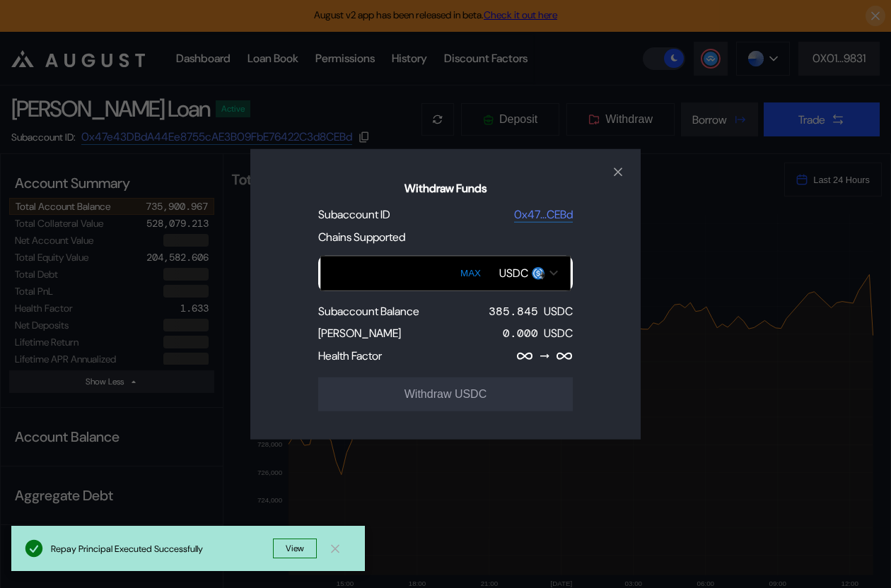
click at [475, 275] on button "MAX" at bounding box center [470, 273] width 29 height 33
type input "**********"
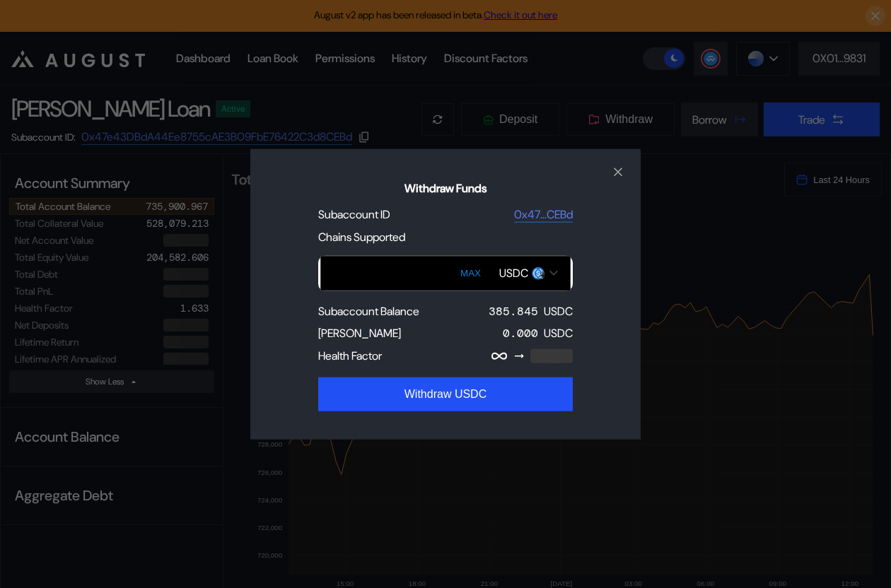
click at [516, 274] on div "USDC" at bounding box center [513, 273] width 29 height 15
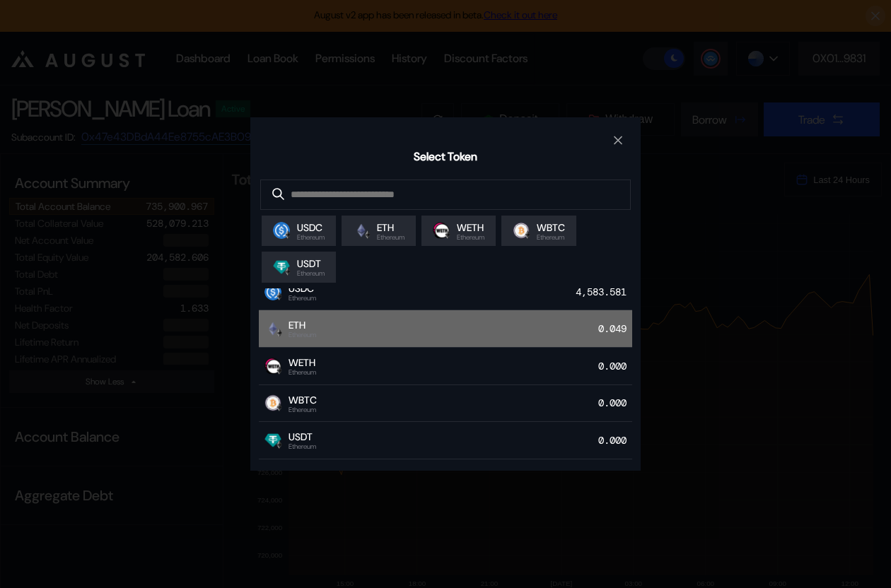
scroll to position [30, 0]
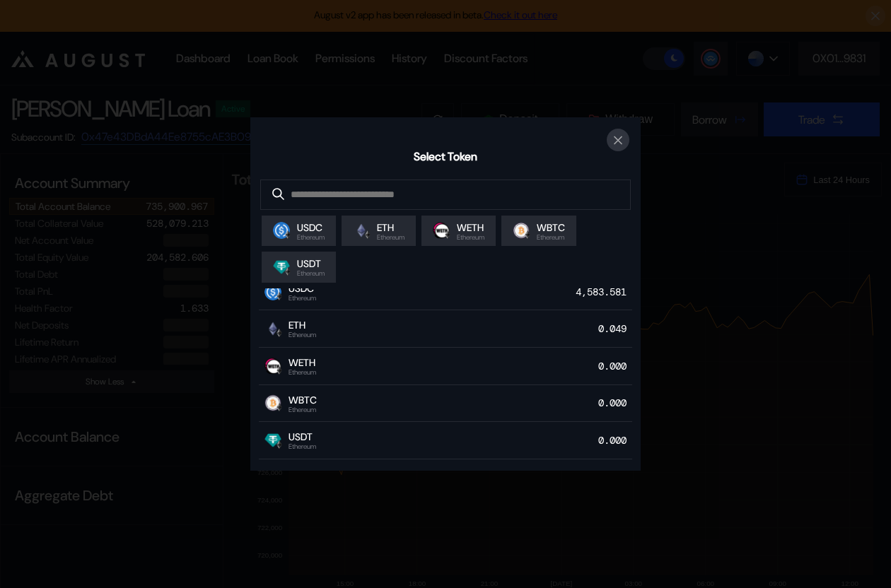
click at [611, 143] on icon "close modal" at bounding box center [618, 140] width 14 height 15
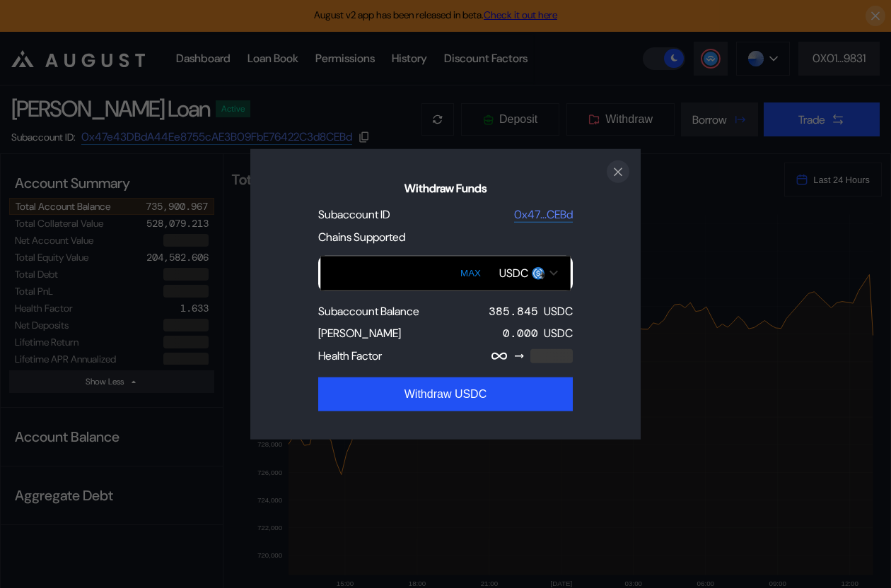
click at [622, 168] on icon "close modal" at bounding box center [618, 171] width 14 height 15
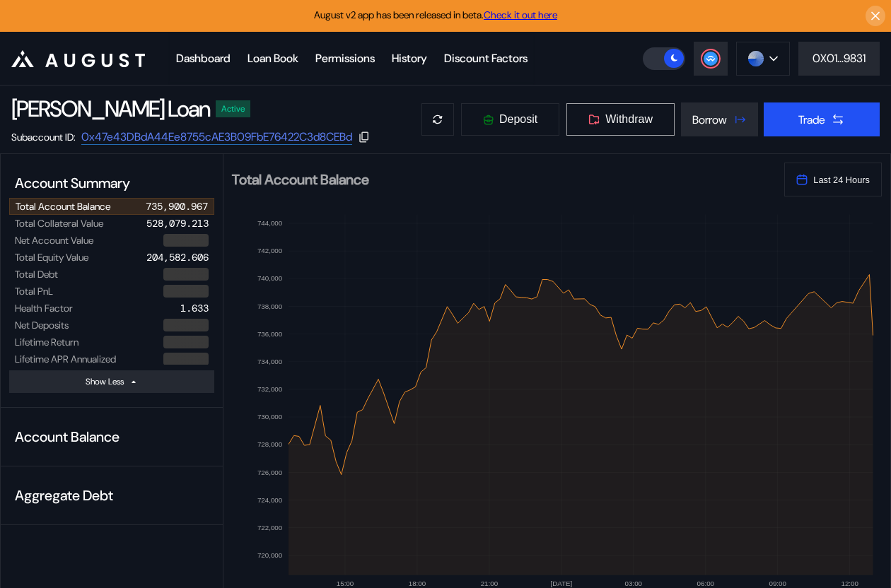
click at [634, 117] on span "Withdraw" at bounding box center [628, 119] width 47 height 13
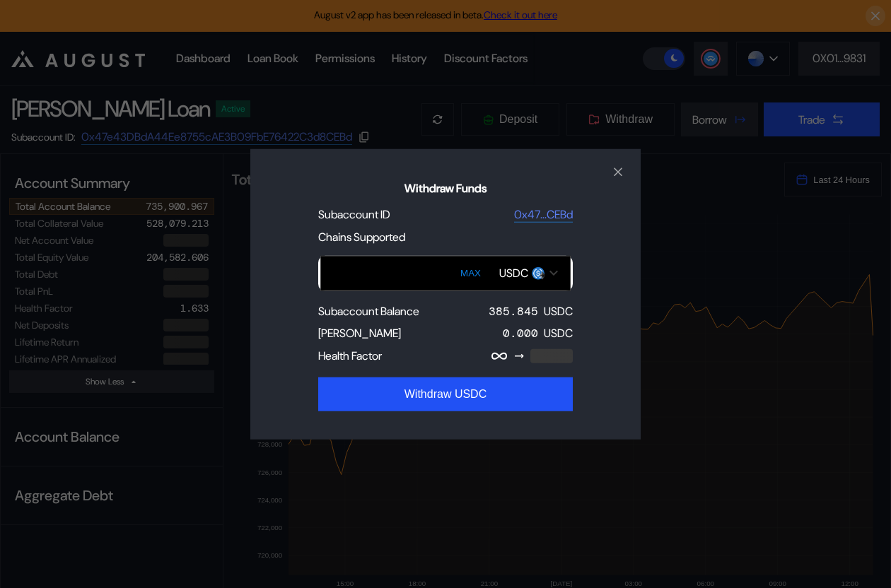
click at [533, 271] on div "Open menu for selecting token for payment" at bounding box center [538, 272] width 13 height 13
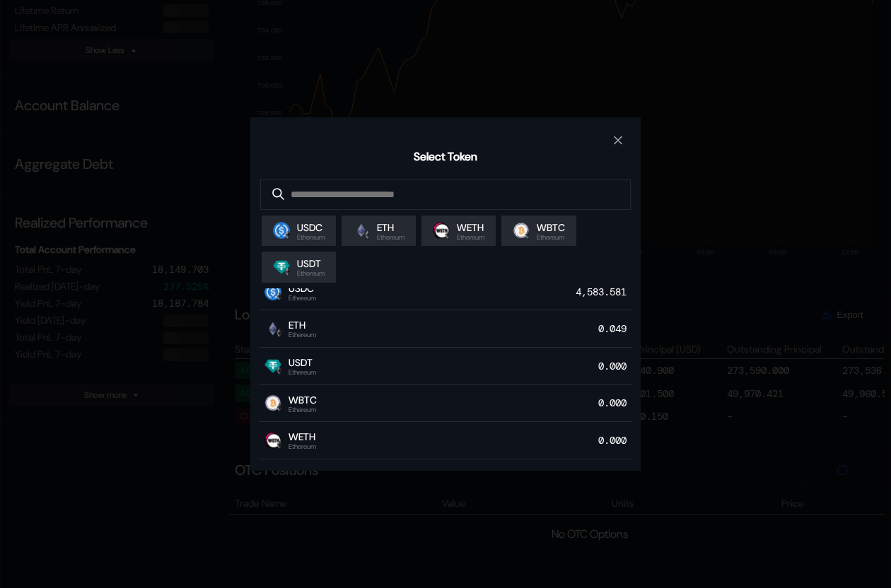
click at [201, 367] on div "Select Token USDC Ethereum ETH Ethereum WETH Ethereum WBTC Ethereum USDT Ethere…" at bounding box center [445, 294] width 891 height 588
